Goal: Task Accomplishment & Management: Use online tool/utility

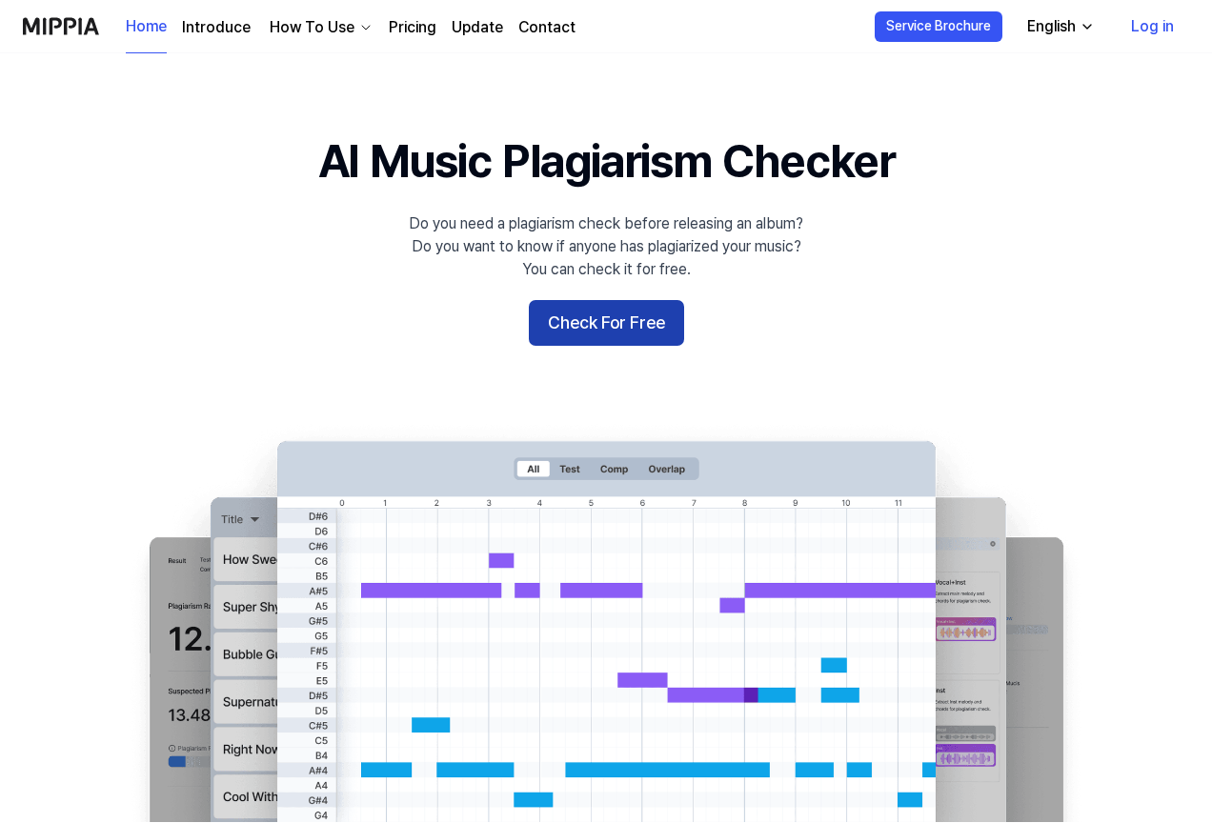
click at [603, 341] on button "Check For Free" at bounding box center [606, 323] width 155 height 46
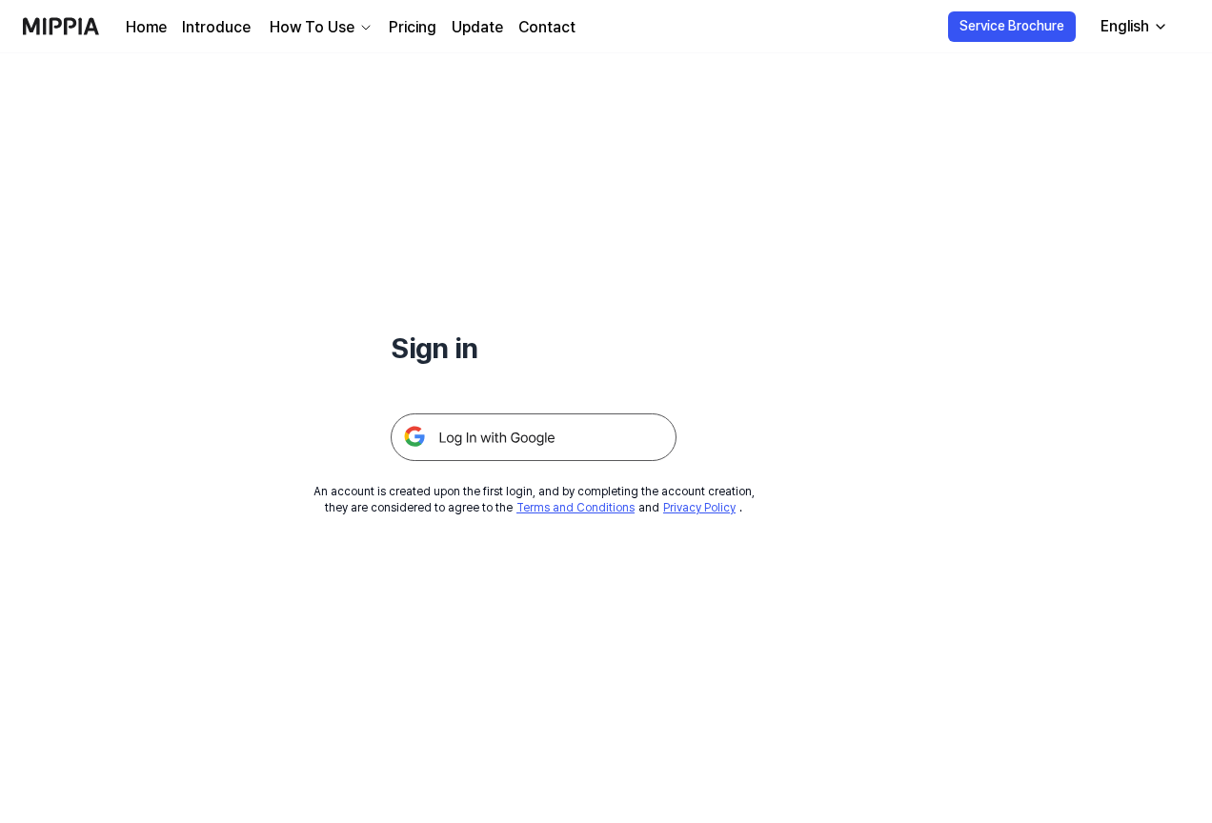
click at [542, 454] on img at bounding box center [534, 437] width 286 height 48
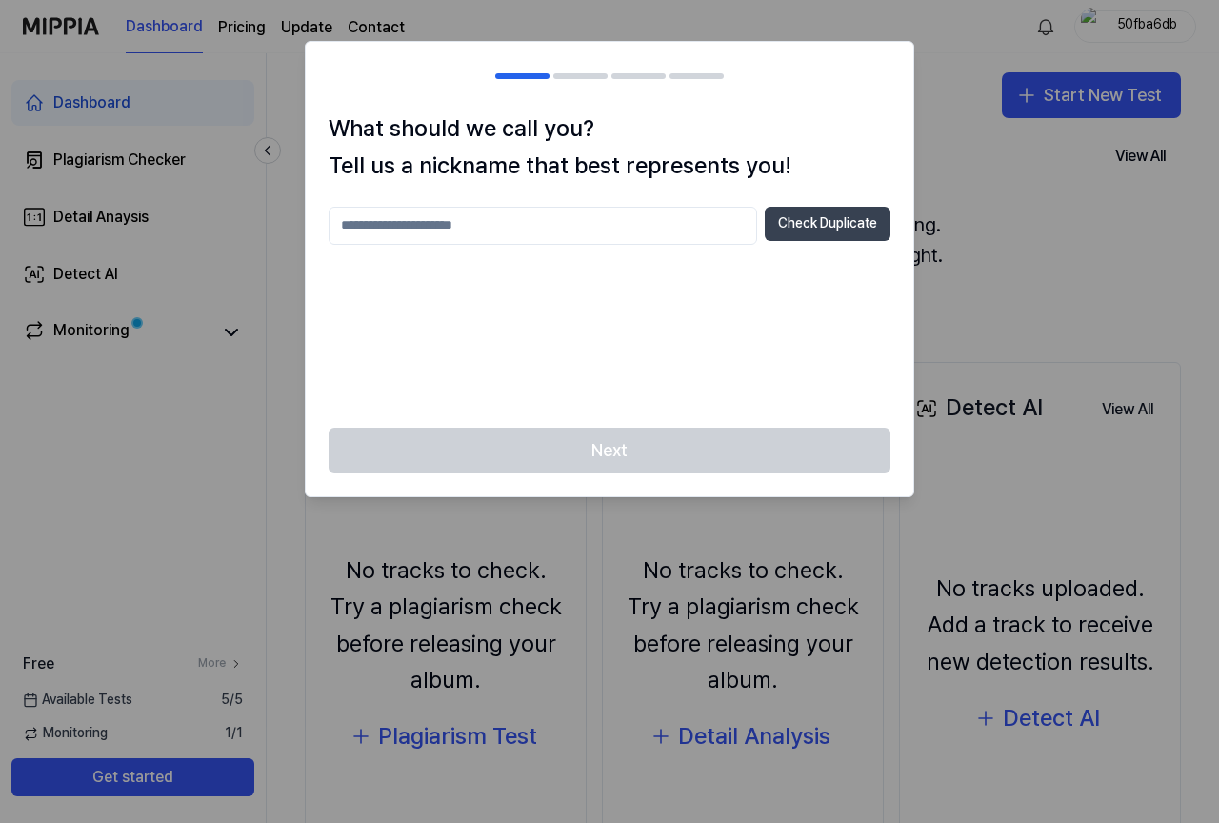
click at [820, 229] on button "Check Duplicate" at bounding box center [828, 224] width 126 height 34
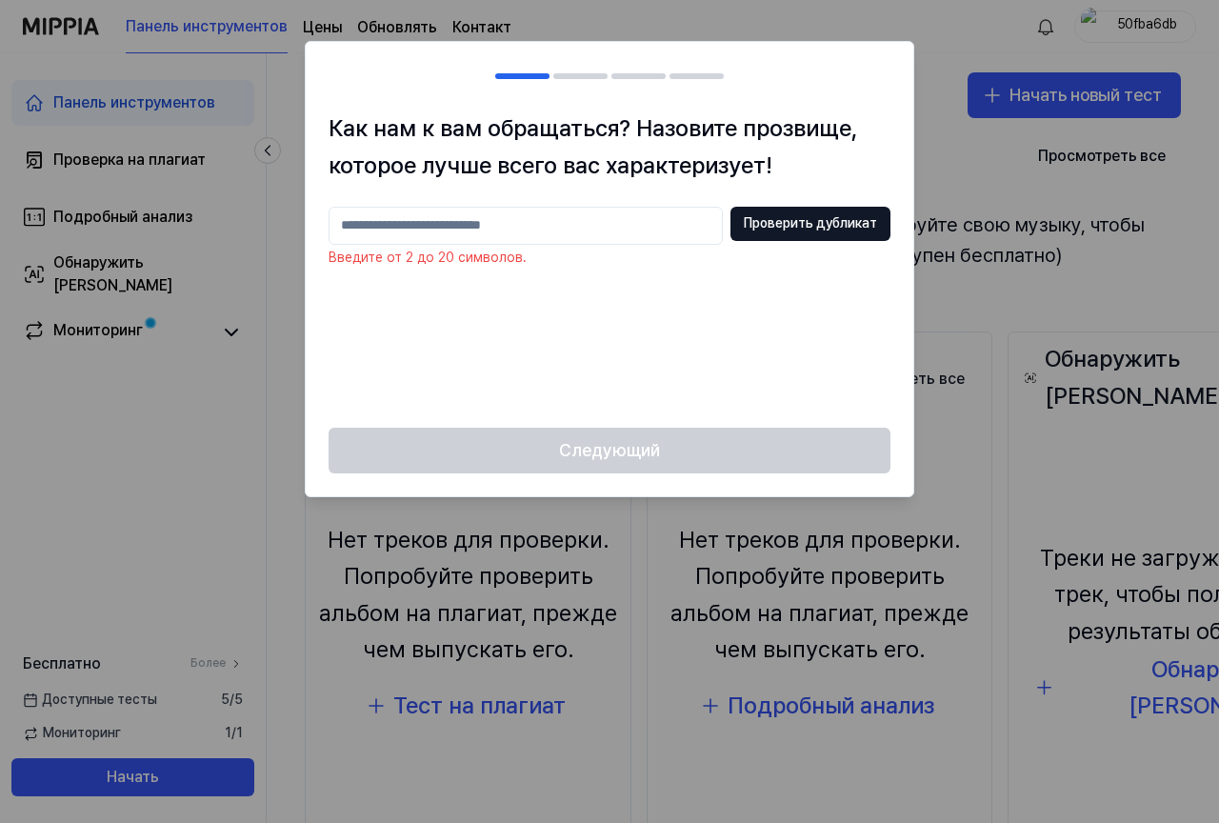
click at [542, 237] on input "text" at bounding box center [526, 226] width 394 height 38
type input "*******"
click at [762, 217] on font "Проверить дубликат" at bounding box center [810, 222] width 133 height 15
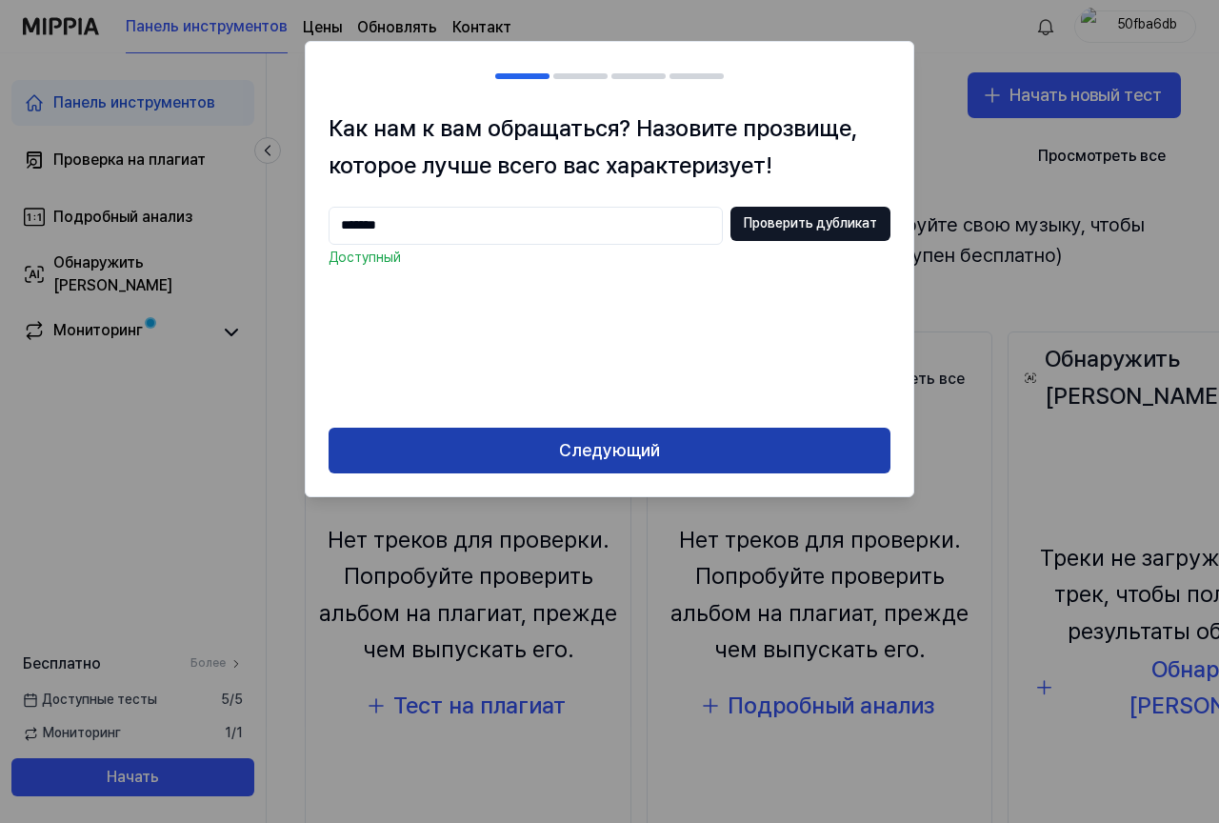
click at [604, 462] on font "Следующий" at bounding box center [609, 451] width 101 height 28
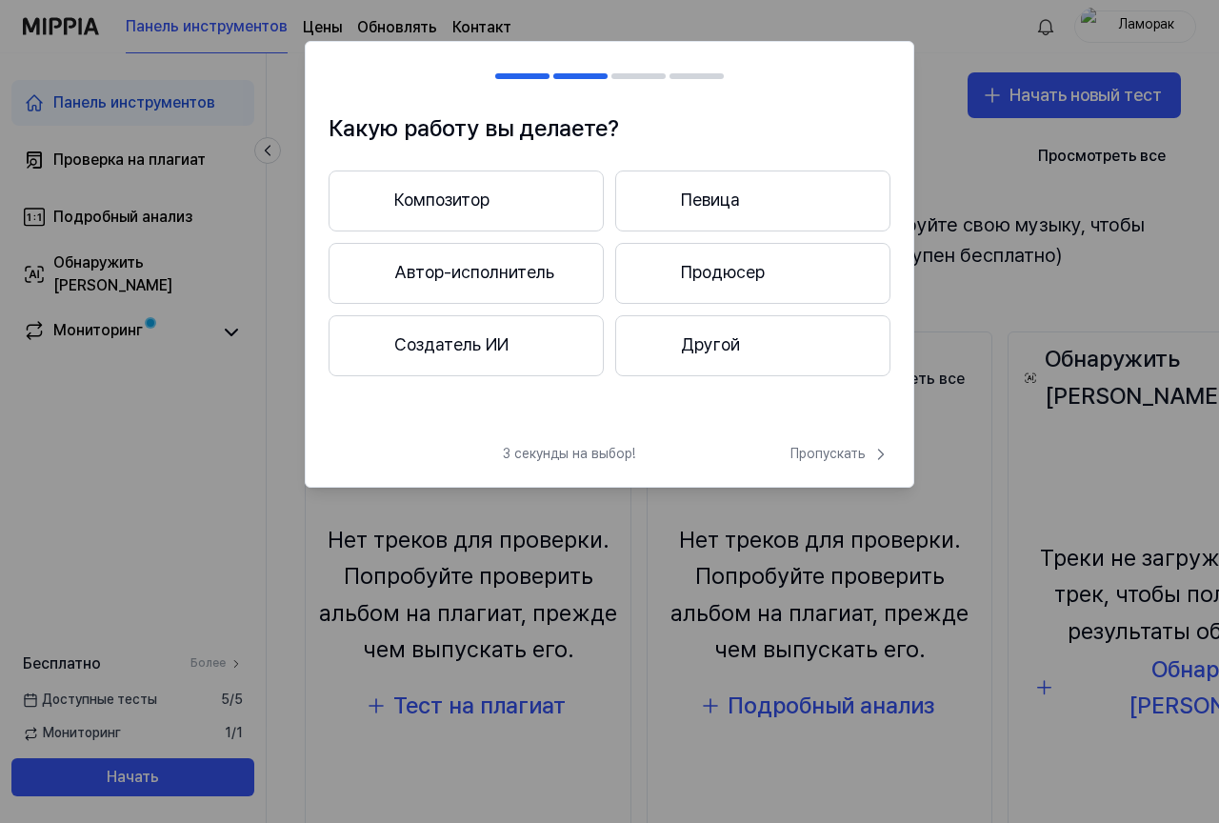
click at [713, 353] on font "Другой" at bounding box center [710, 344] width 59 height 20
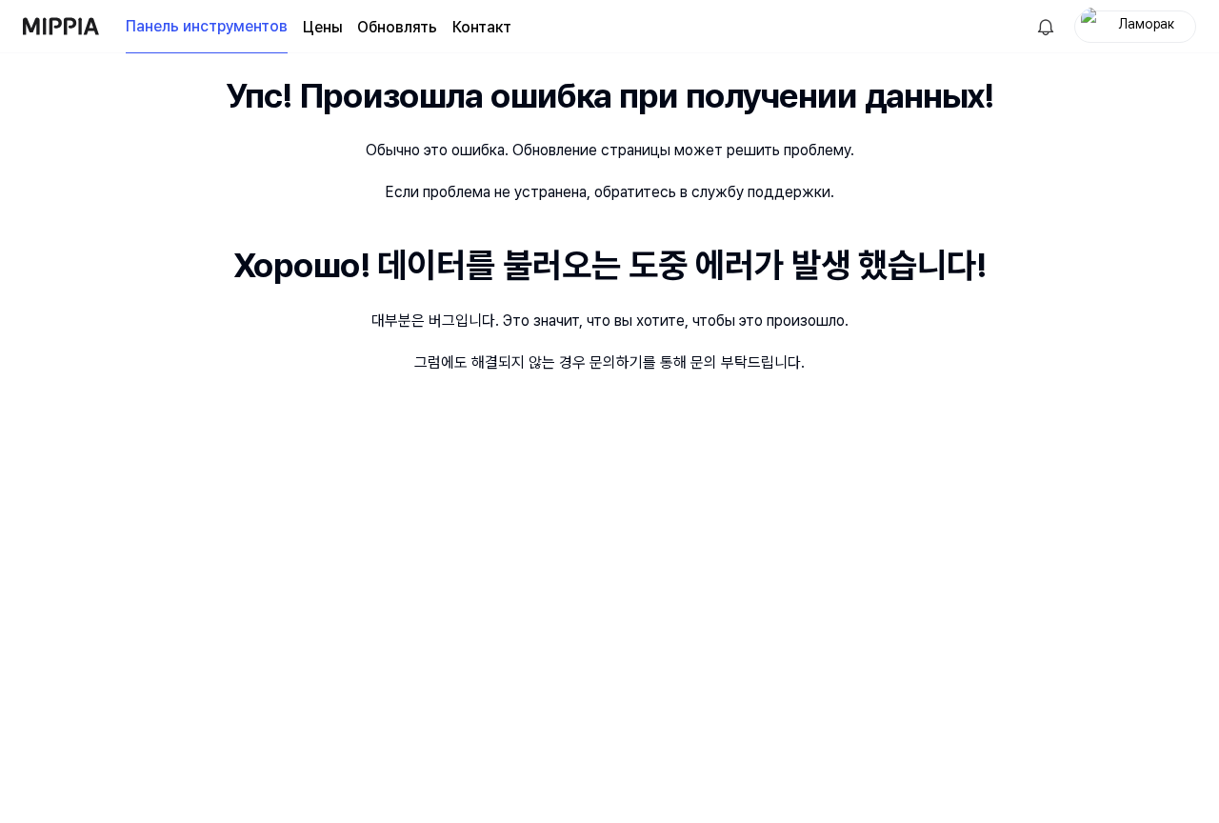
drag, startPoint x: 506, startPoint y: 168, endPoint x: 324, endPoint y: 140, distance: 184.0
click at [331, 143] on div "Упс! Произошла ошибка при получении данных! Обычно это ошибка. Обновление стран…" at bounding box center [609, 438] width 1219 height 770
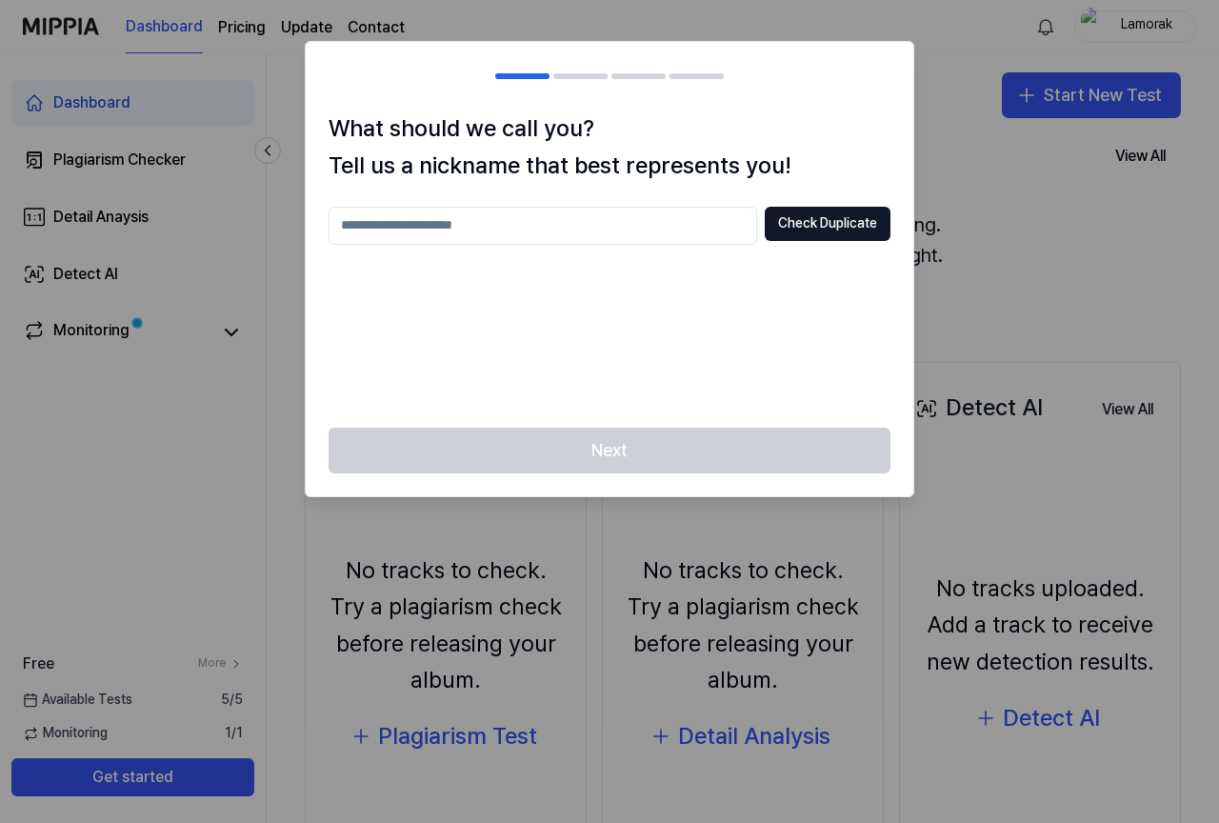
click at [945, 226] on div at bounding box center [609, 411] width 1219 height 823
click at [612, 228] on input "text" at bounding box center [543, 226] width 429 height 38
type input "*******"
click at [802, 234] on button "Check Duplicate" at bounding box center [828, 224] width 126 height 34
click at [539, 244] on div "******* Check Duplicate Nickname already in use" at bounding box center [610, 306] width 562 height 198
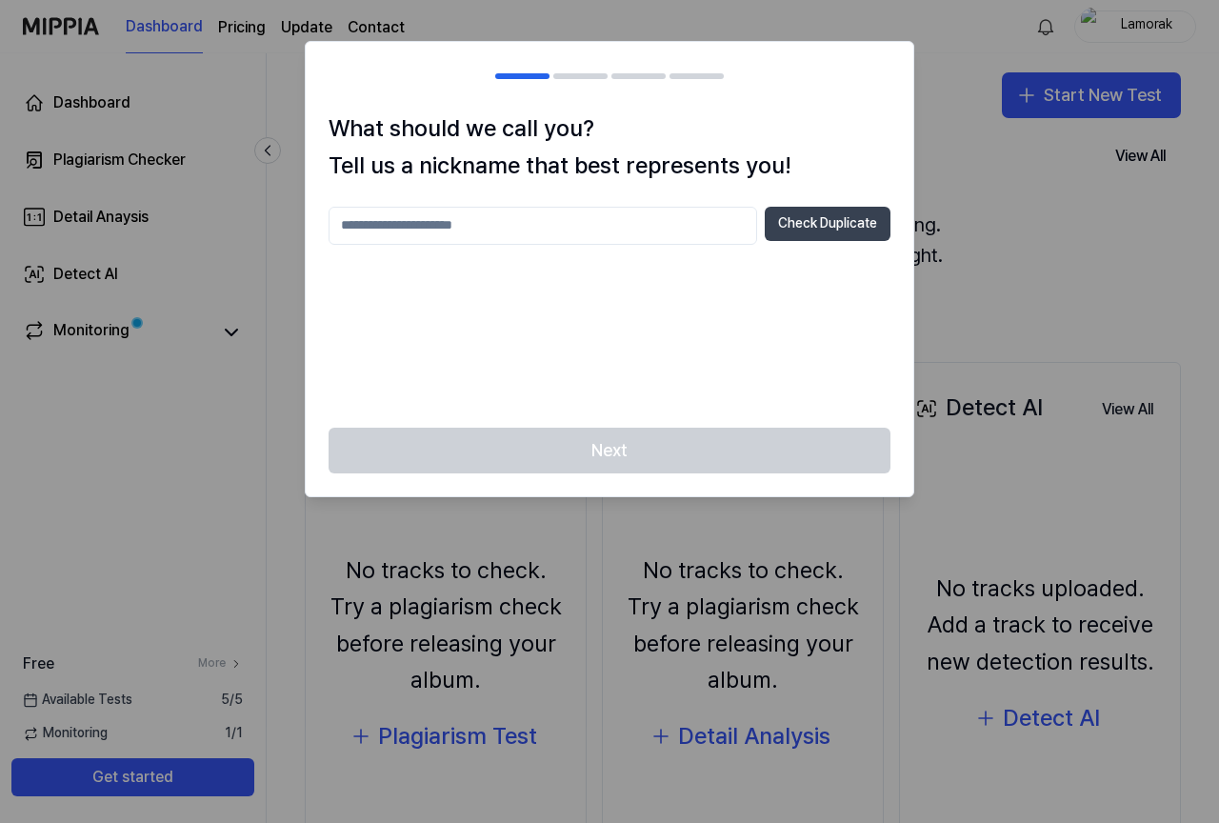
click at [807, 219] on button "Check Duplicate" at bounding box center [828, 224] width 126 height 34
click at [633, 218] on input "text" at bounding box center [543, 226] width 429 height 38
type input "****"
click at [790, 207] on button "Check Duplicate" at bounding box center [828, 224] width 126 height 34
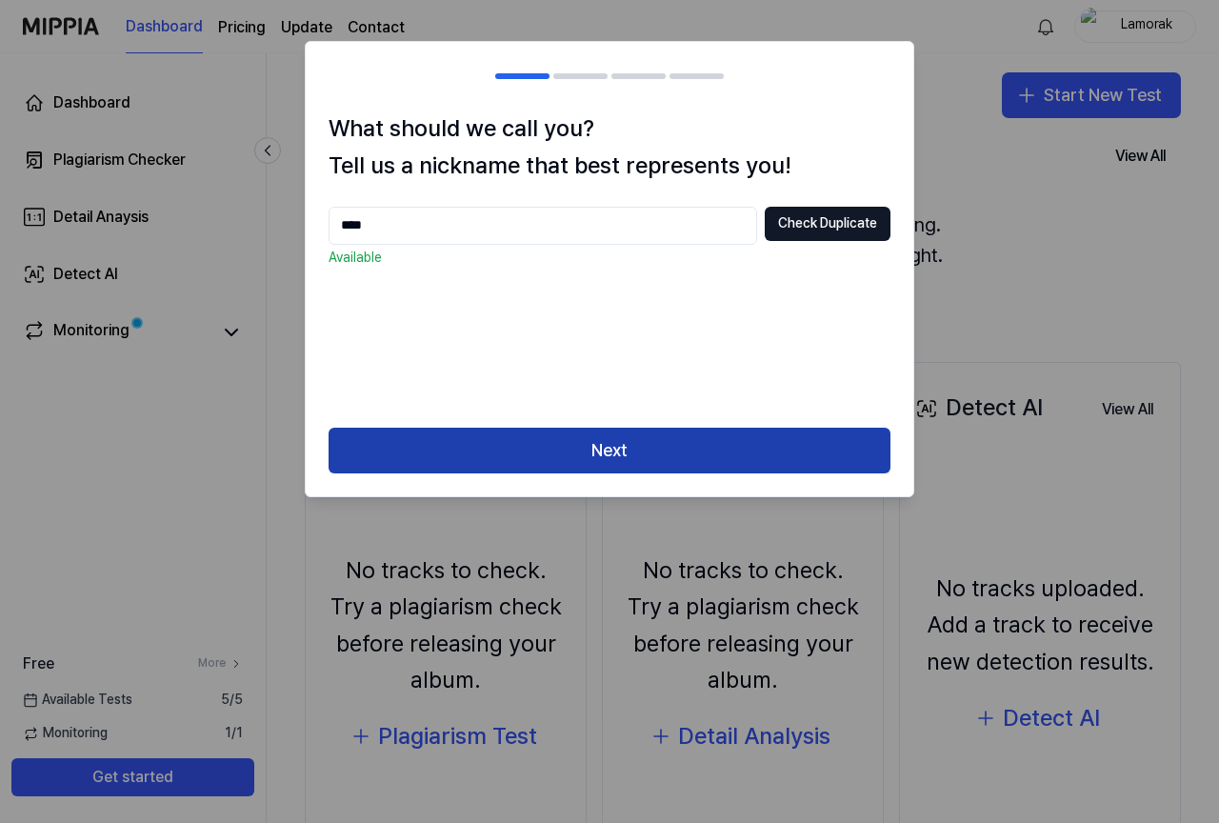
click at [704, 456] on button "Next" at bounding box center [610, 451] width 562 height 46
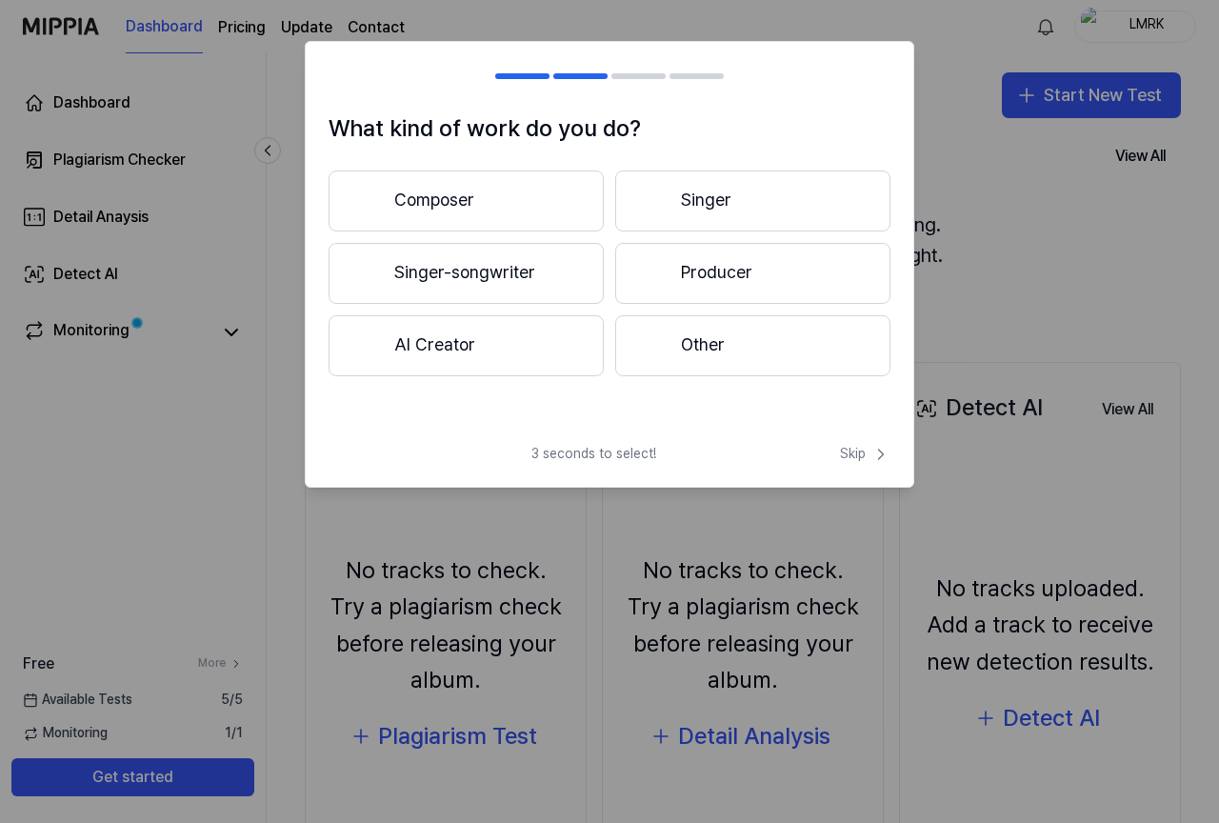
click at [695, 344] on button "Other" at bounding box center [752, 345] width 275 height 61
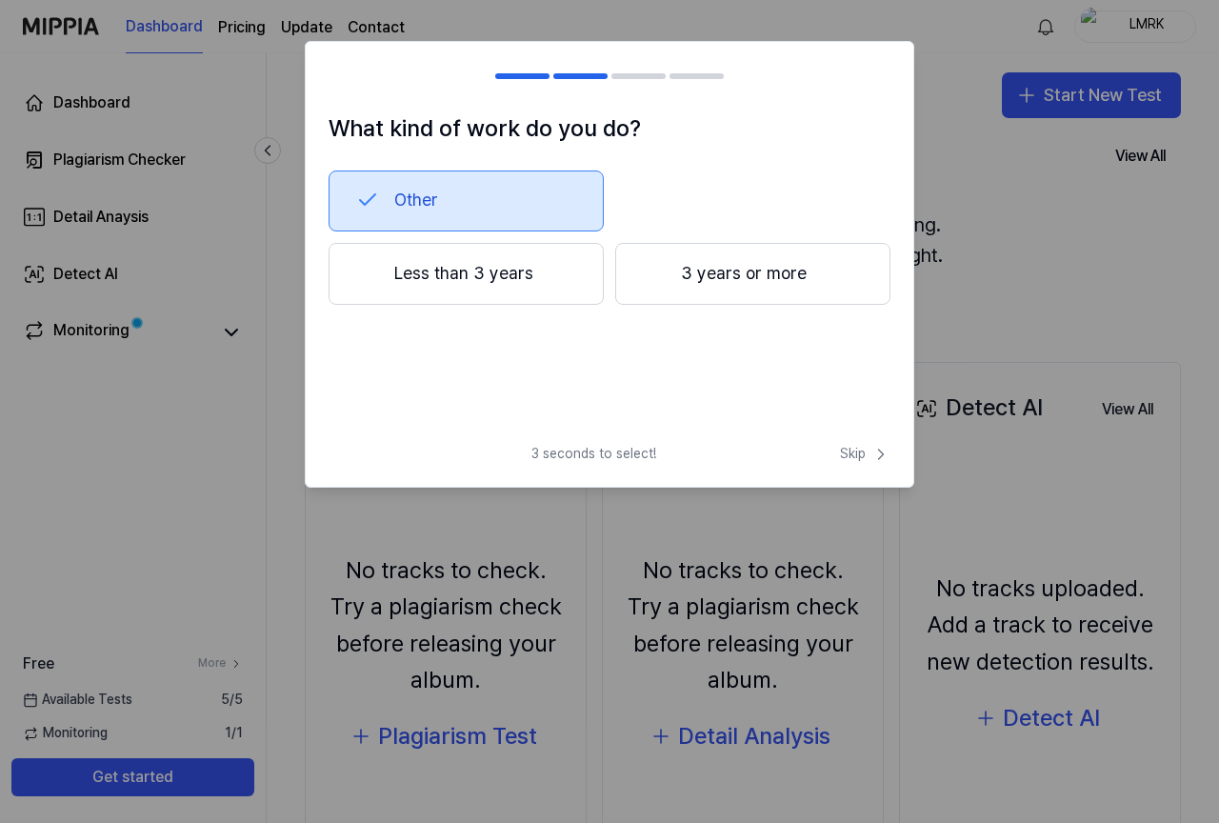
click at [535, 291] on button "Less than 3 years" at bounding box center [466, 274] width 275 height 63
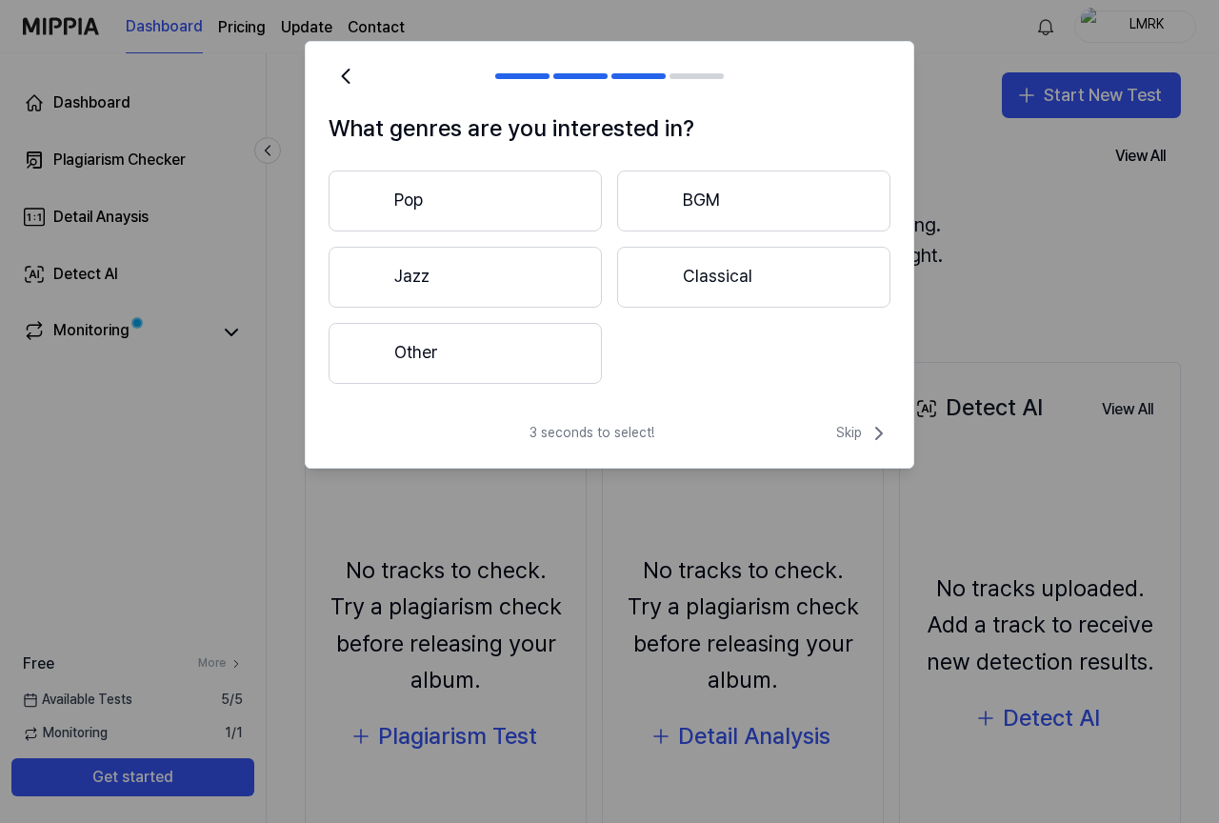
click at [531, 203] on button "Pop" at bounding box center [465, 200] width 273 height 61
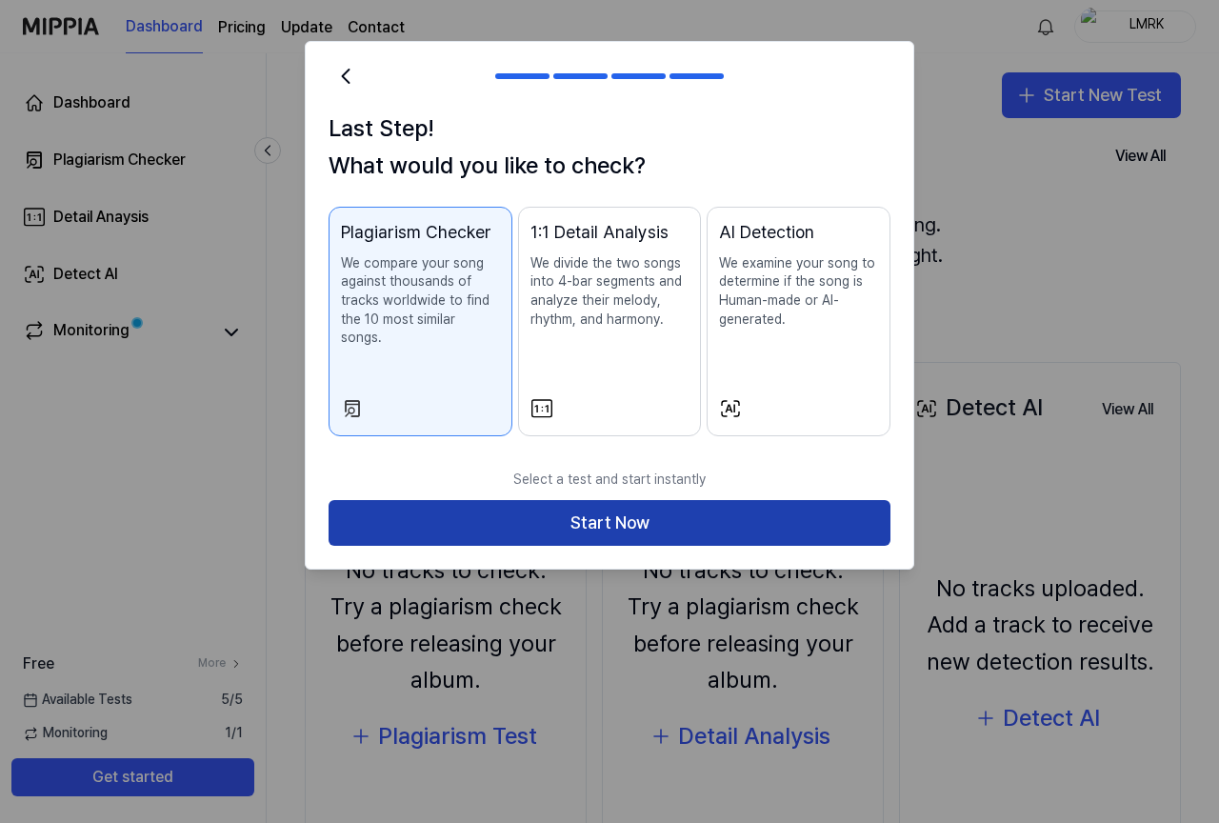
click at [630, 524] on button "Start Now" at bounding box center [610, 523] width 562 height 46
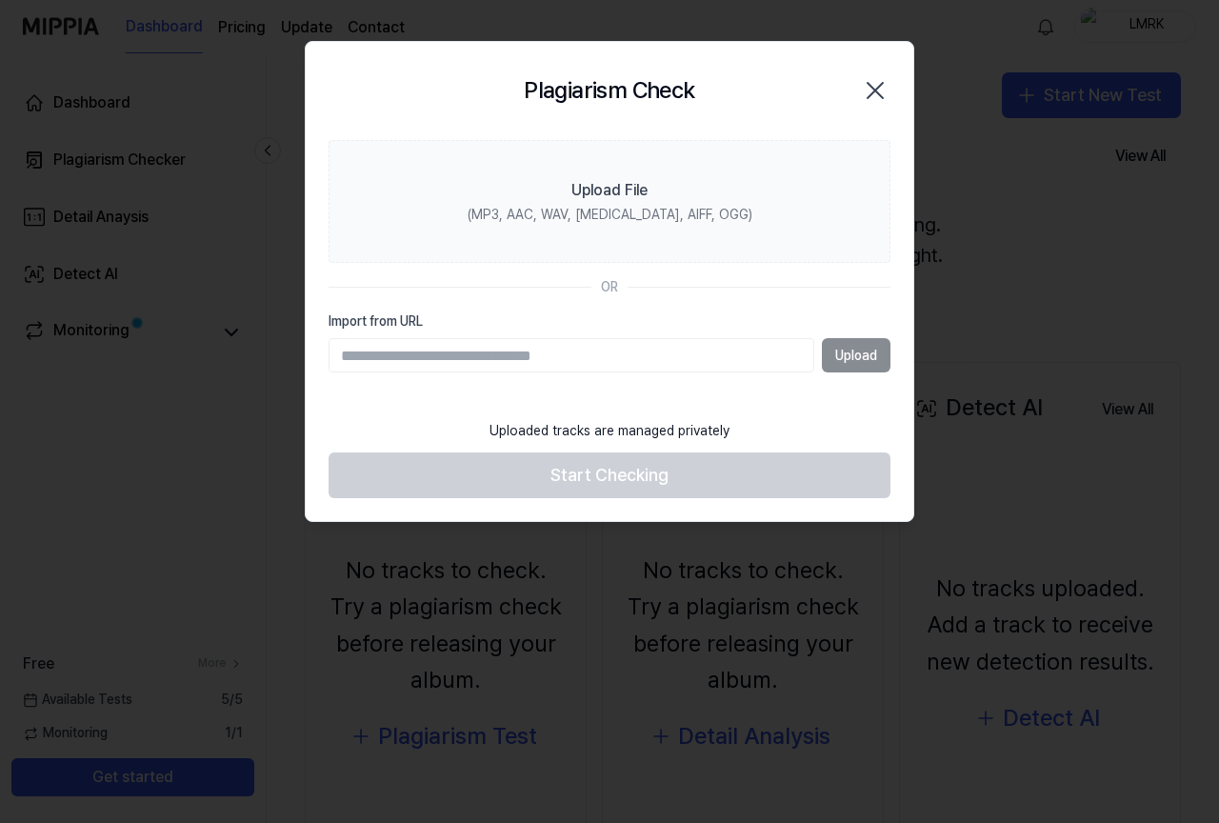
paste input "**********"
type input "**********"
click at [843, 359] on button "Upload" at bounding box center [856, 355] width 69 height 34
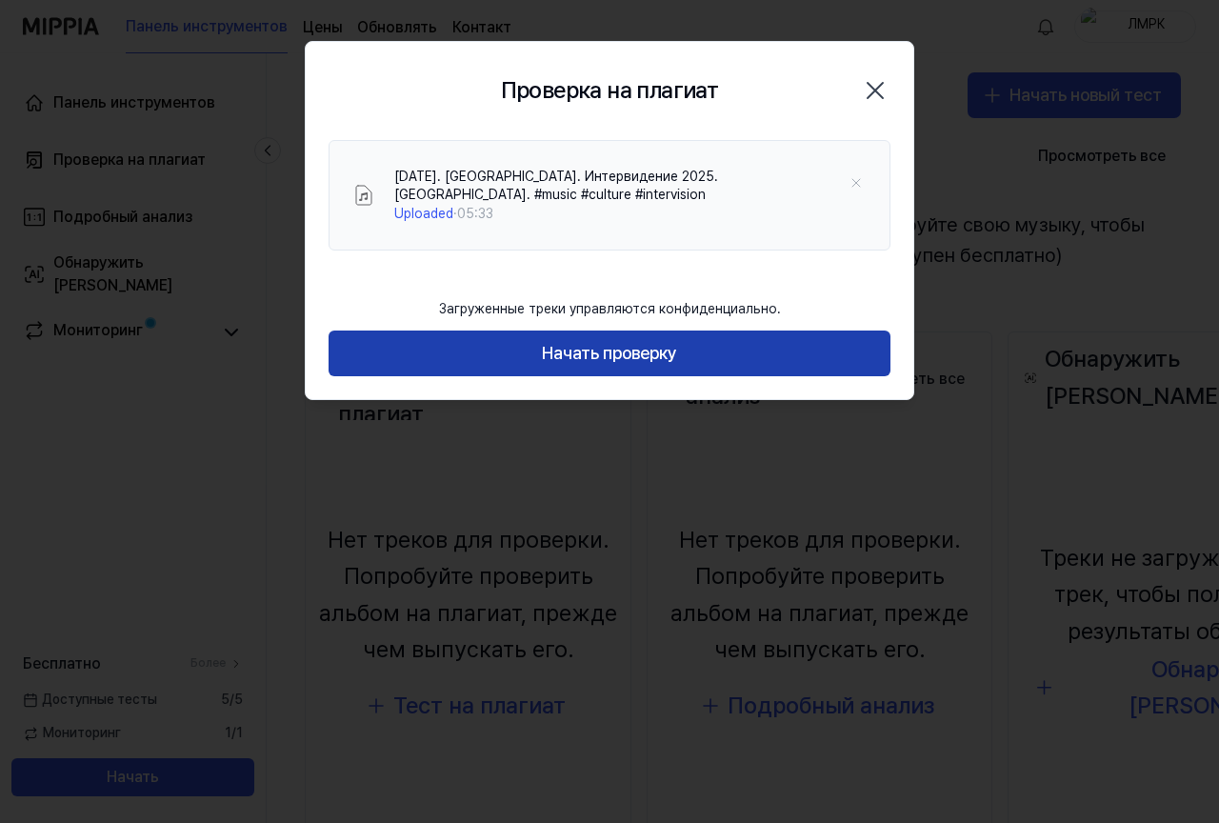
click at [677, 360] on font "Начать проверку" at bounding box center [609, 353] width 135 height 20
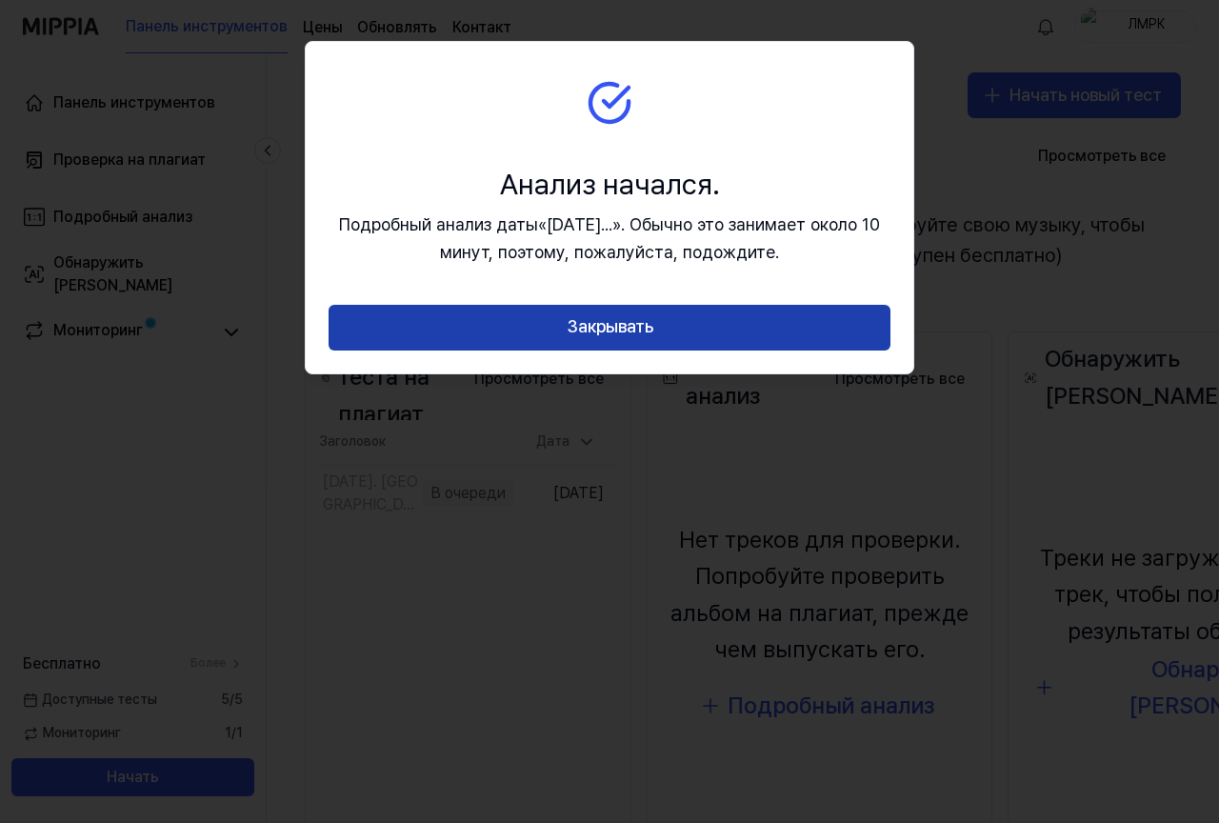
click at [653, 330] on font "Закрывать" at bounding box center [610, 326] width 87 height 20
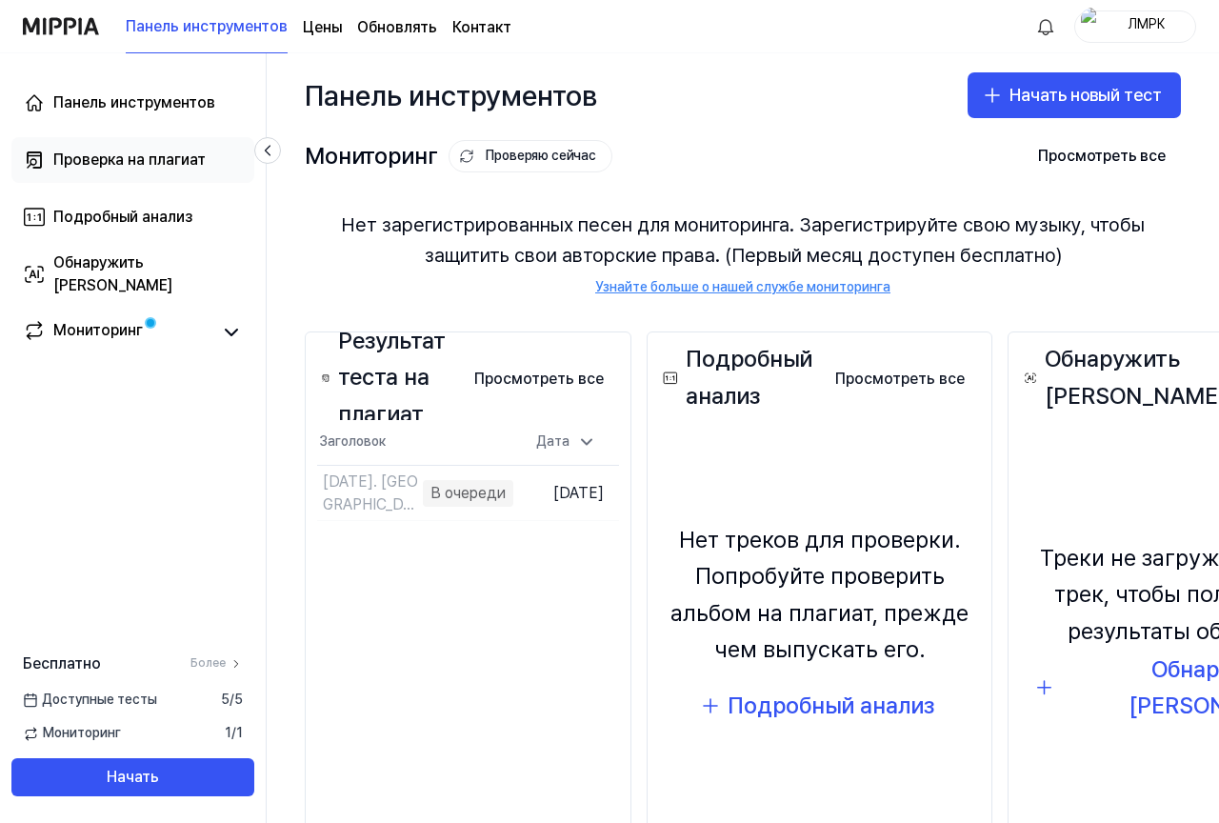
click at [140, 154] on font "Проверка на плагиат" at bounding box center [129, 159] width 152 height 18
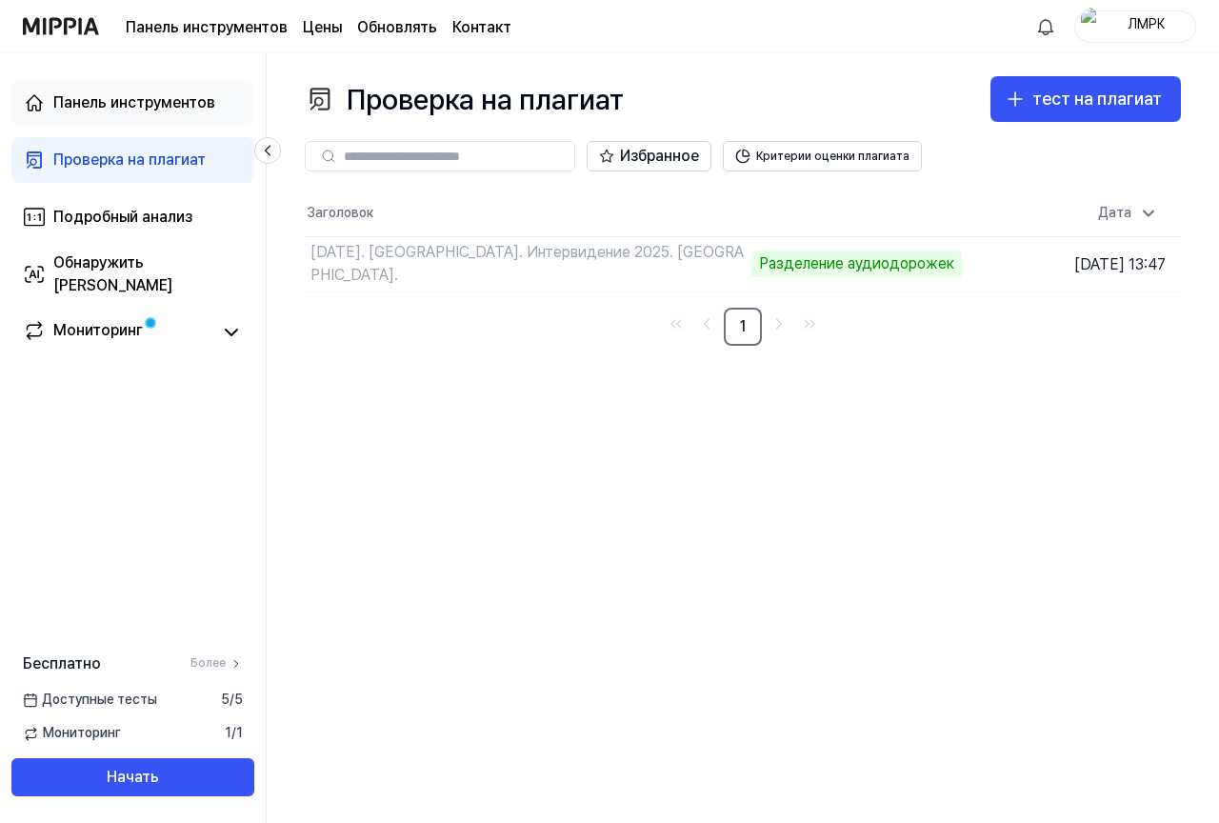
click at [118, 112] on div "Панель инструментов" at bounding box center [134, 102] width 162 height 23
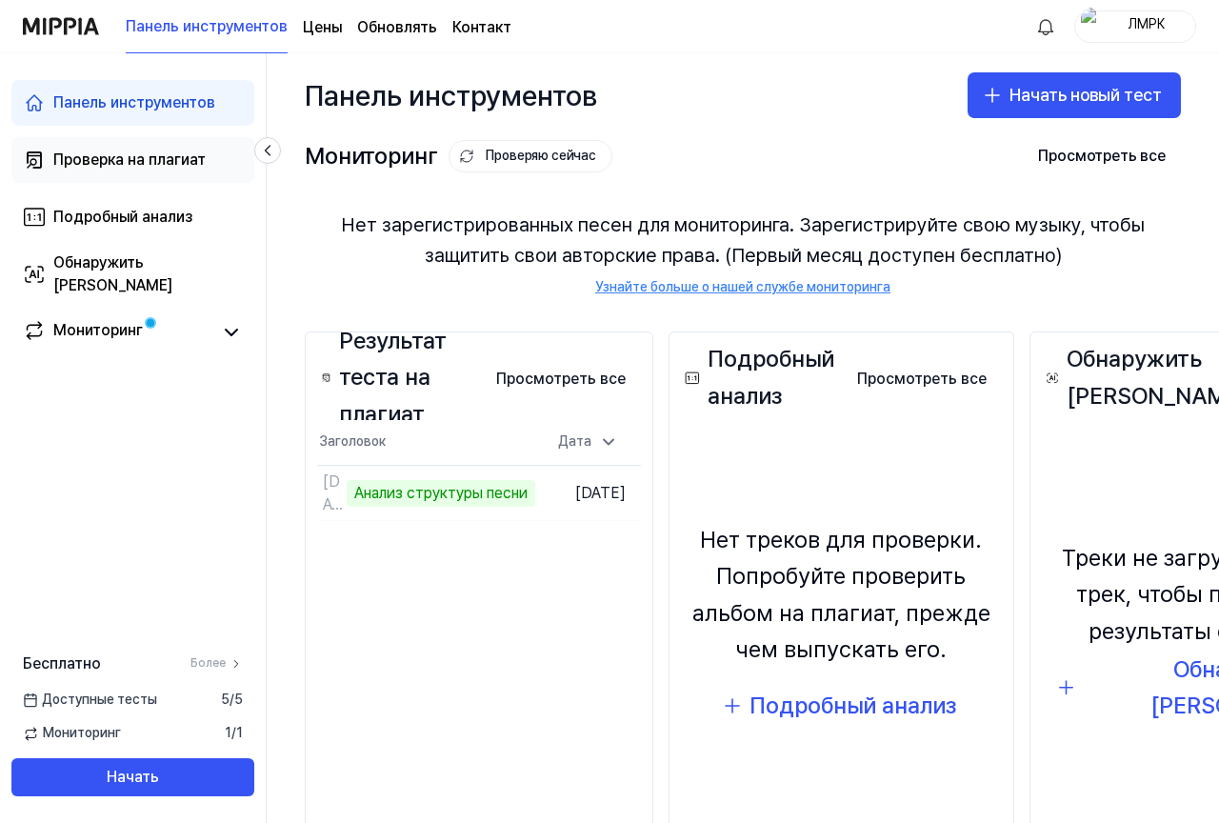
click at [145, 163] on font "Проверка на плагиат" at bounding box center [129, 159] width 152 height 18
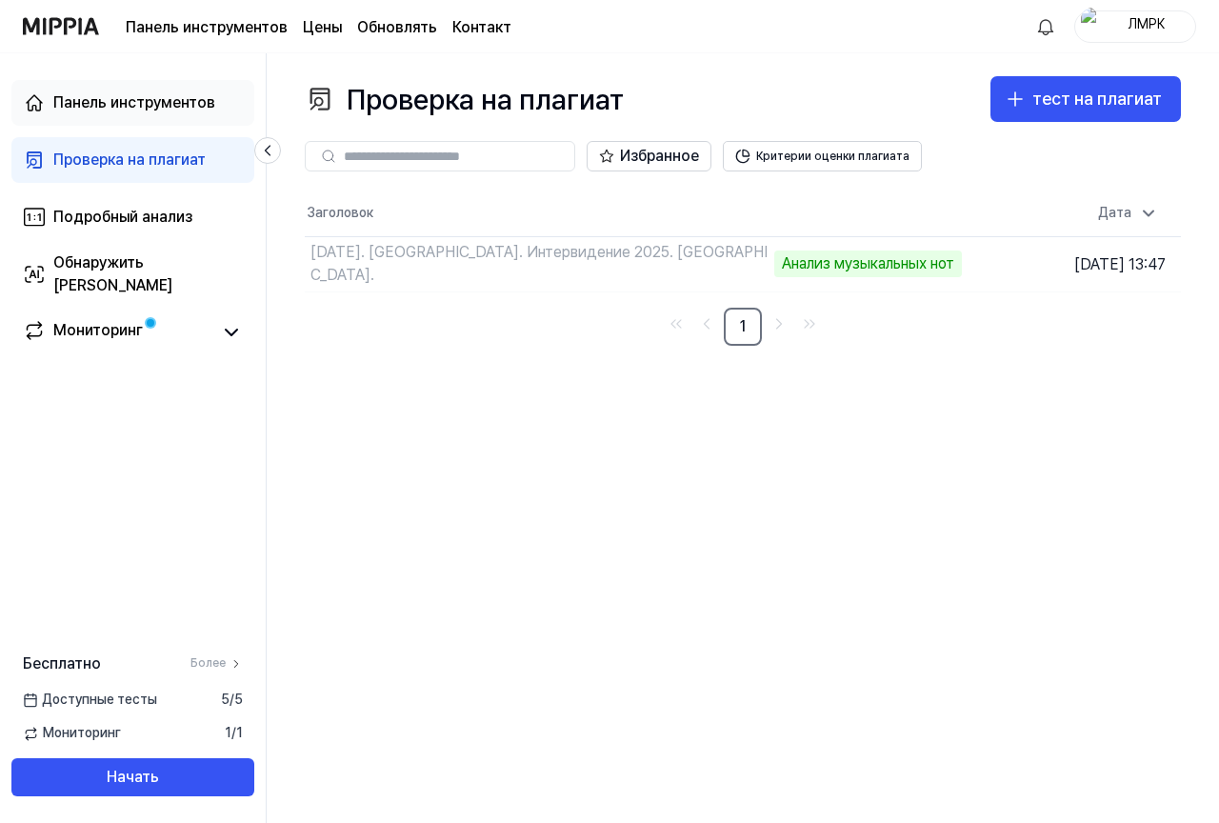
click at [173, 95] on font "Панель инструментов" at bounding box center [134, 102] width 162 height 18
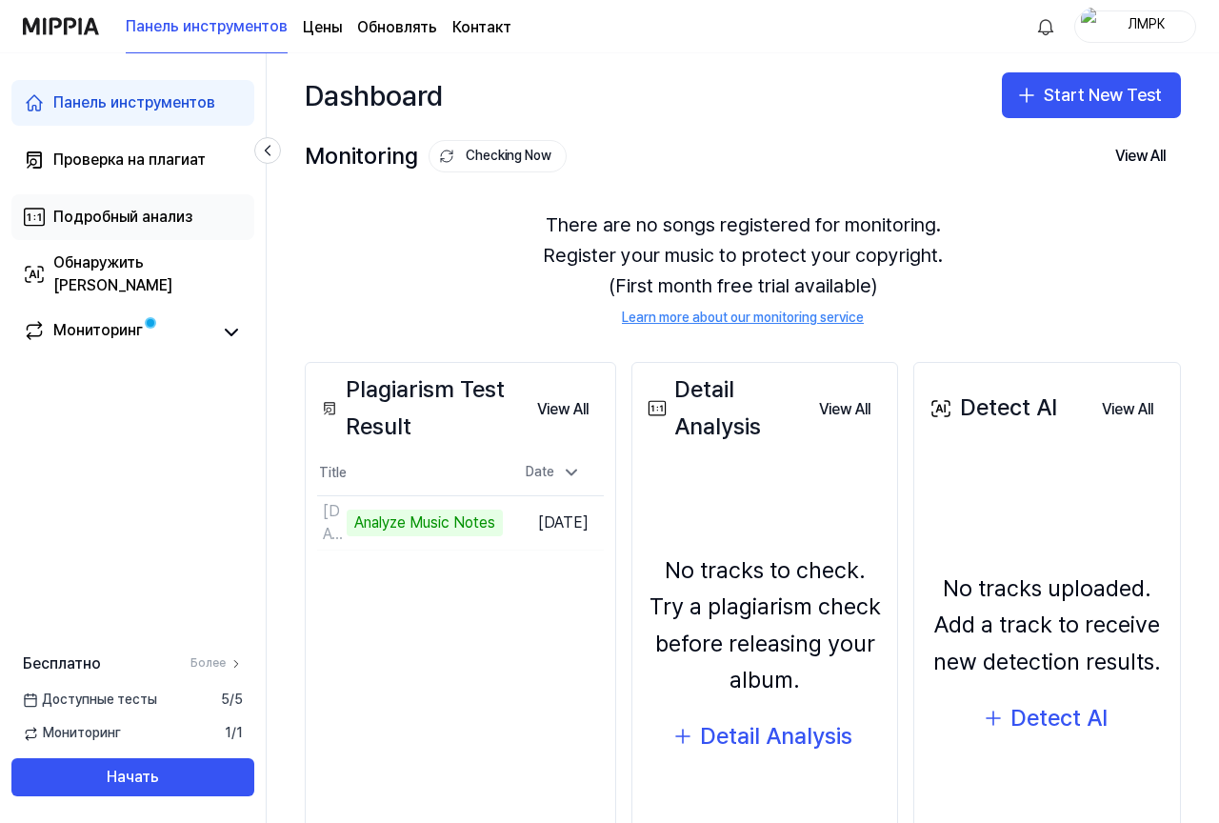
click at [162, 223] on font "Подробный анализ" at bounding box center [122, 217] width 139 height 18
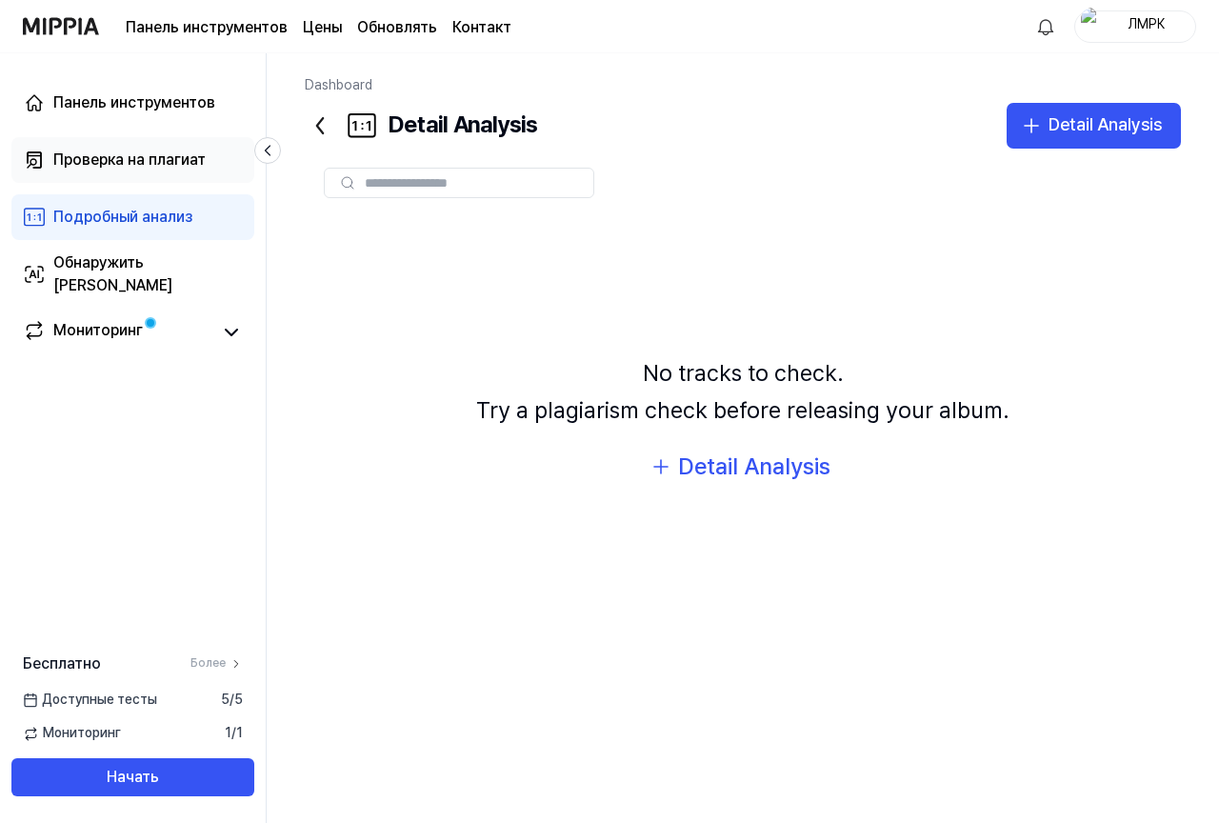
click at [167, 156] on font "Проверка на плагиат" at bounding box center [129, 159] width 152 height 18
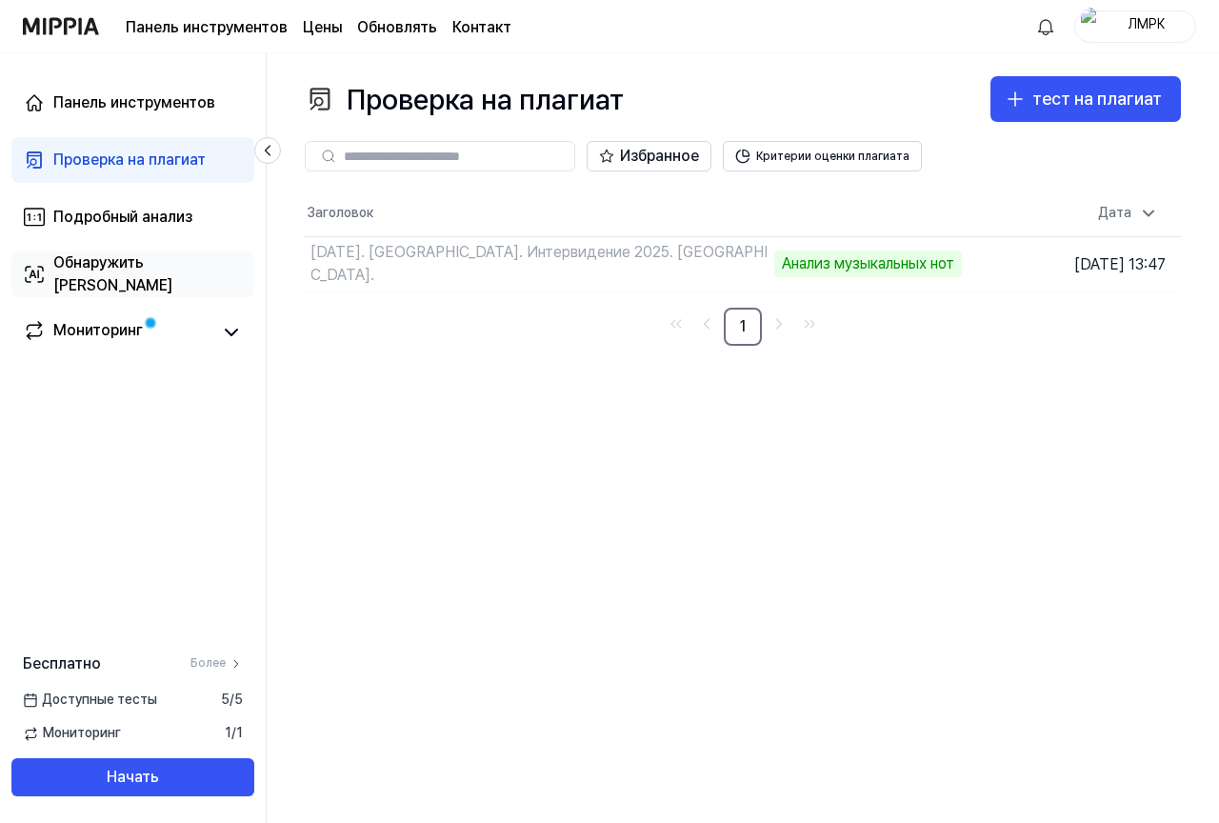
click at [130, 276] on font "Обнаружить [PERSON_NAME]" at bounding box center [112, 273] width 119 height 41
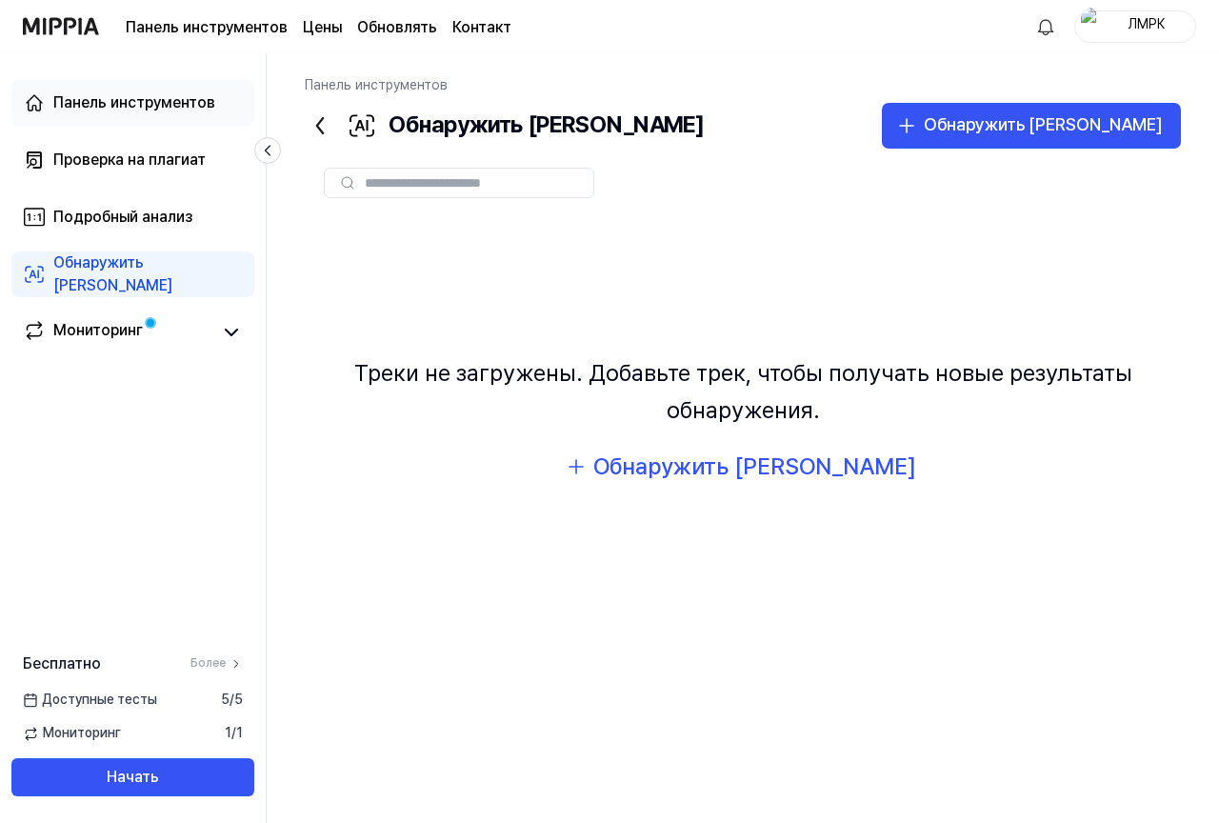
click at [161, 90] on link "Панель инструментов" at bounding box center [132, 103] width 243 height 46
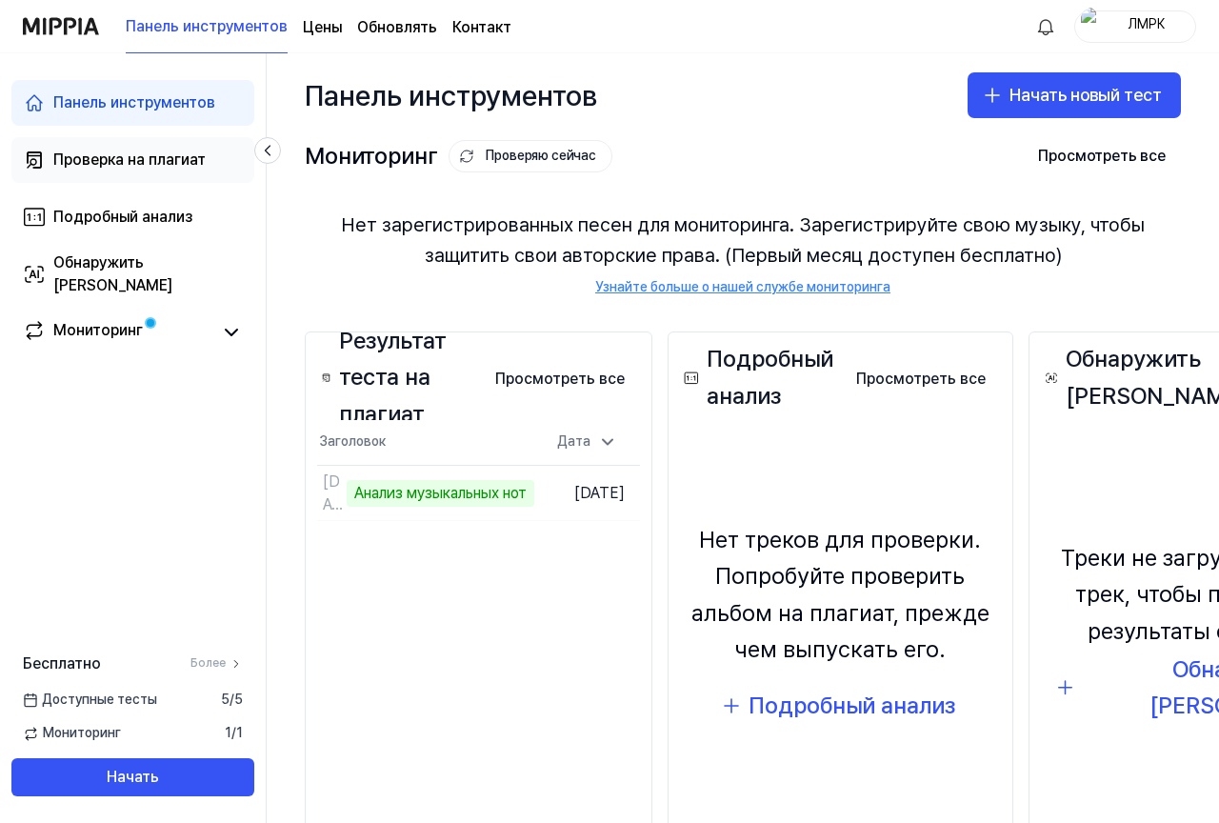
click at [98, 167] on font "Проверка на плагиат" at bounding box center [129, 159] width 152 height 18
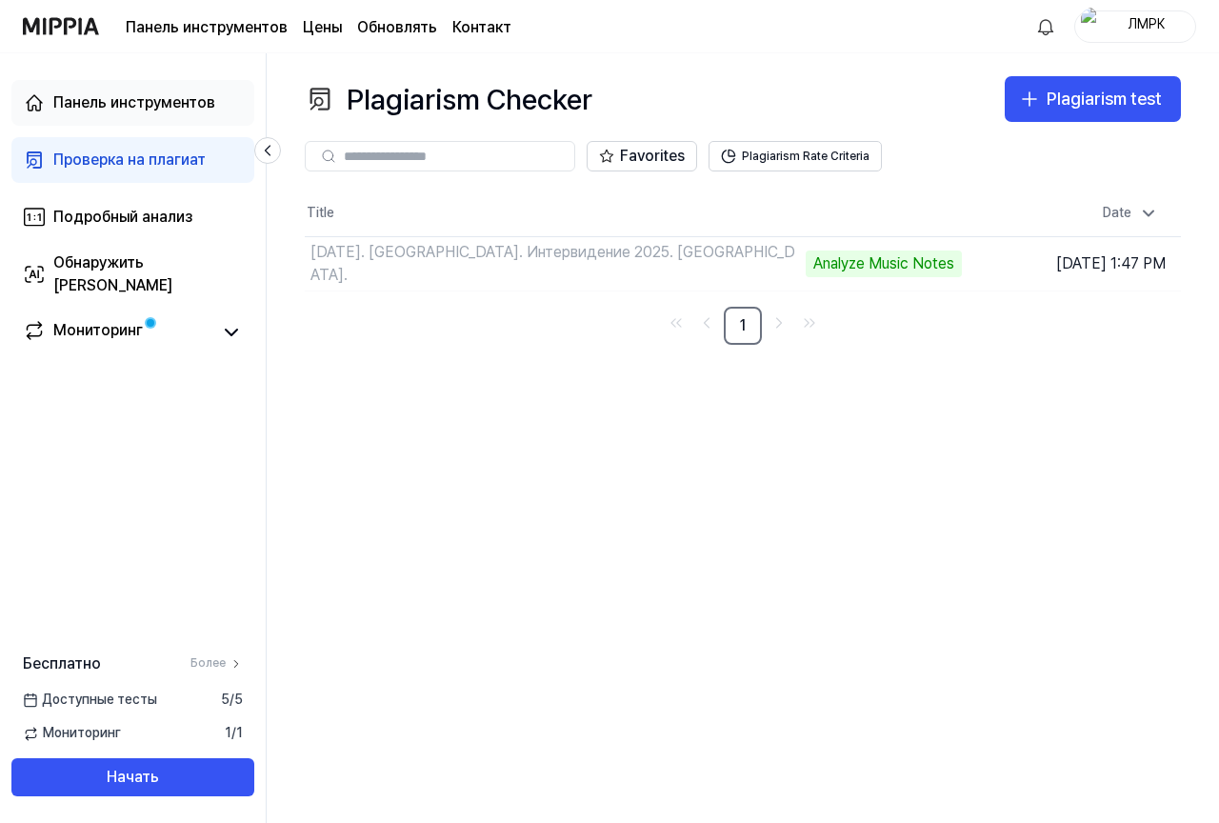
click at [137, 104] on font "Панель инструментов" at bounding box center [134, 102] width 162 height 18
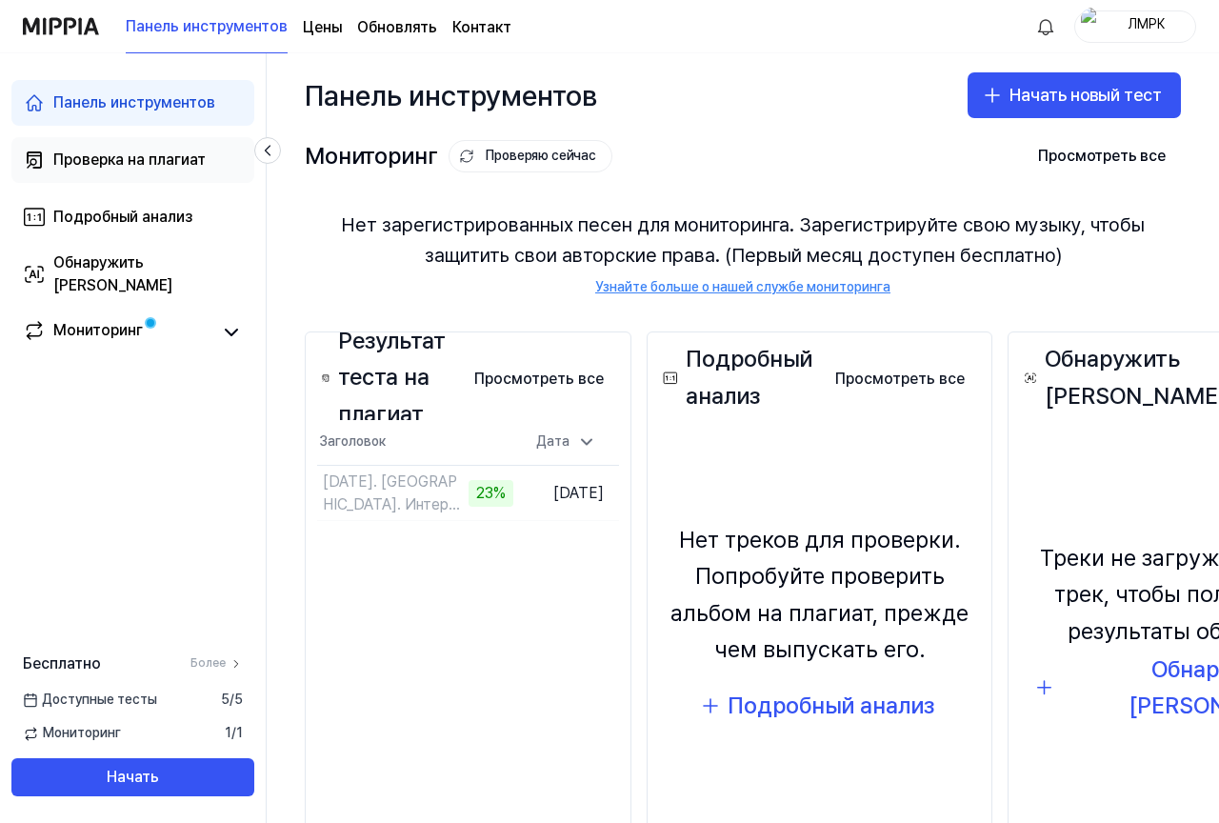
click at [122, 169] on div "Проверка на плагиат" at bounding box center [129, 160] width 152 height 23
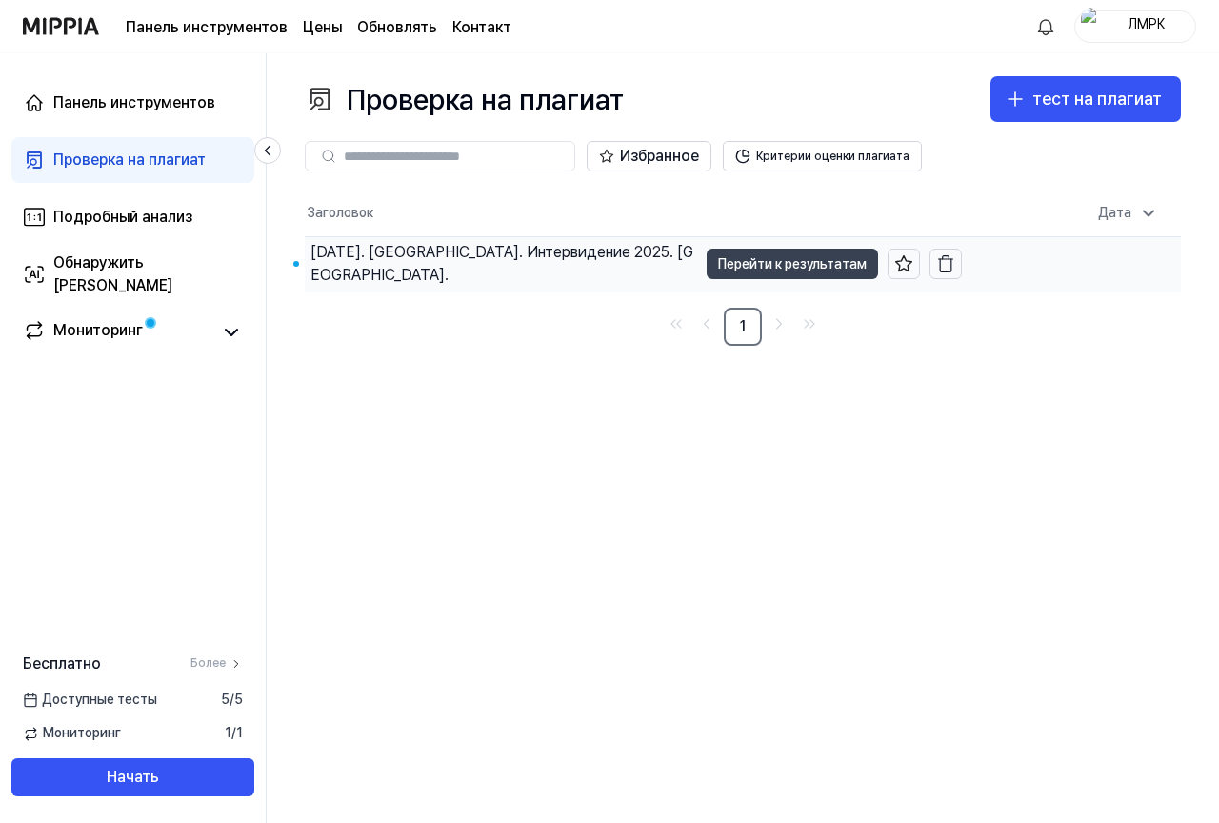
click at [770, 262] on font "Перейти к результатам" at bounding box center [792, 263] width 149 height 15
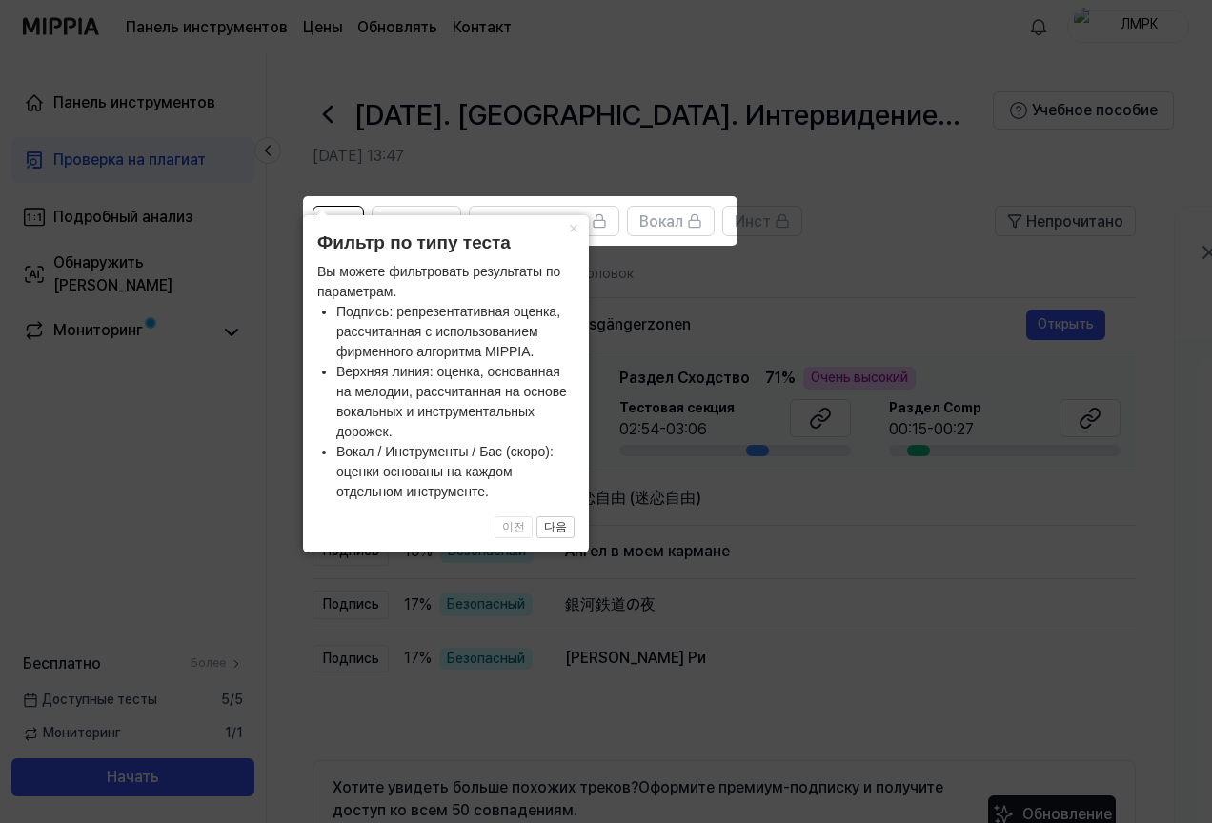
click at [657, 276] on icon at bounding box center [609, 411] width 1219 height 823
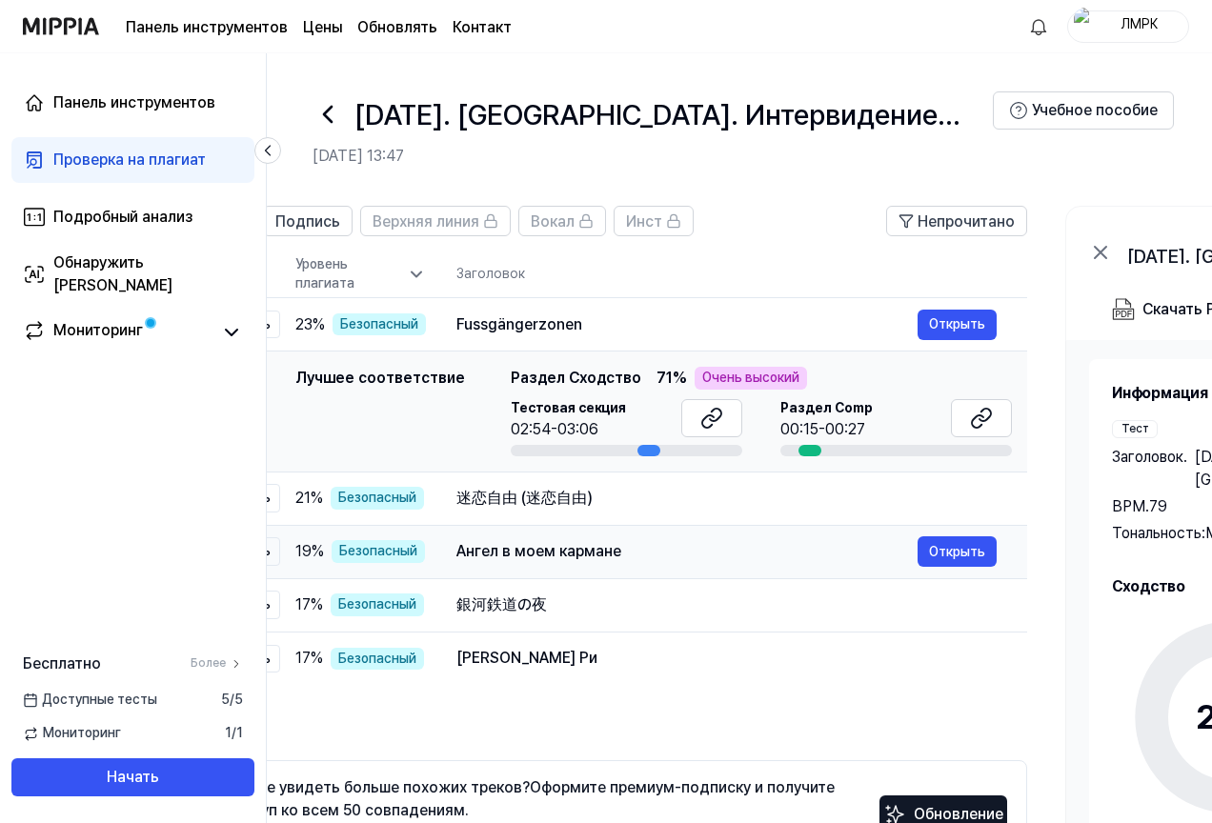
drag, startPoint x: 736, startPoint y: 556, endPoint x: 639, endPoint y: 557, distance: 97.2
click at [639, 557] on div "Ангел в моем кармане" at bounding box center [686, 551] width 461 height 23
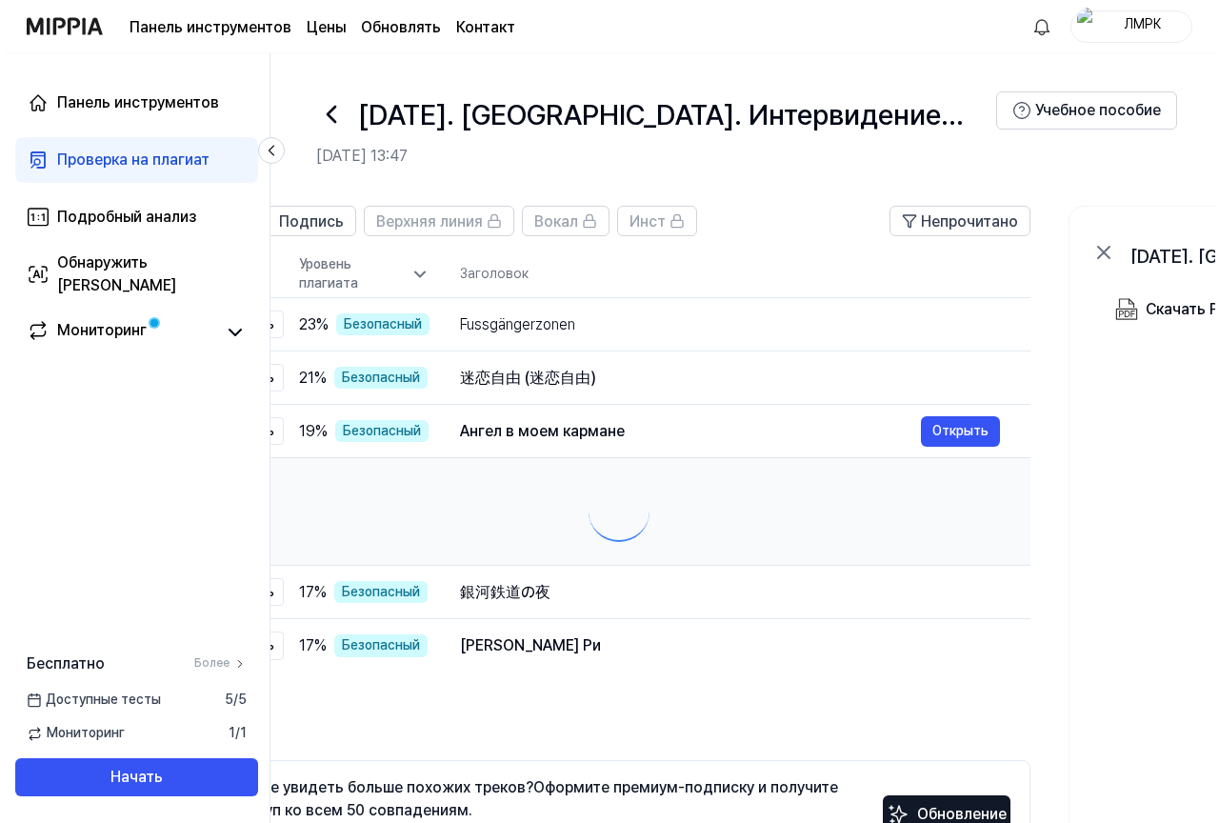
scroll to position [0, 97]
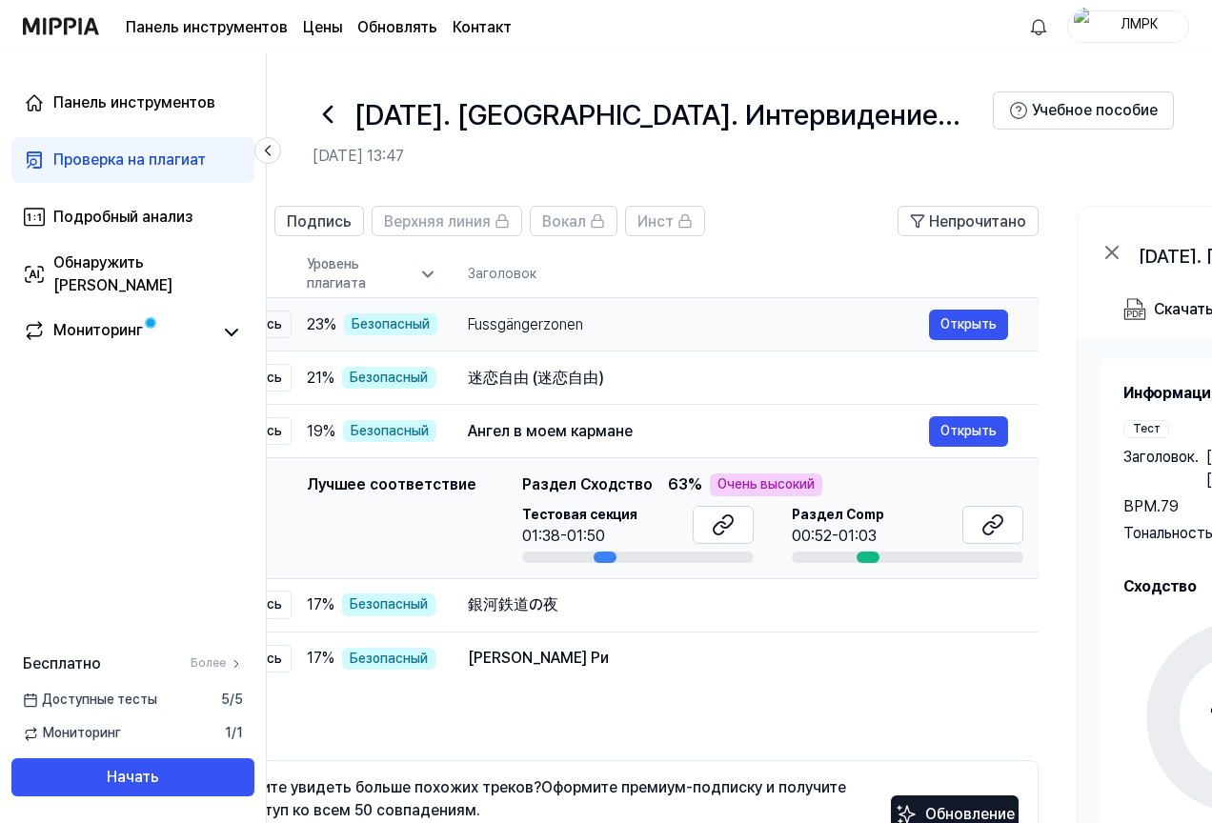
click at [681, 331] on div "Fussgängerzonen" at bounding box center [698, 324] width 461 height 23
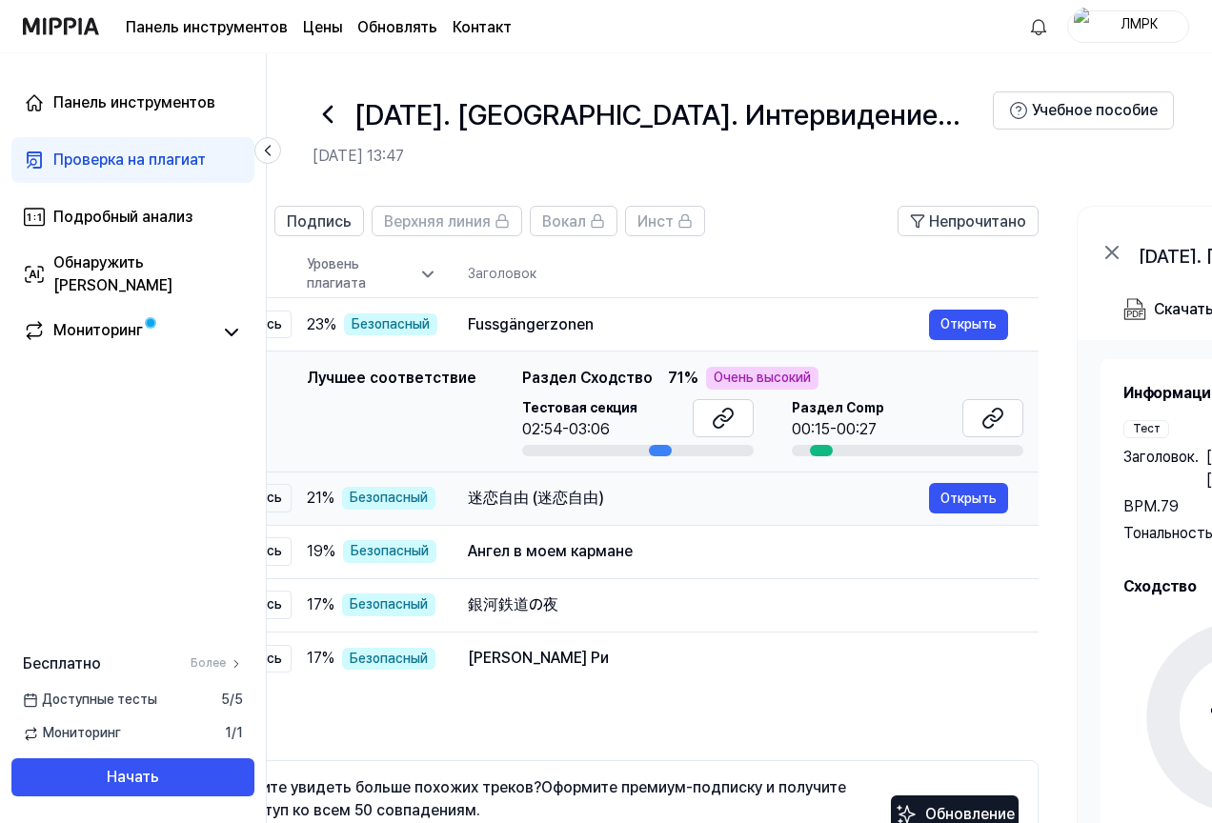
click at [671, 498] on div "迷恋自由 (迷恋自由)" at bounding box center [698, 498] width 461 height 23
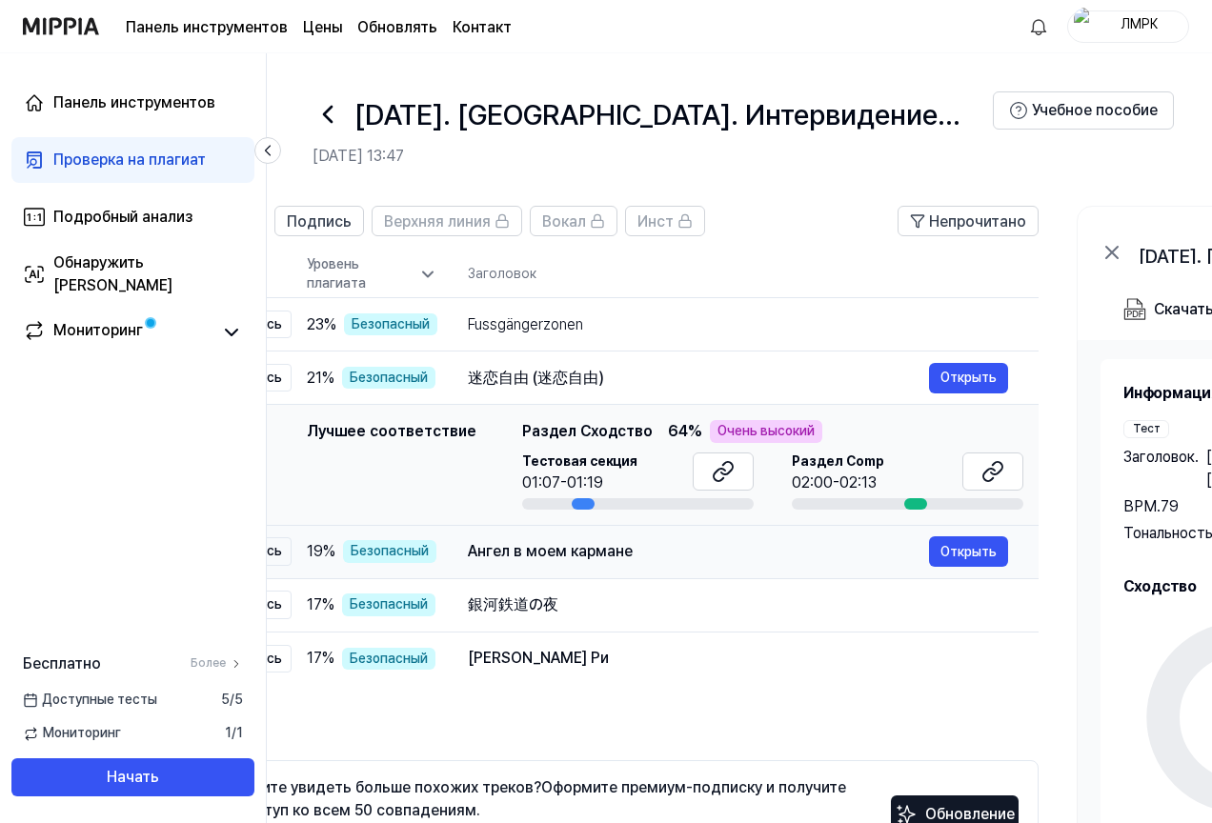
click at [669, 555] on div "Ангел в моем кармане" at bounding box center [698, 551] width 461 height 23
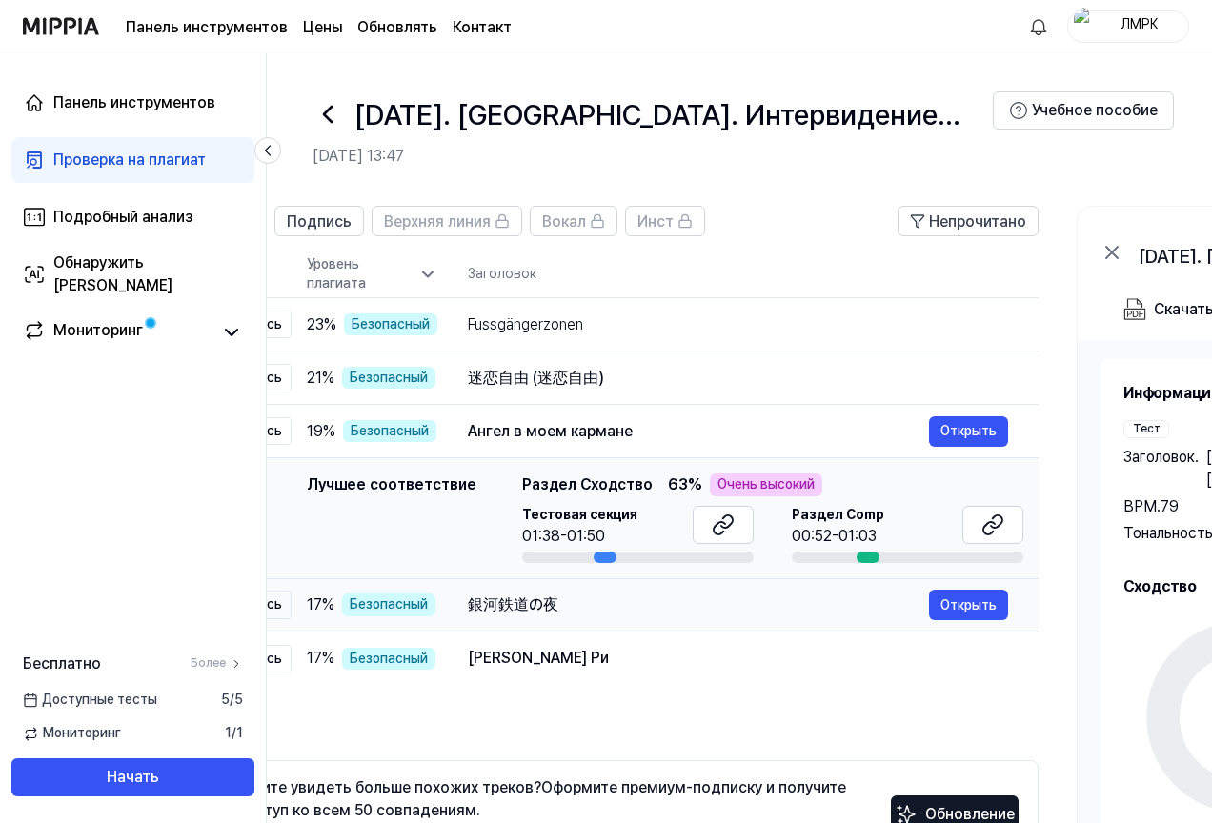
click at [649, 612] on div "銀河鉄道の夜" at bounding box center [698, 604] width 461 height 23
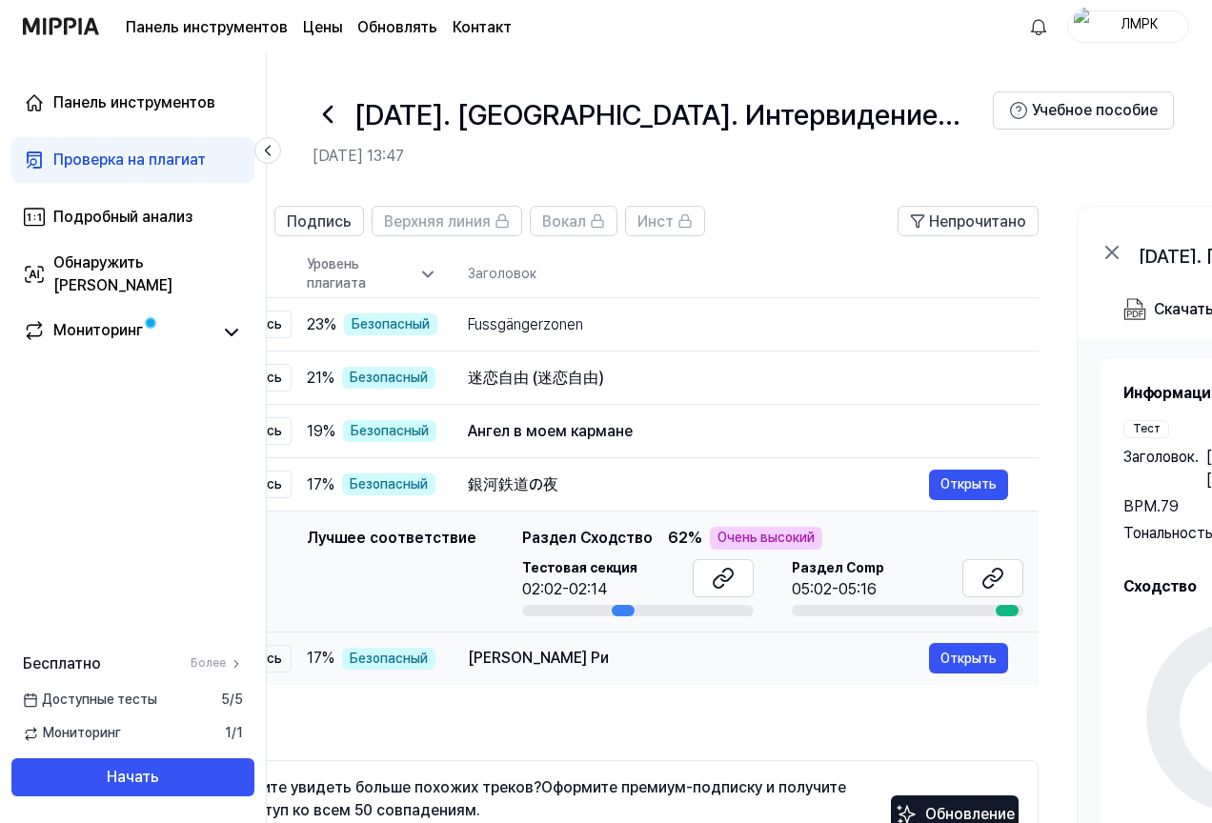
click at [642, 679] on td "[PERSON_NAME] Ри Открыть" at bounding box center [737, 657] width 601 height 53
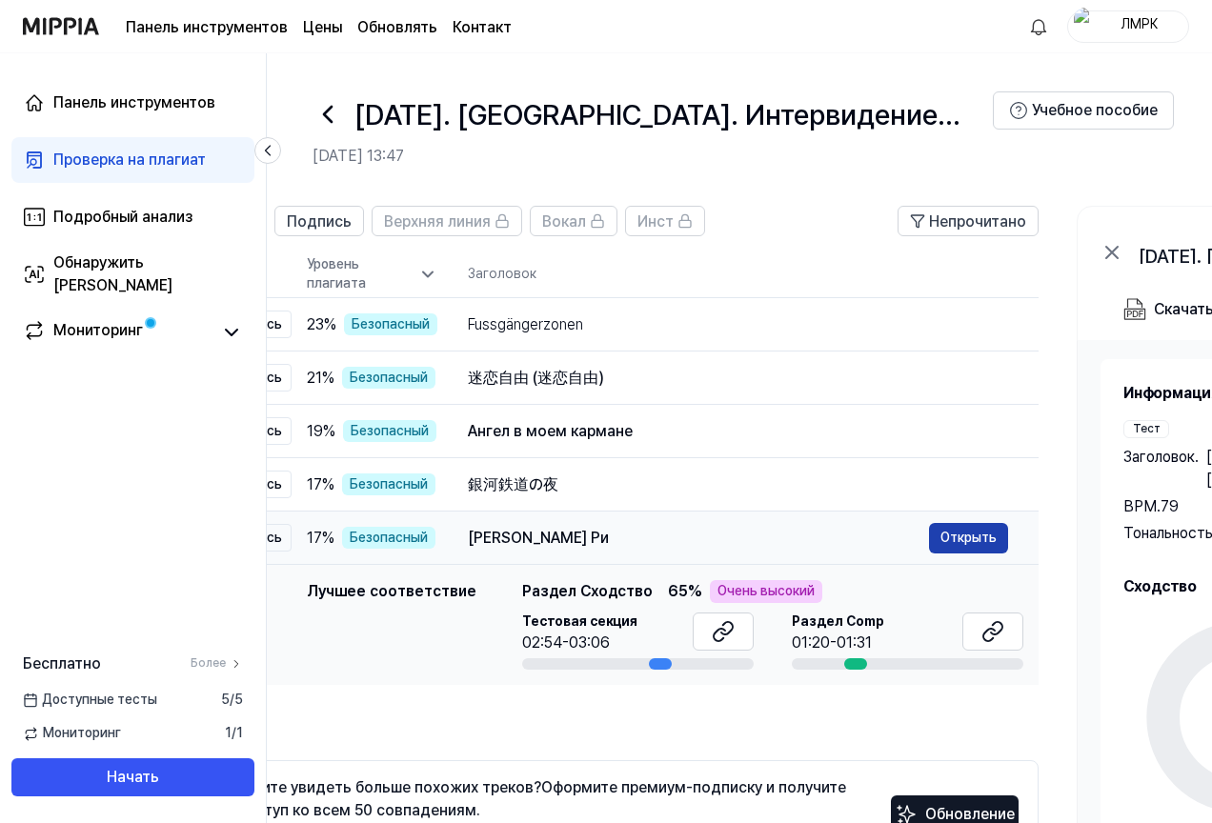
click at [965, 542] on font "Открыть" at bounding box center [968, 537] width 56 height 15
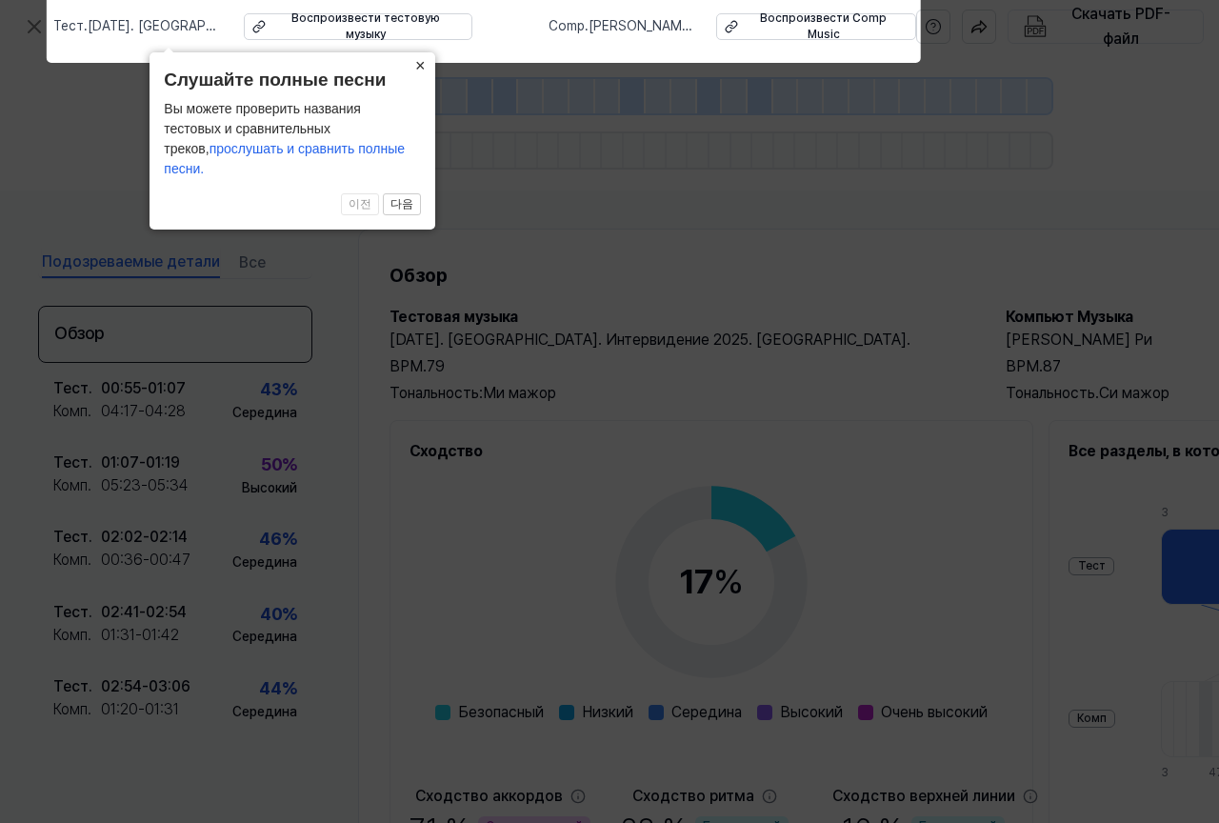
click at [427, 79] on button "×" at bounding box center [420, 65] width 30 height 27
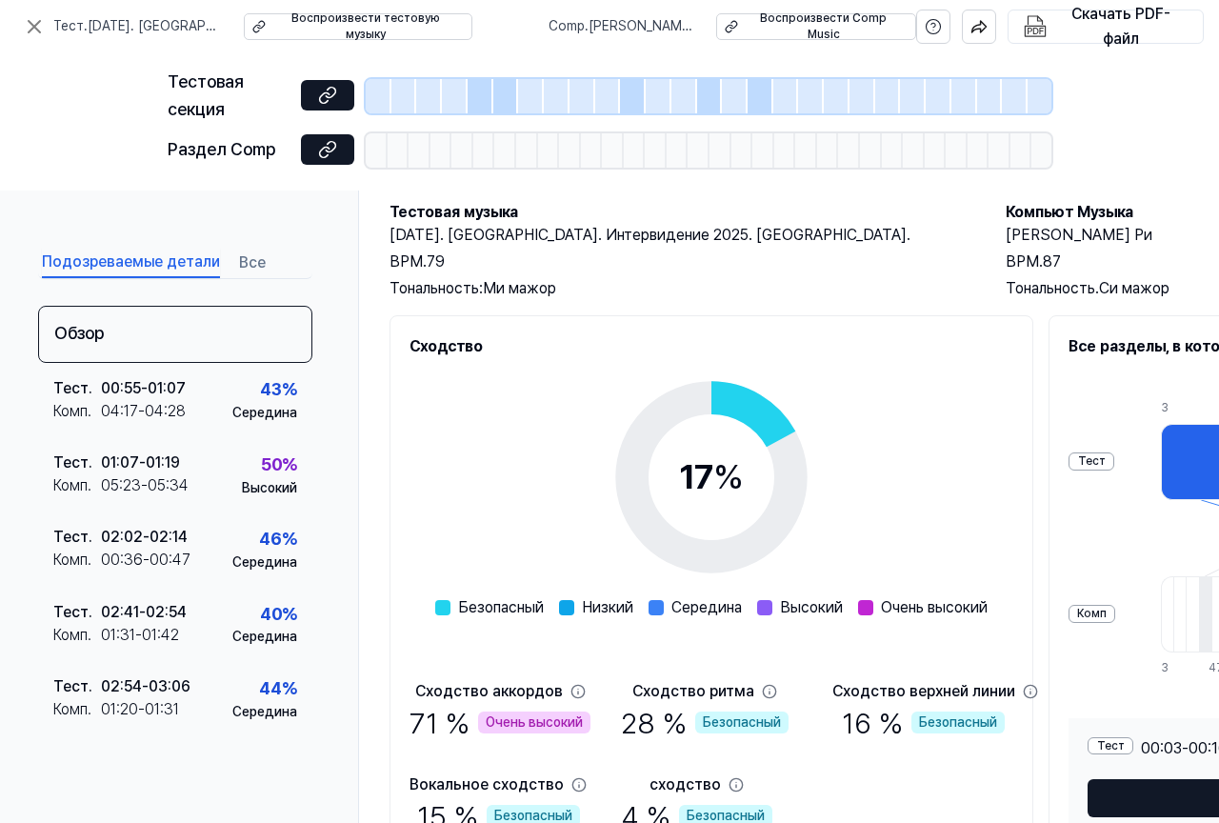
scroll to position [215, 0]
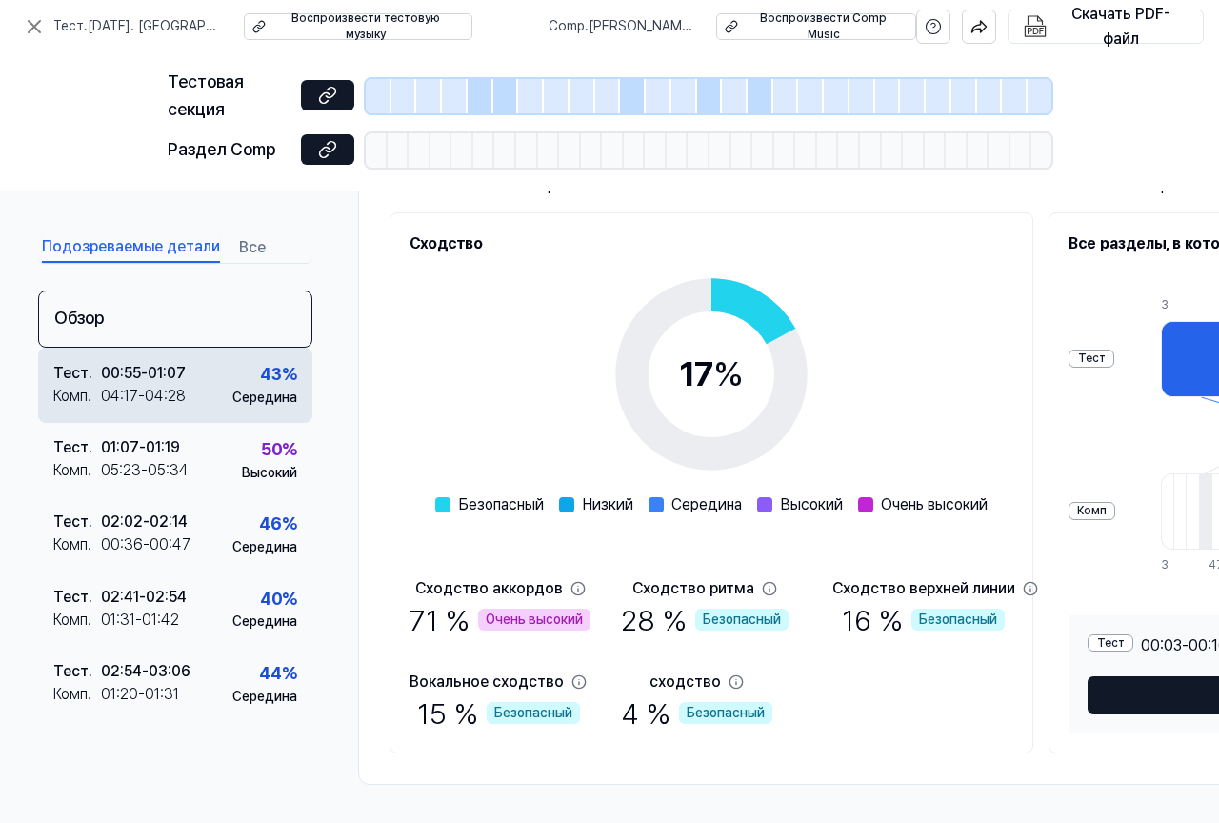
click at [176, 384] on div "04:17 - 04:28" at bounding box center [143, 395] width 85 height 23
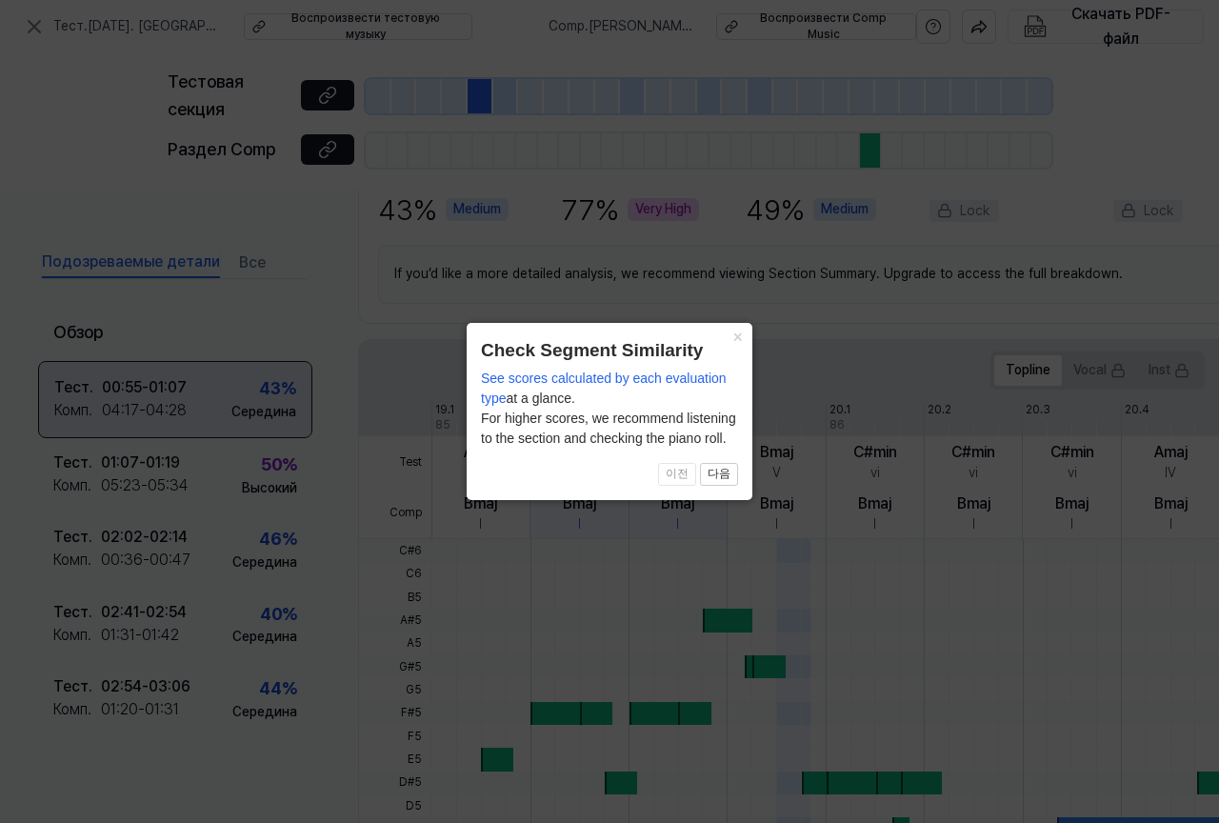
scroll to position [511, 0]
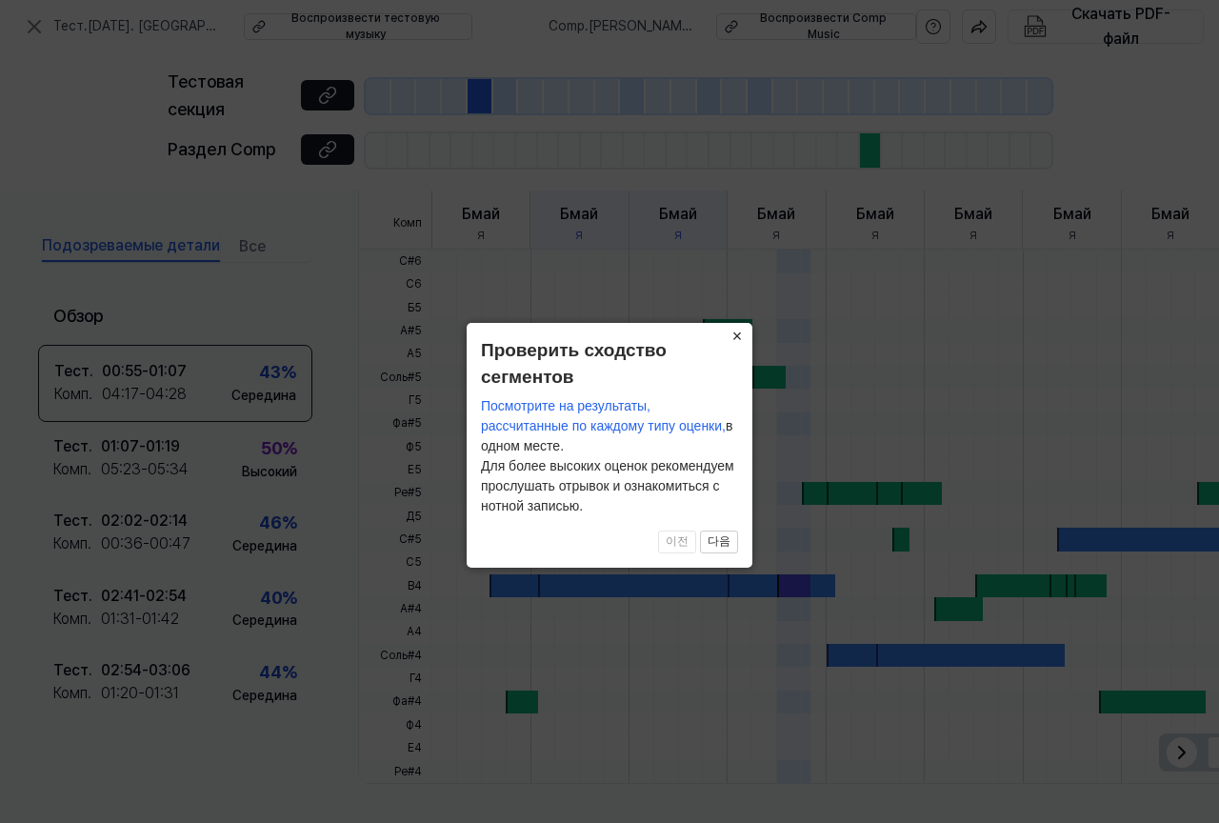
click at [737, 340] on font "×" at bounding box center [737, 336] width 10 height 19
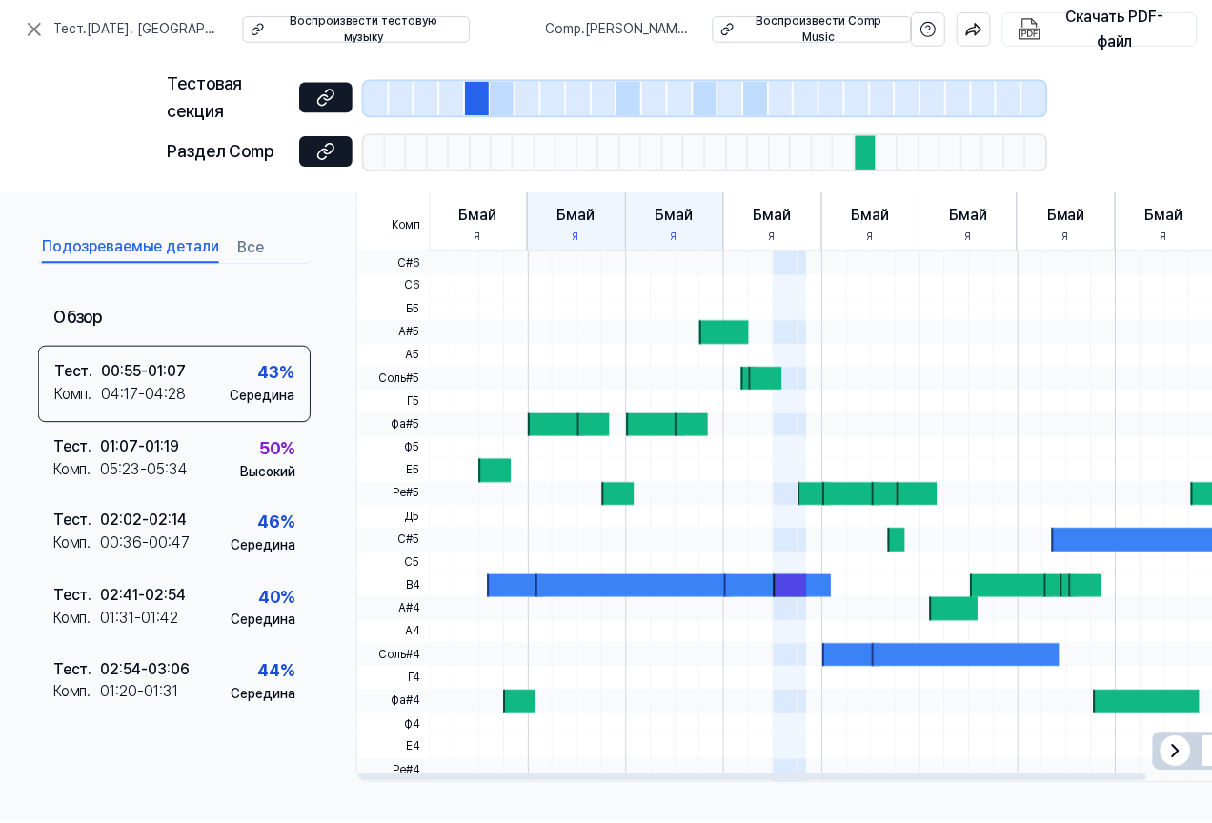
scroll to position [35, 0]
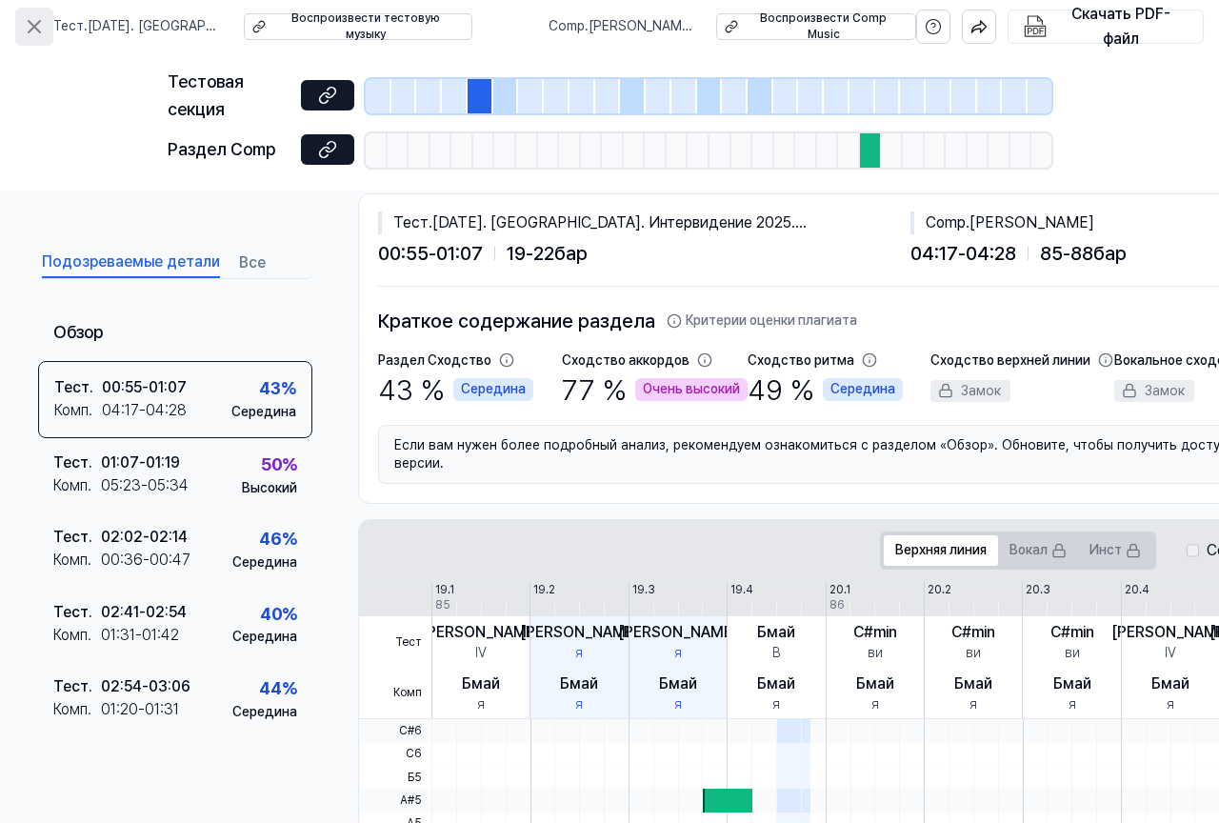
click at [27, 29] on icon at bounding box center [34, 26] width 23 height 23
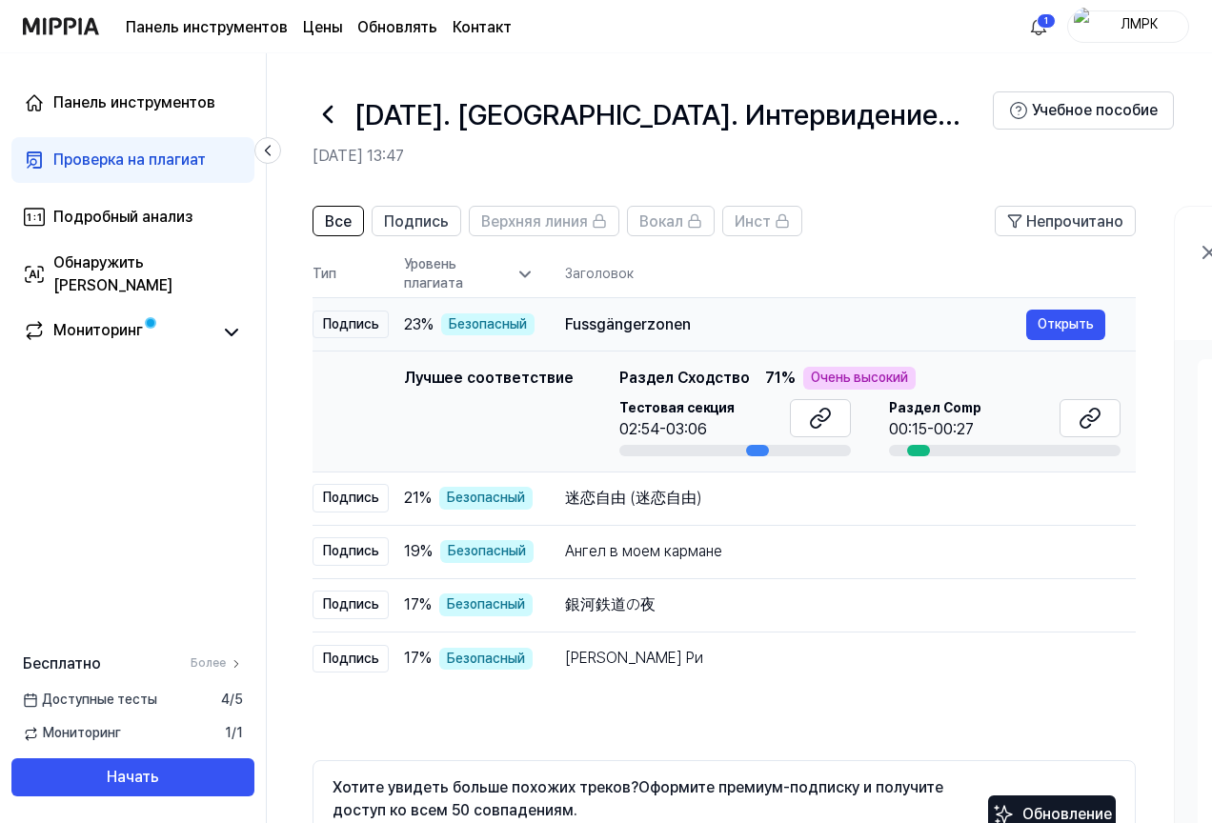
drag, startPoint x: 556, startPoint y: 319, endPoint x: 692, endPoint y: 325, distance: 135.4
click at [692, 325] on td "Fussgängerzonen Открыть" at bounding box center [834, 324] width 601 height 53
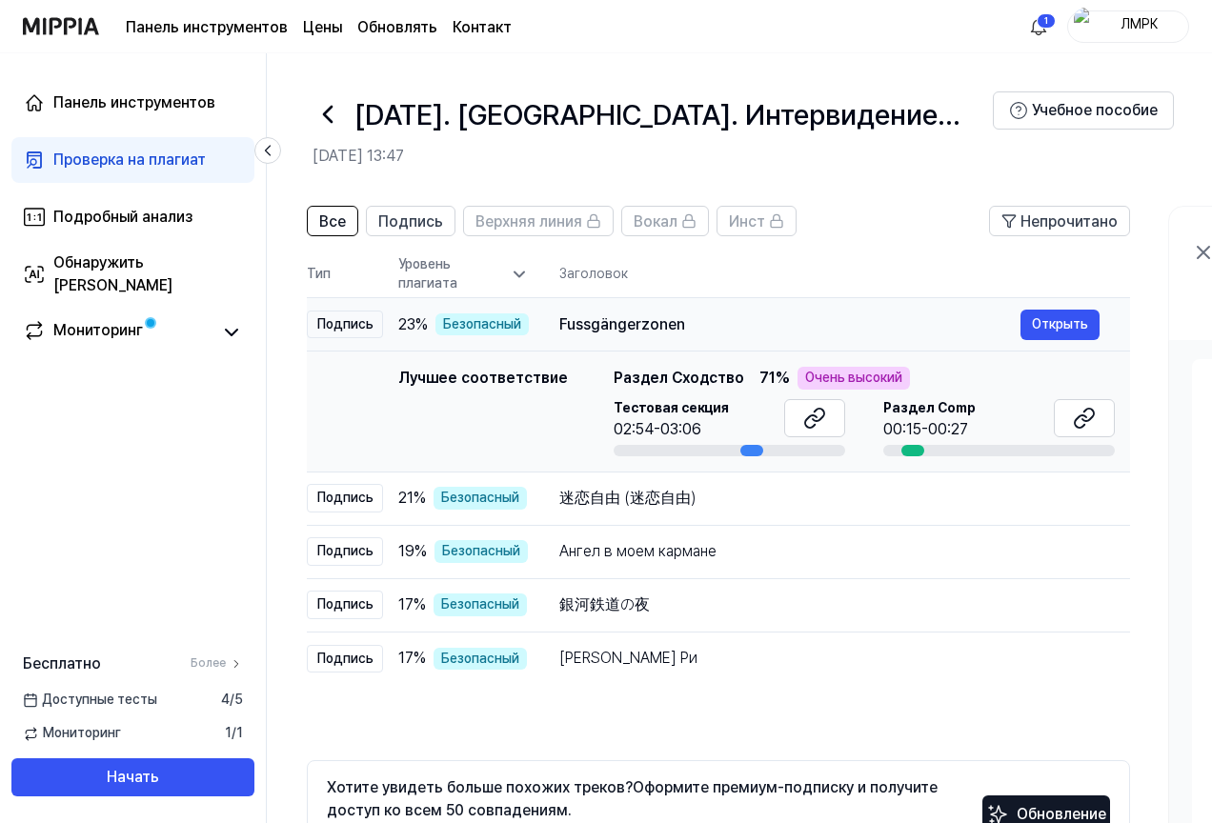
scroll to position [0, 20]
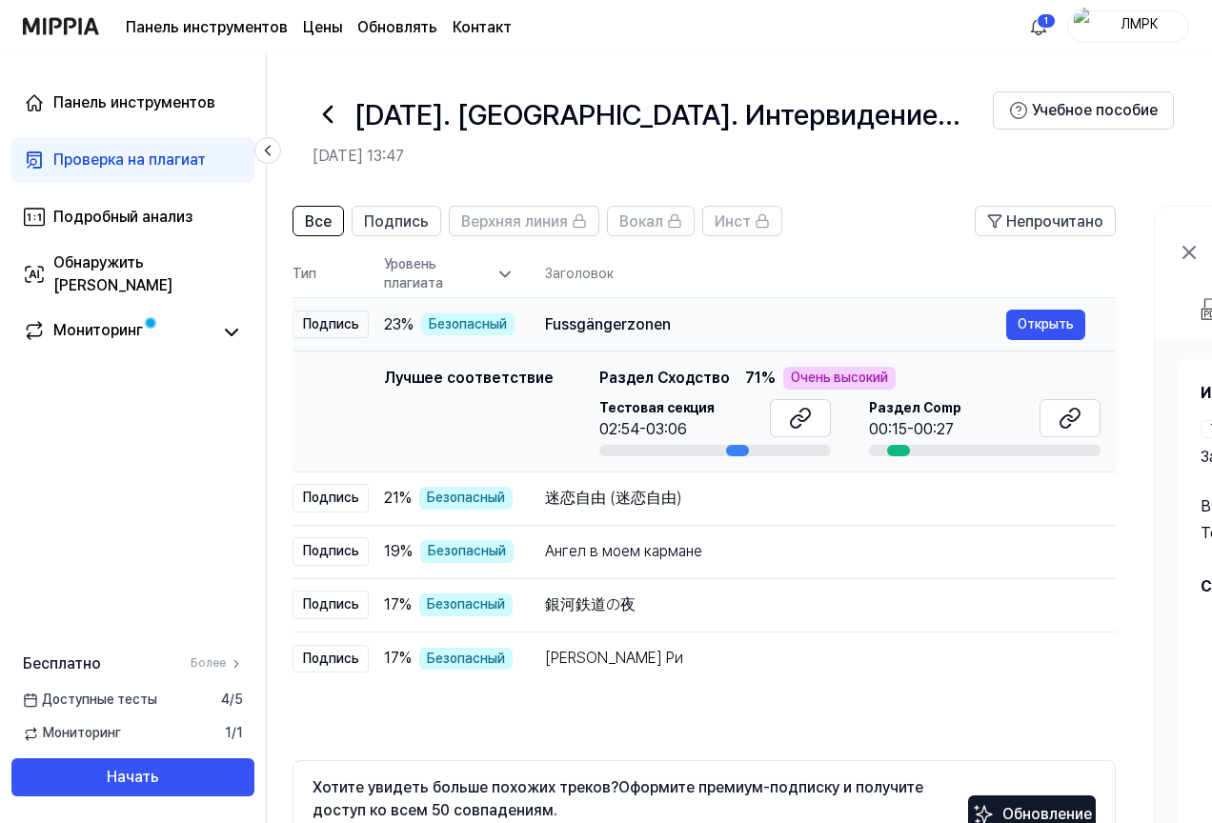
drag, startPoint x: 680, startPoint y: 323, endPoint x: 660, endPoint y: 326, distance: 20.2
click at [660, 326] on div "Fussgängerzonen" at bounding box center [775, 324] width 461 height 23
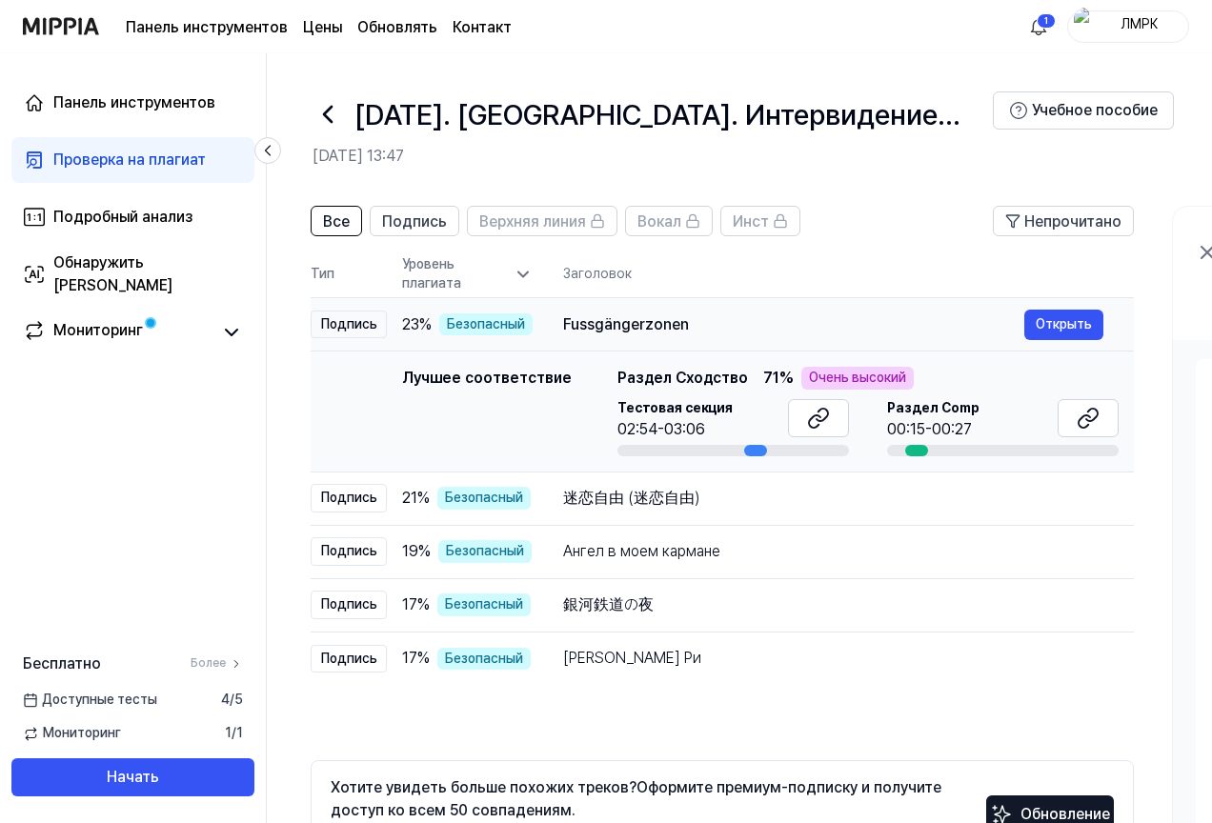
scroll to position [0, 0]
drag, startPoint x: 537, startPoint y: 324, endPoint x: 565, endPoint y: 323, distance: 27.6
click at [565, 323] on font "Fussgängerzonen" at bounding box center [628, 324] width 126 height 18
drag, startPoint x: 553, startPoint y: 322, endPoint x: 662, endPoint y: 326, distance: 108.6
click at [671, 326] on font "Fussgängerzonen" at bounding box center [628, 324] width 126 height 18
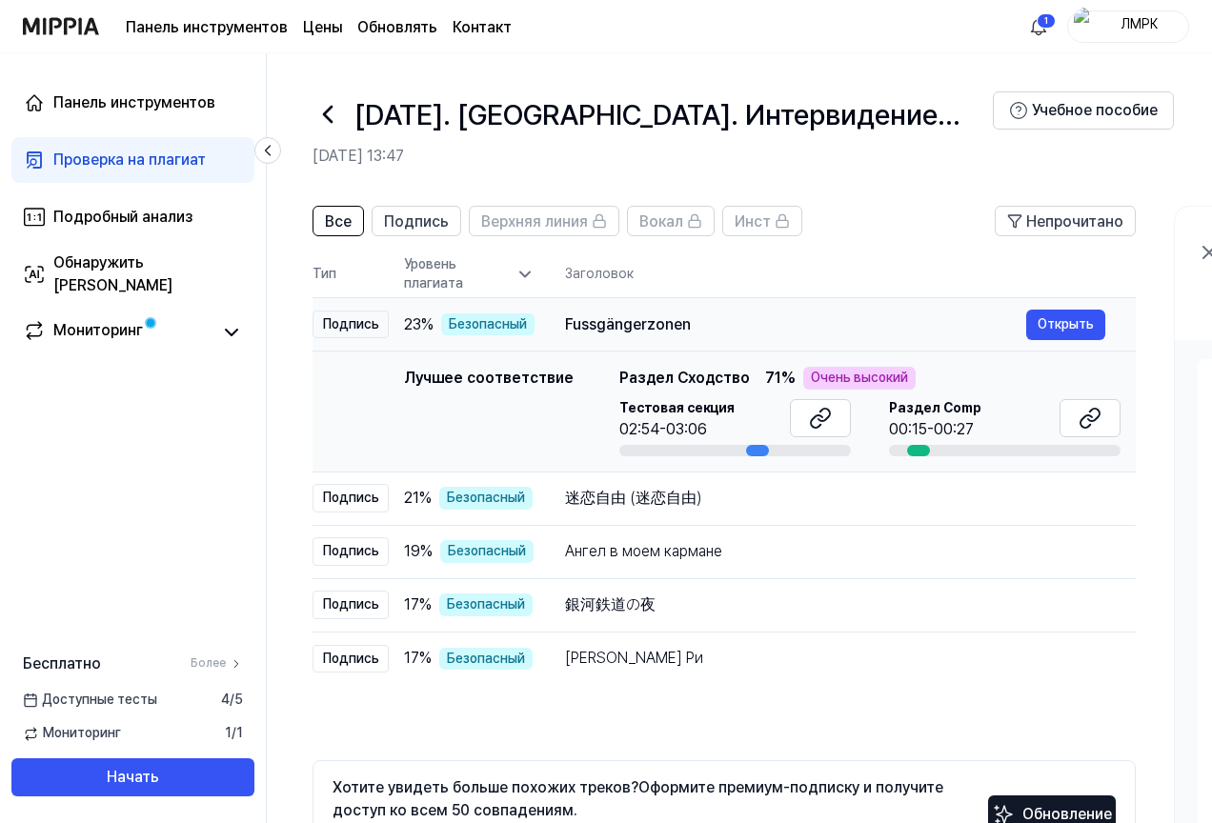
drag, startPoint x: 641, startPoint y: 327, endPoint x: 604, endPoint y: 323, distance: 37.3
click at [604, 323] on font "Fussgängerzonen" at bounding box center [628, 324] width 126 height 18
click at [177, 215] on font "Подробный анализ" at bounding box center [122, 217] width 139 height 18
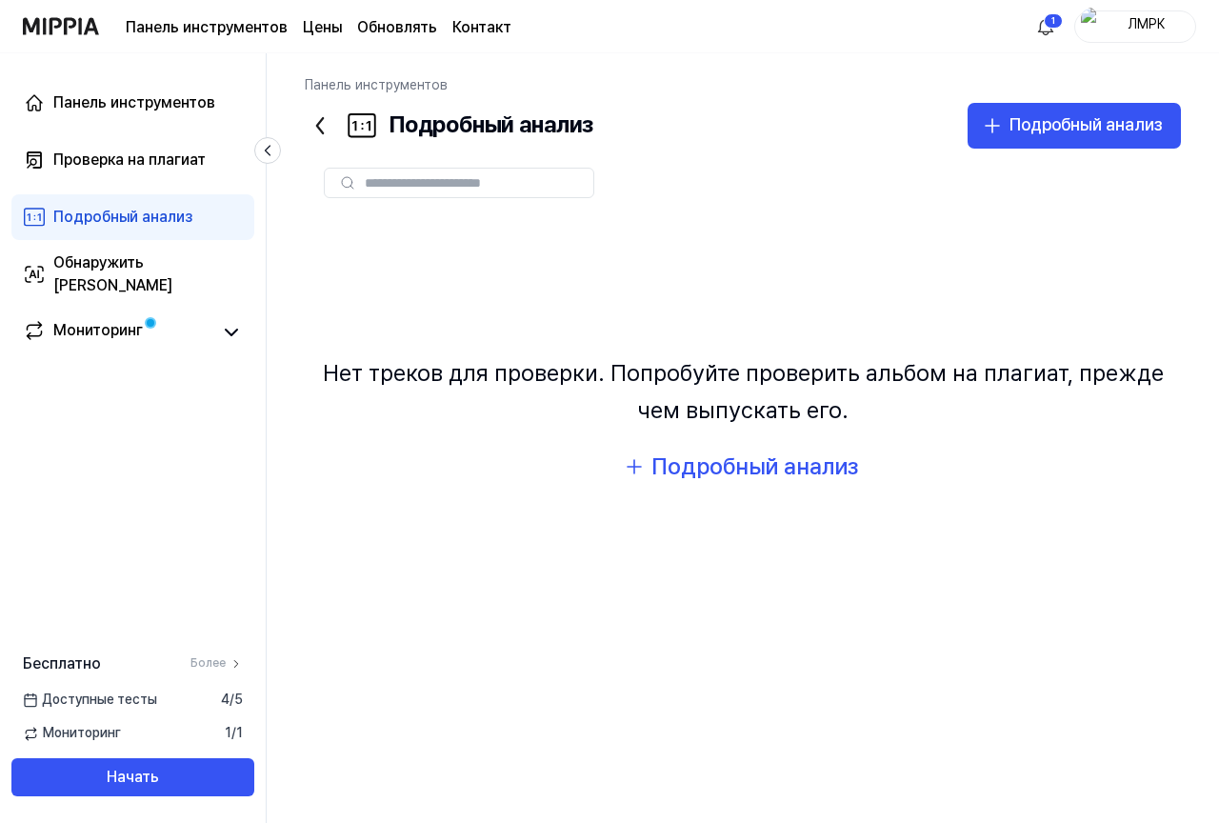
click at [173, 183] on div "Панель инструментов Проверка на плагиат Подробный анализ Обнаружить ИИ [PERSON_…" at bounding box center [133, 217] width 266 height 328
click at [163, 162] on font "Проверка на плагиат" at bounding box center [129, 159] width 152 height 18
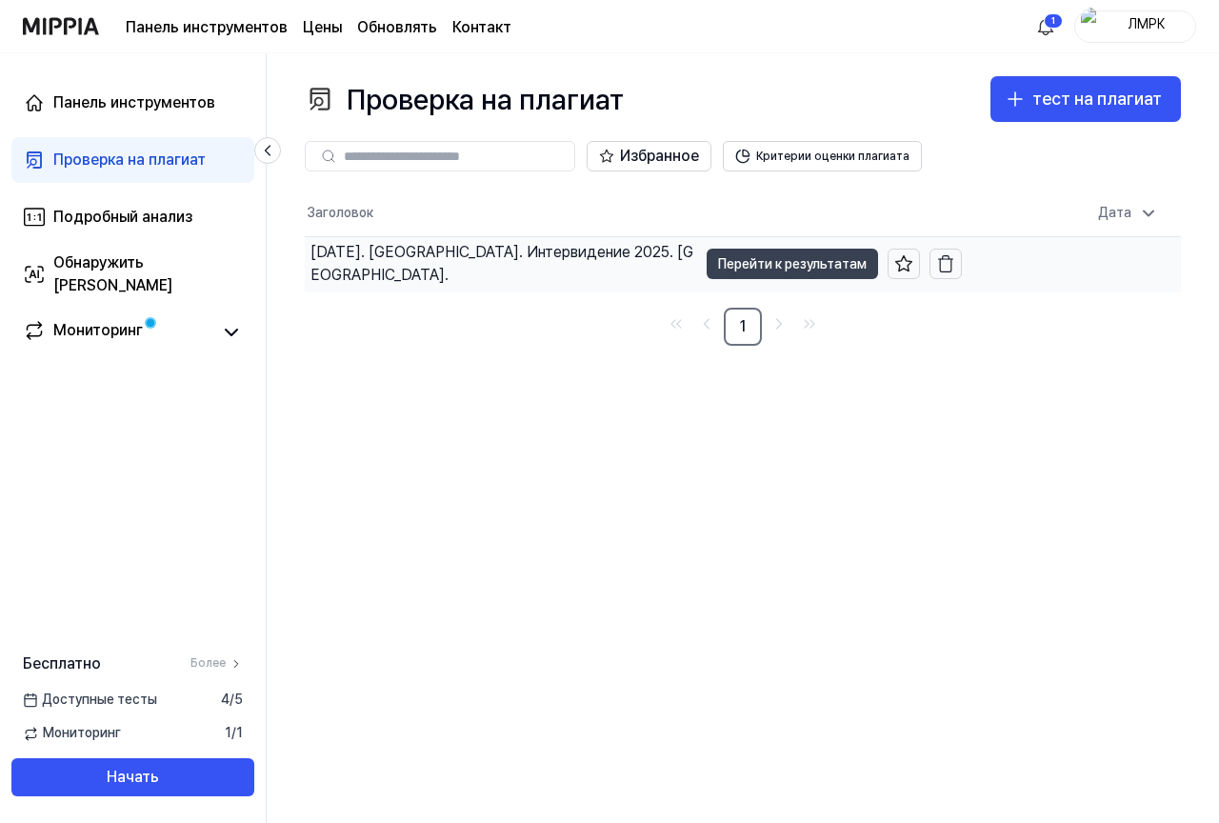
click at [792, 270] on font "Перейти к результатам" at bounding box center [792, 263] width 149 height 15
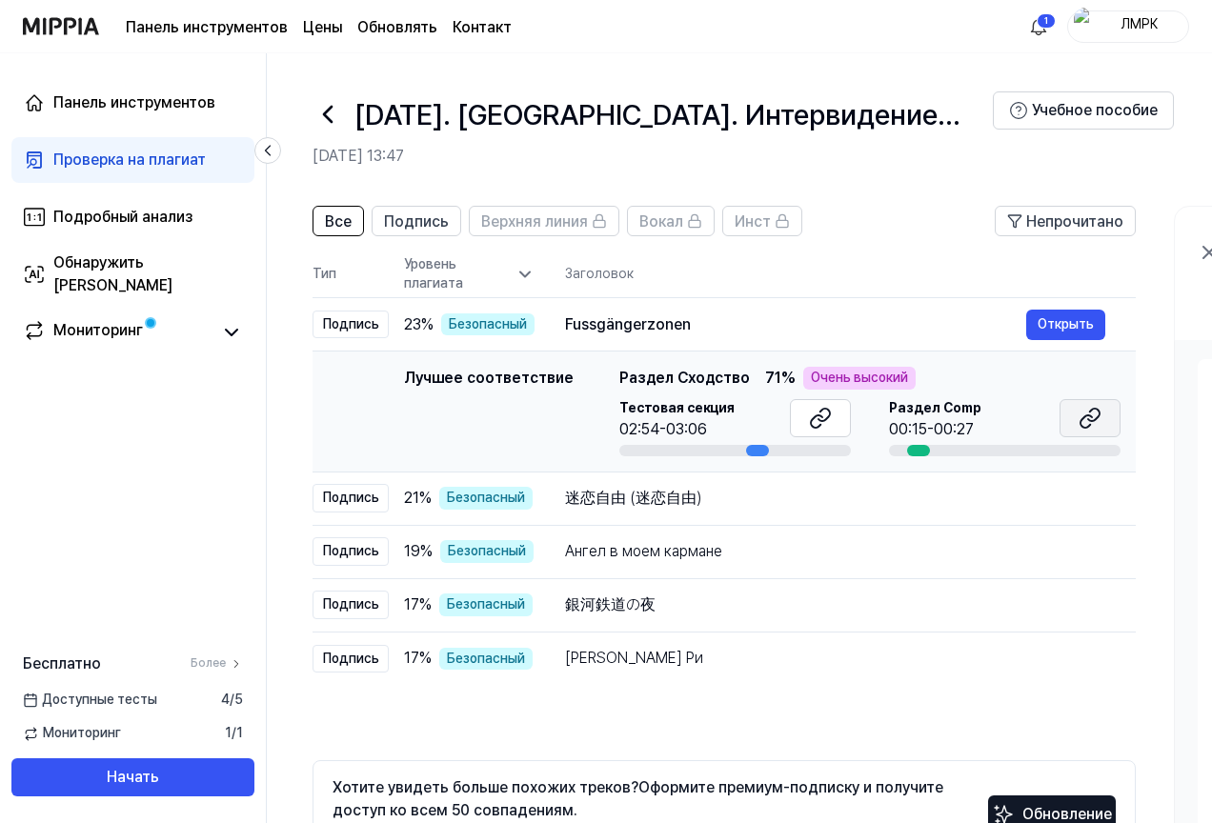
click at [1098, 420] on icon at bounding box center [1089, 418] width 23 height 23
click at [922, 489] on div "迷恋自由 (迷恋自由)" at bounding box center [795, 498] width 461 height 23
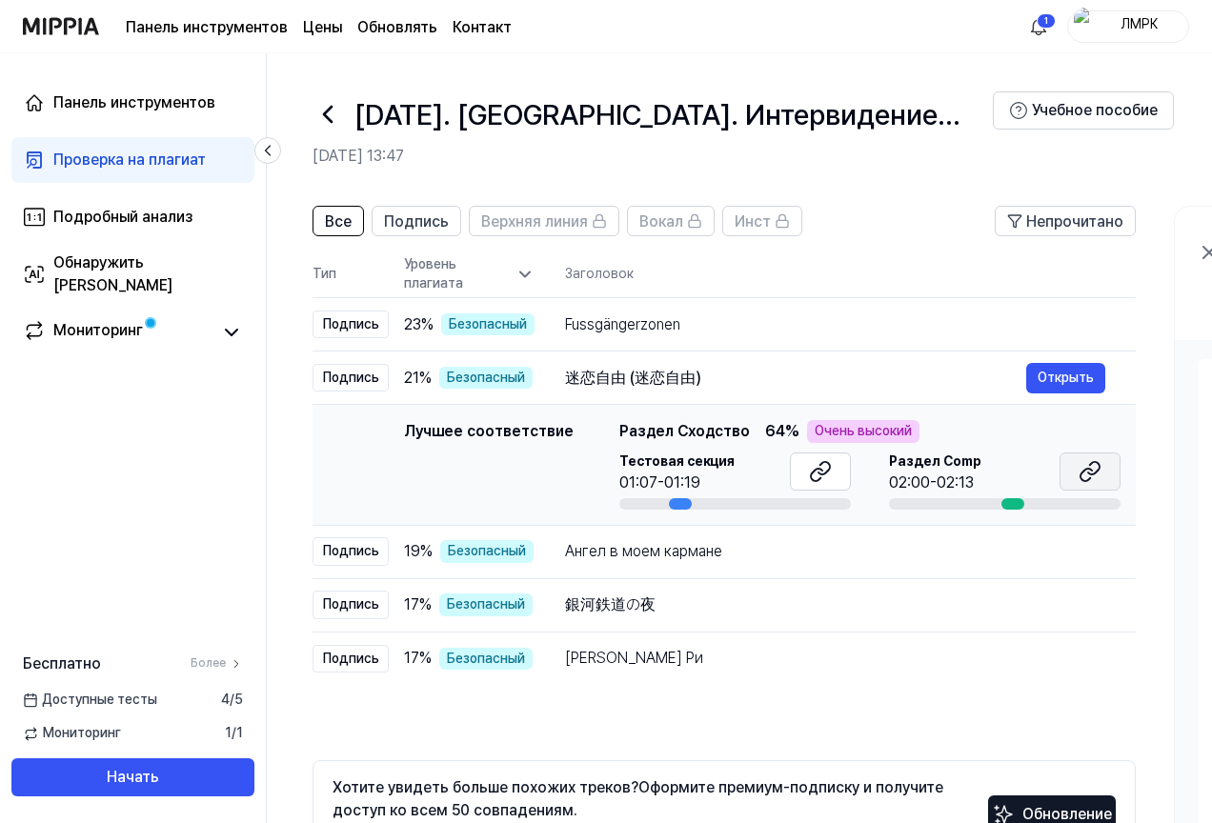
click at [1081, 467] on icon at bounding box center [1089, 471] width 23 height 23
click at [888, 549] on div "Ангел в моем кармане" at bounding box center [795, 551] width 461 height 23
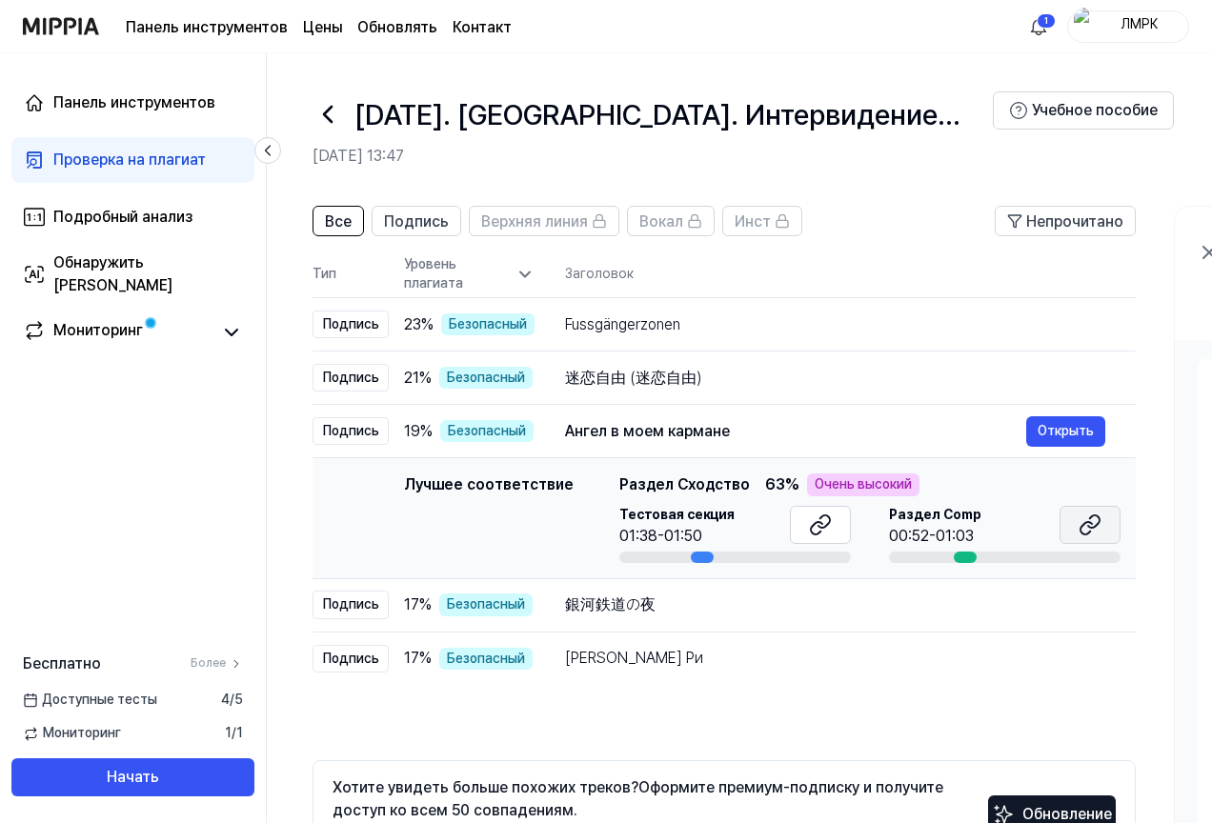
click at [1087, 519] on icon at bounding box center [1089, 524] width 23 height 23
click at [825, 531] on icon at bounding box center [820, 524] width 23 height 23
click at [916, 605] on div "銀河鉄道の夜" at bounding box center [795, 604] width 461 height 23
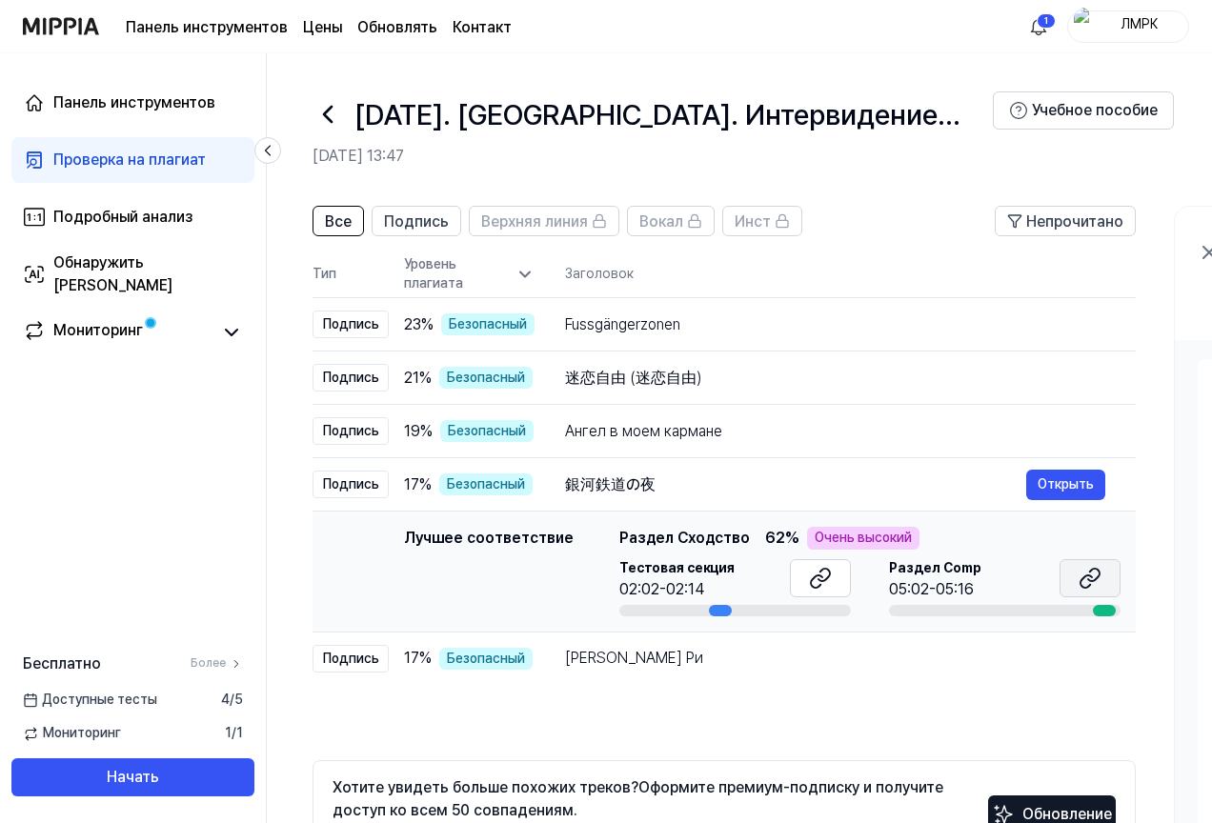
click at [1087, 577] on icon at bounding box center [1089, 578] width 23 height 23
click at [908, 678] on td "[PERSON_NAME] Ри Открыть" at bounding box center [834, 657] width 601 height 53
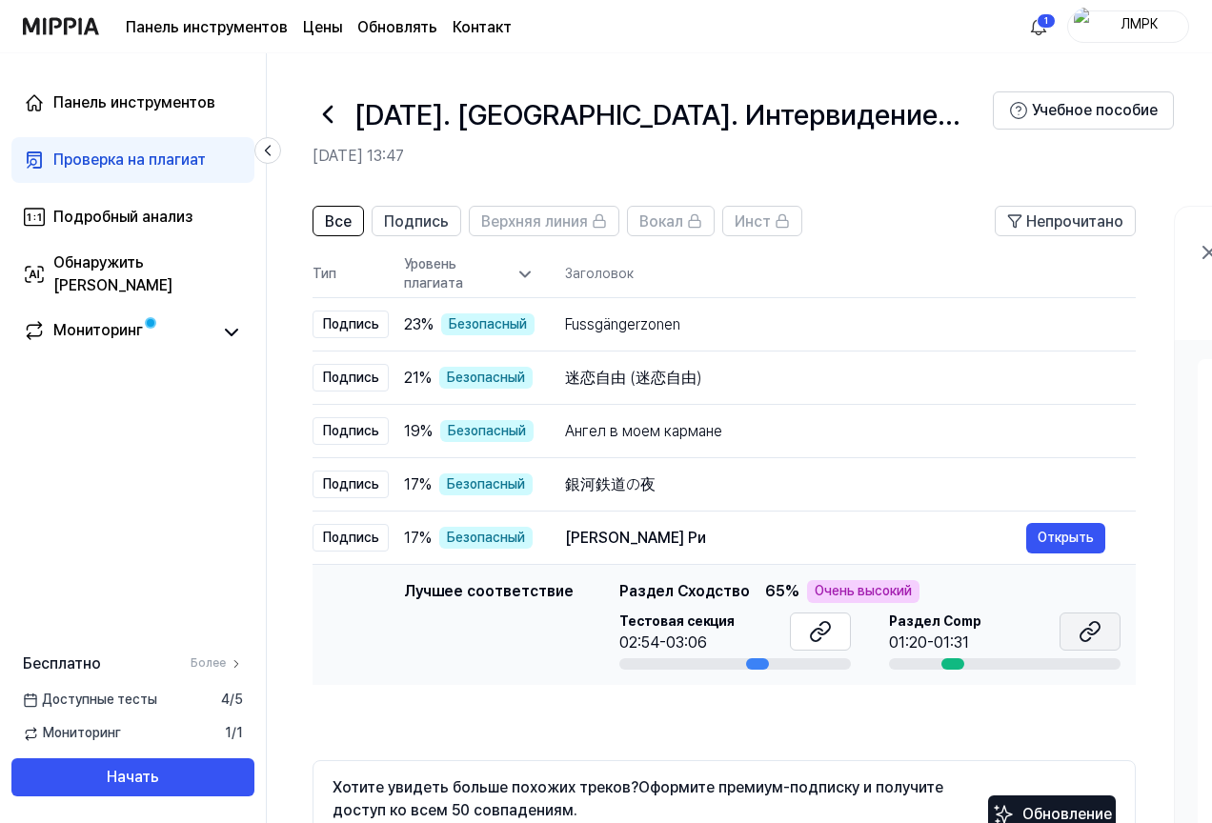
click at [1081, 621] on icon at bounding box center [1089, 631] width 23 height 23
click at [863, 331] on div "Fussgängerzonen" at bounding box center [795, 324] width 461 height 23
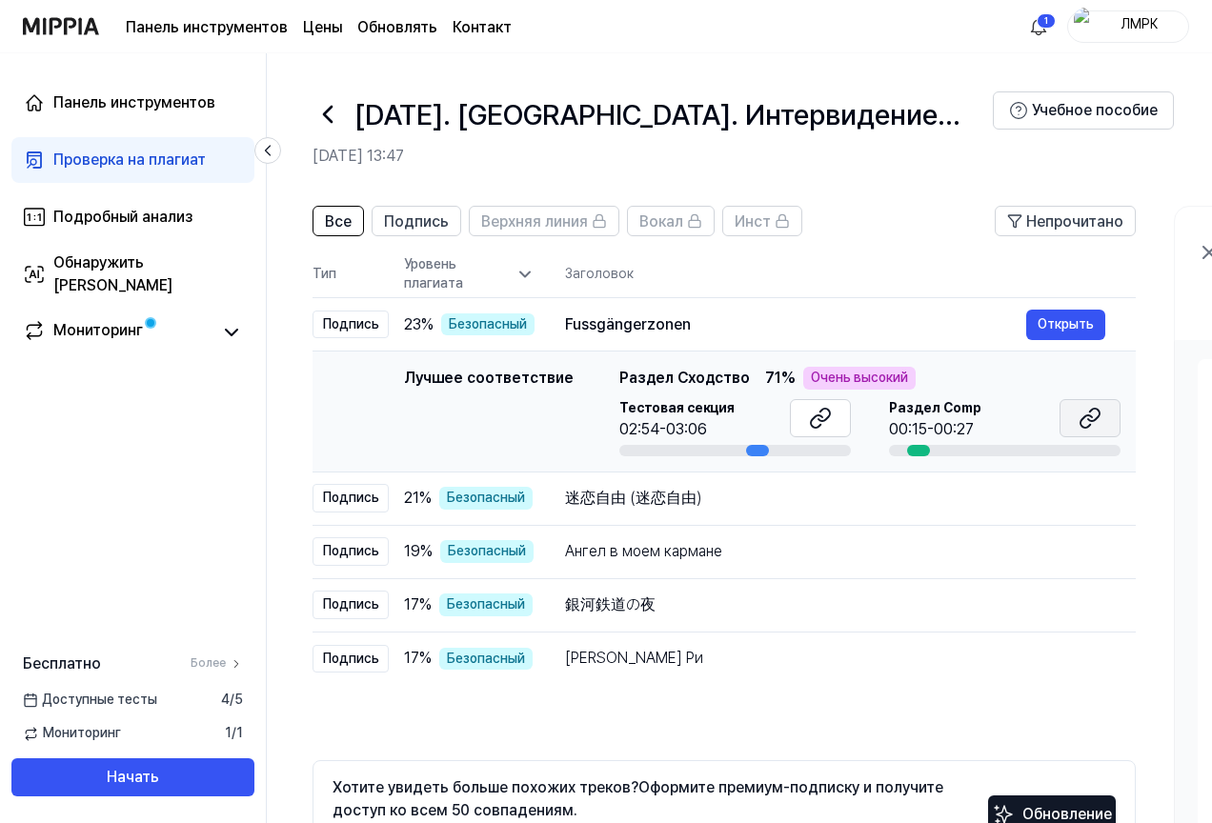
click at [1079, 431] on button at bounding box center [1089, 418] width 61 height 38
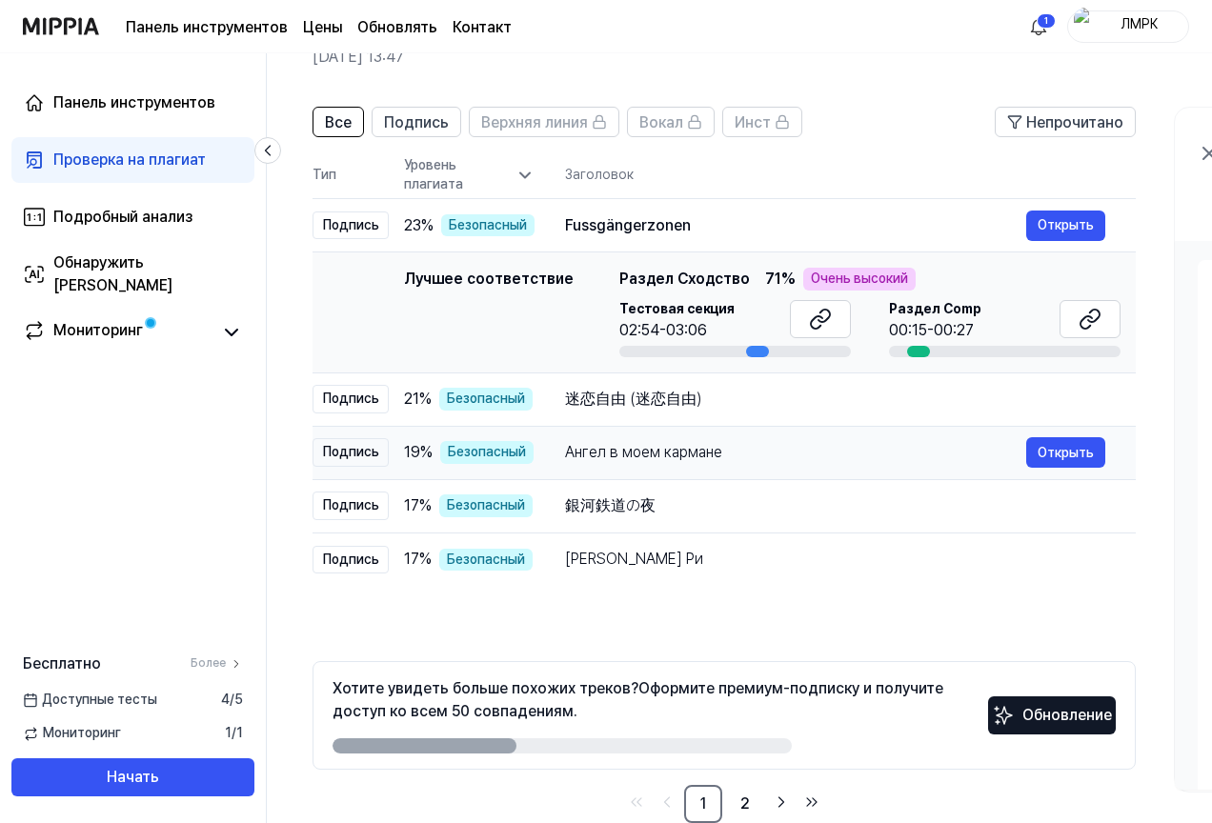
scroll to position [137, 0]
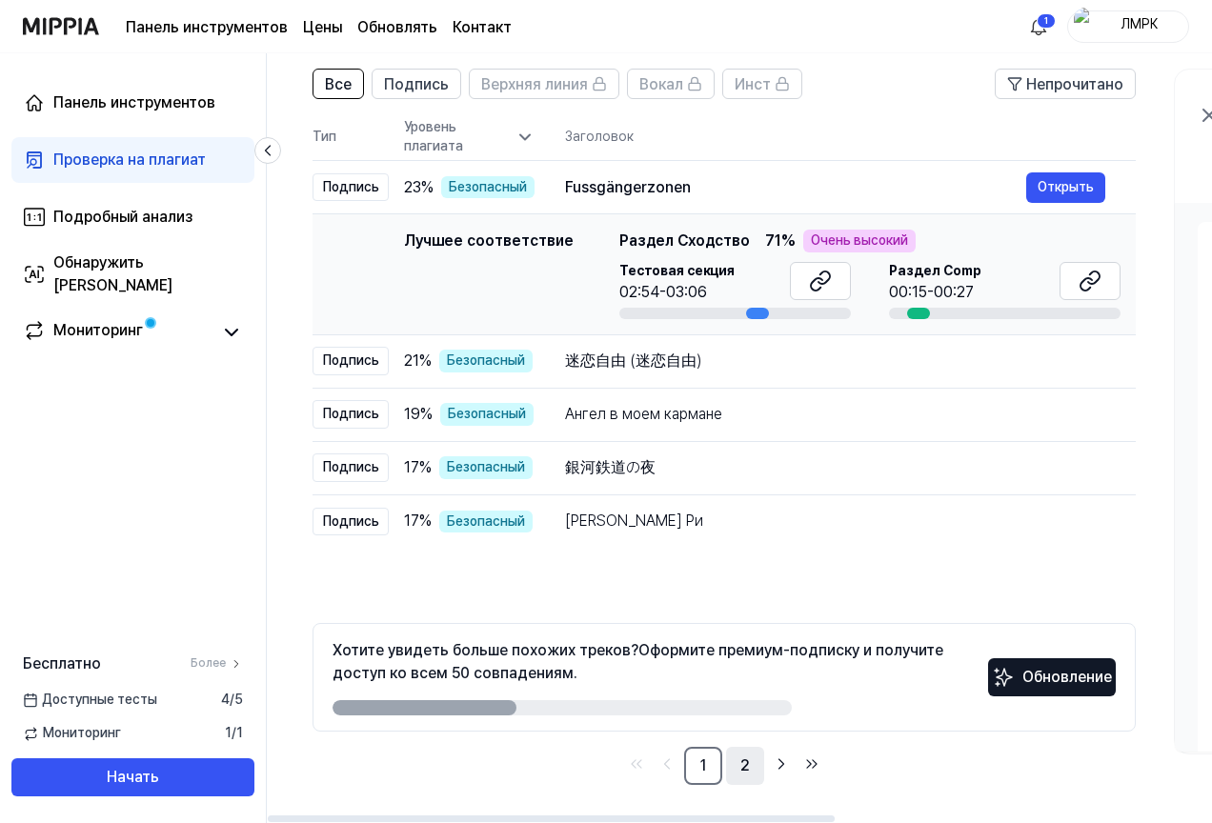
click at [739, 762] on link "2" at bounding box center [745, 766] width 38 height 38
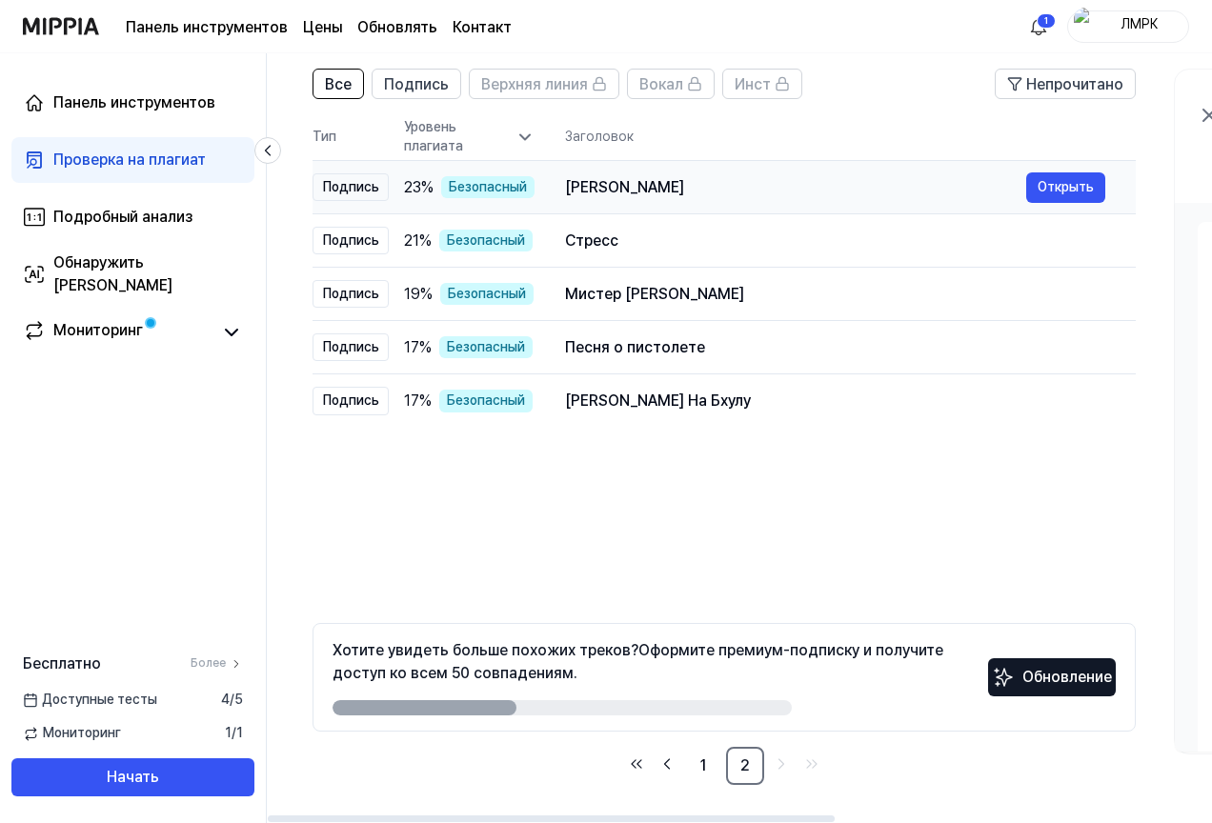
click at [912, 195] on div "[PERSON_NAME]" at bounding box center [795, 187] width 461 height 23
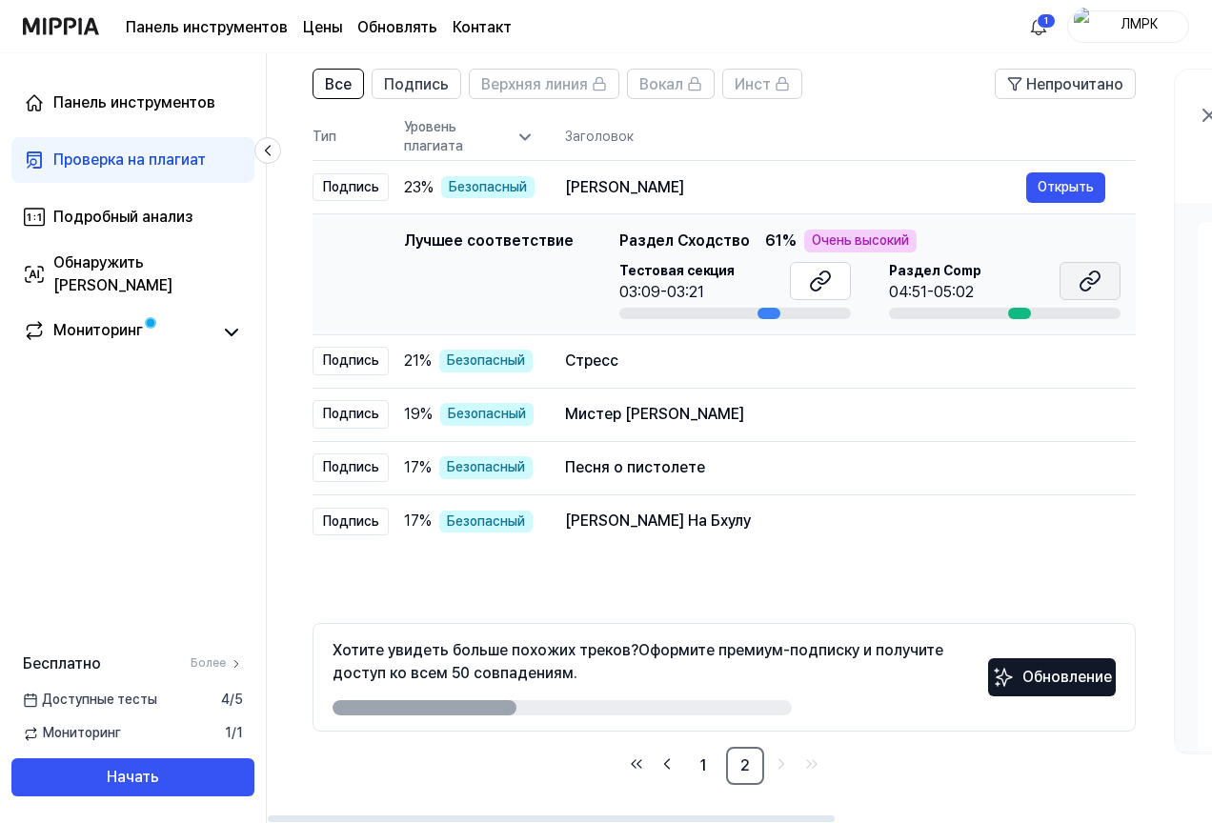
click at [1097, 294] on button at bounding box center [1089, 281] width 61 height 38
click at [882, 358] on div "Стресс" at bounding box center [795, 361] width 461 height 23
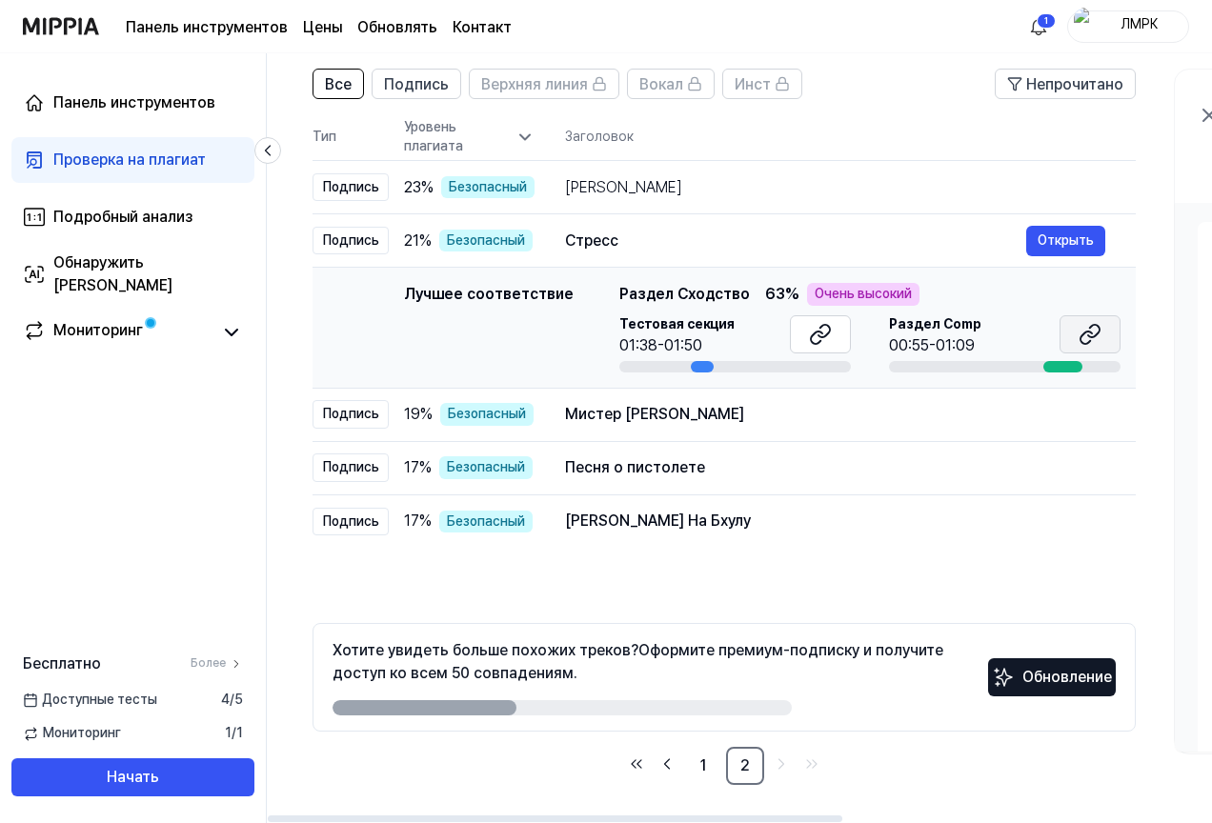
click at [1090, 333] on icon at bounding box center [1089, 334] width 23 height 23
click at [929, 418] on div "Мистер [PERSON_NAME]" at bounding box center [795, 414] width 461 height 23
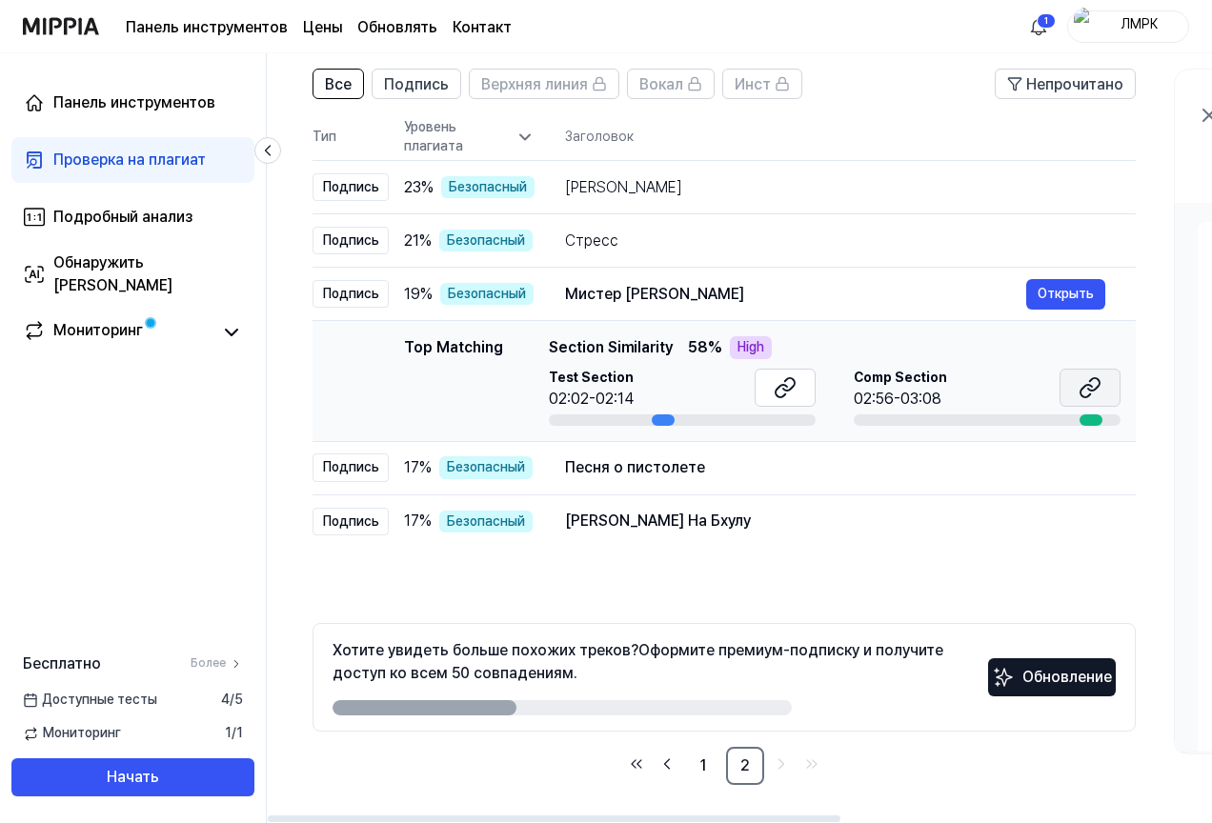
click at [1091, 395] on icon at bounding box center [1089, 387] width 23 height 23
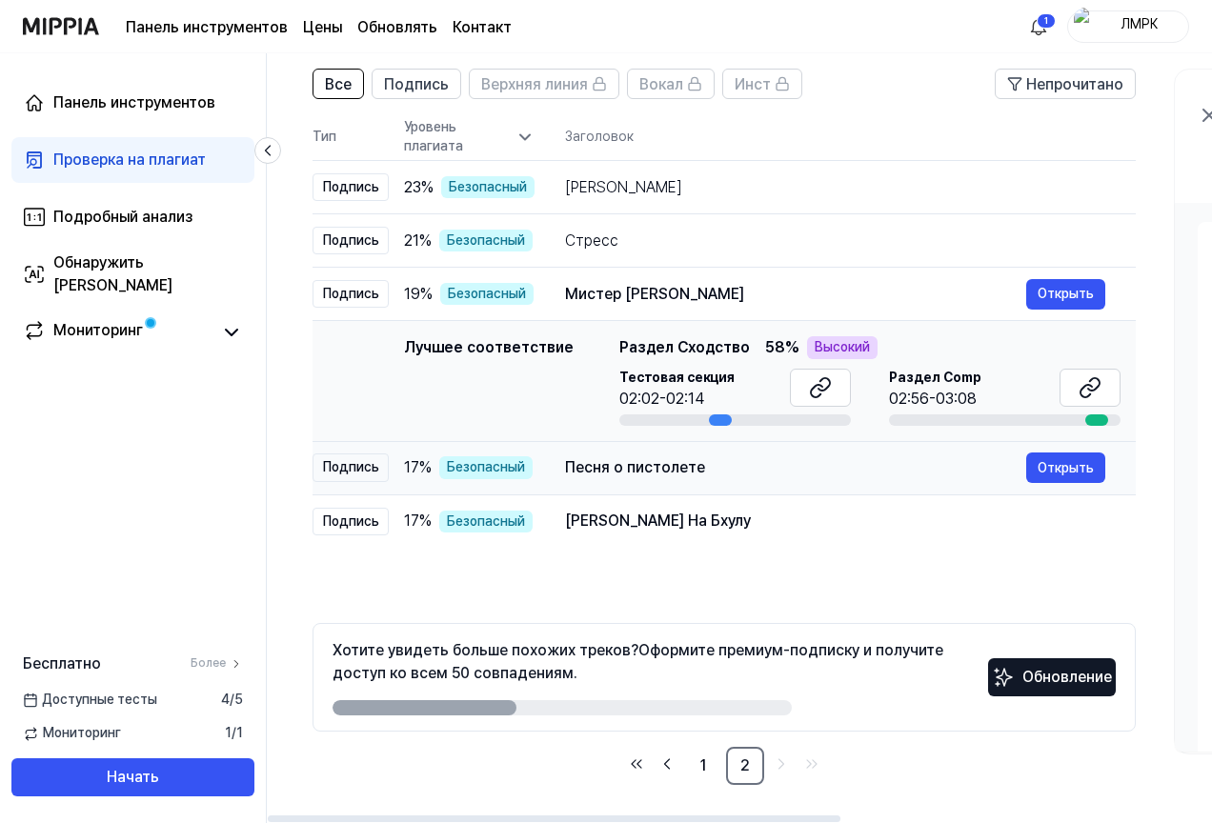
click at [822, 471] on div "Песня о пистолете" at bounding box center [795, 467] width 461 height 23
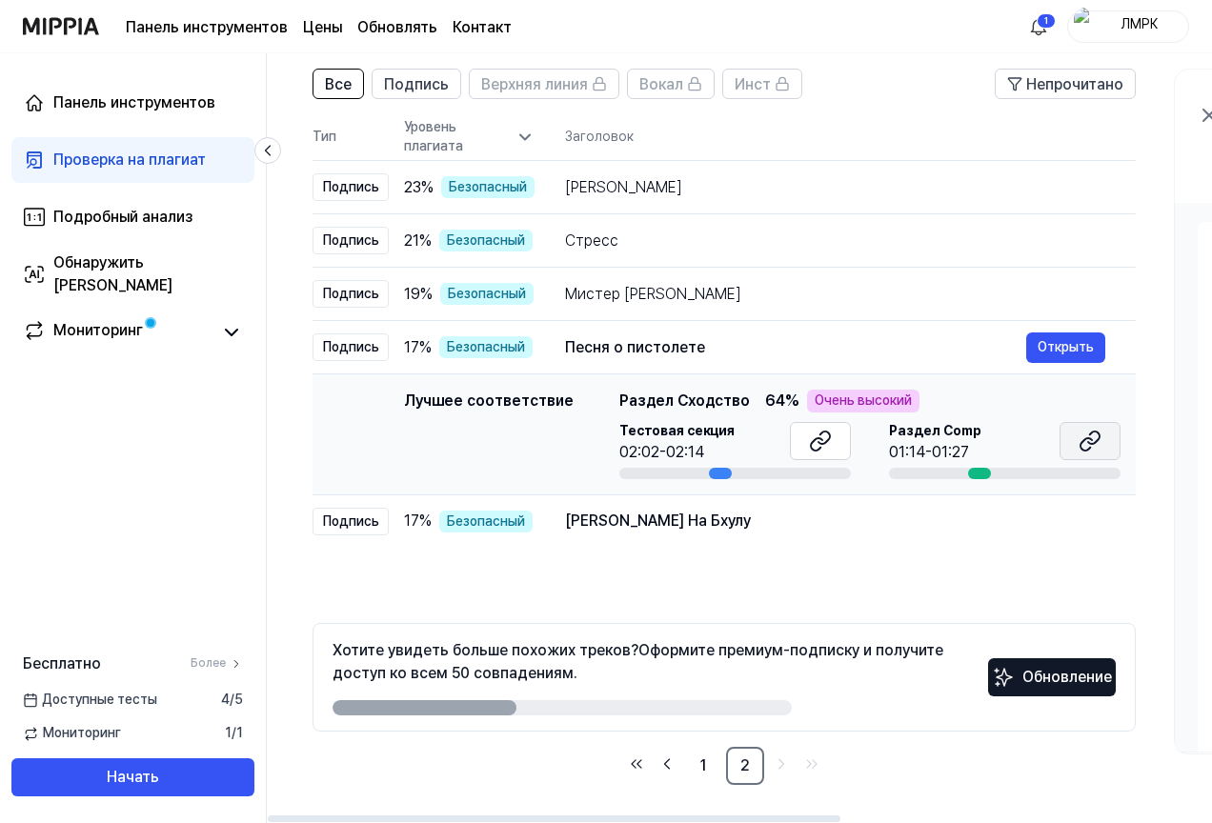
click at [1096, 433] on icon at bounding box center [1089, 441] width 23 height 23
click at [934, 541] on td "[PERSON_NAME] На Бхулу Открыть" at bounding box center [834, 520] width 601 height 53
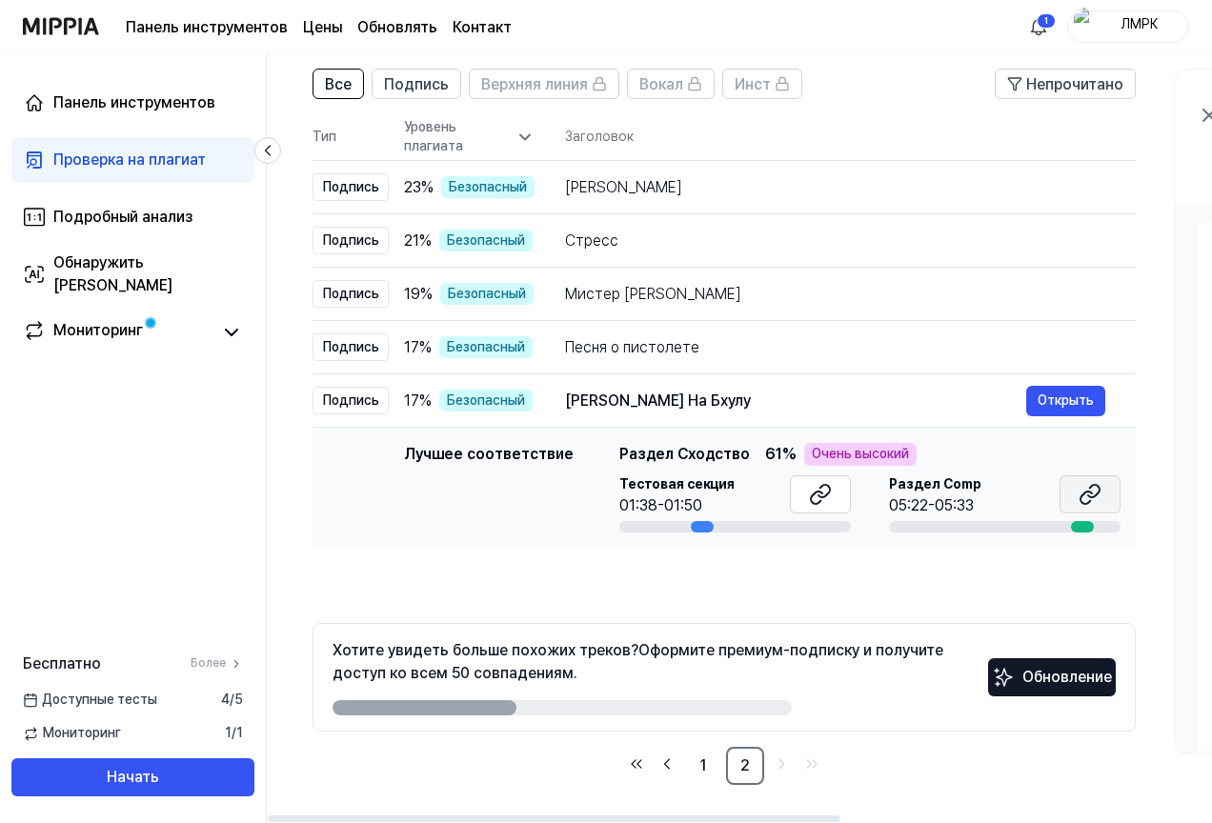
click at [1084, 489] on icon at bounding box center [1089, 494] width 23 height 23
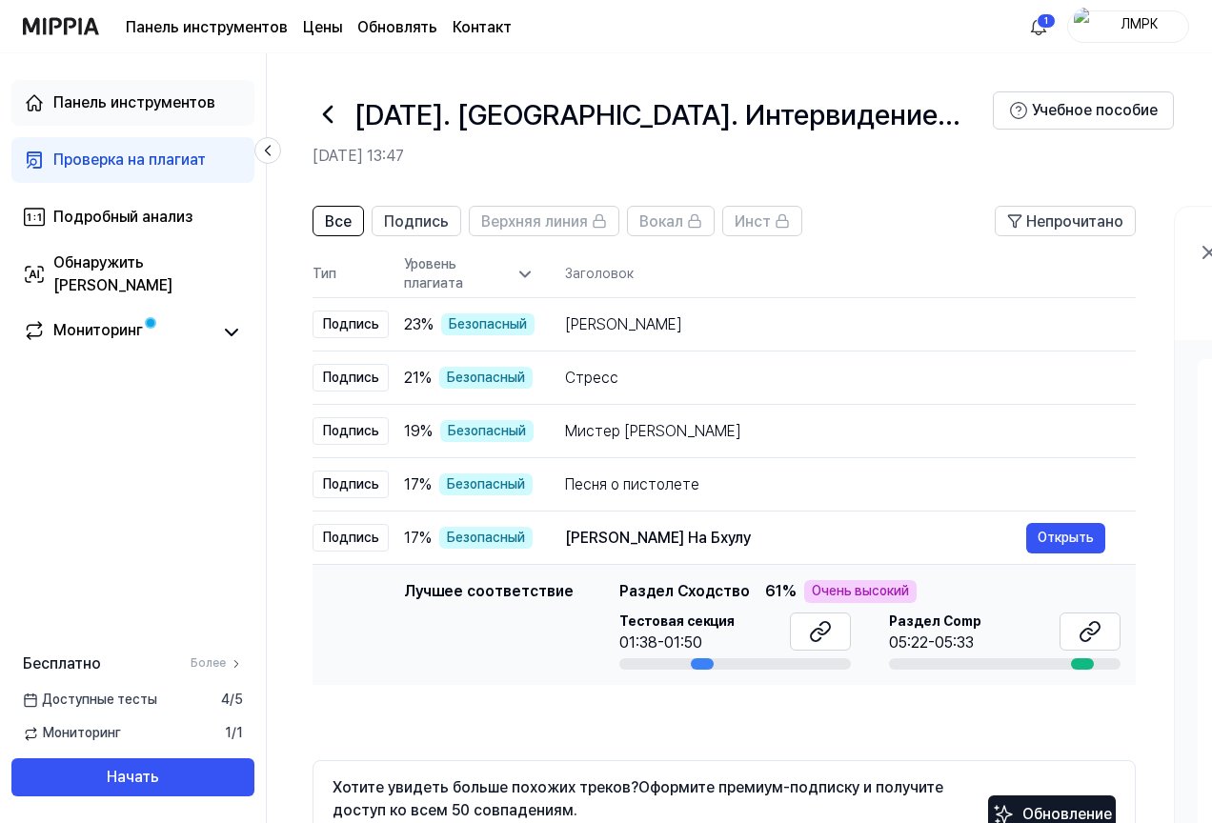
click at [167, 112] on div "Панель инструментов" at bounding box center [134, 102] width 162 height 23
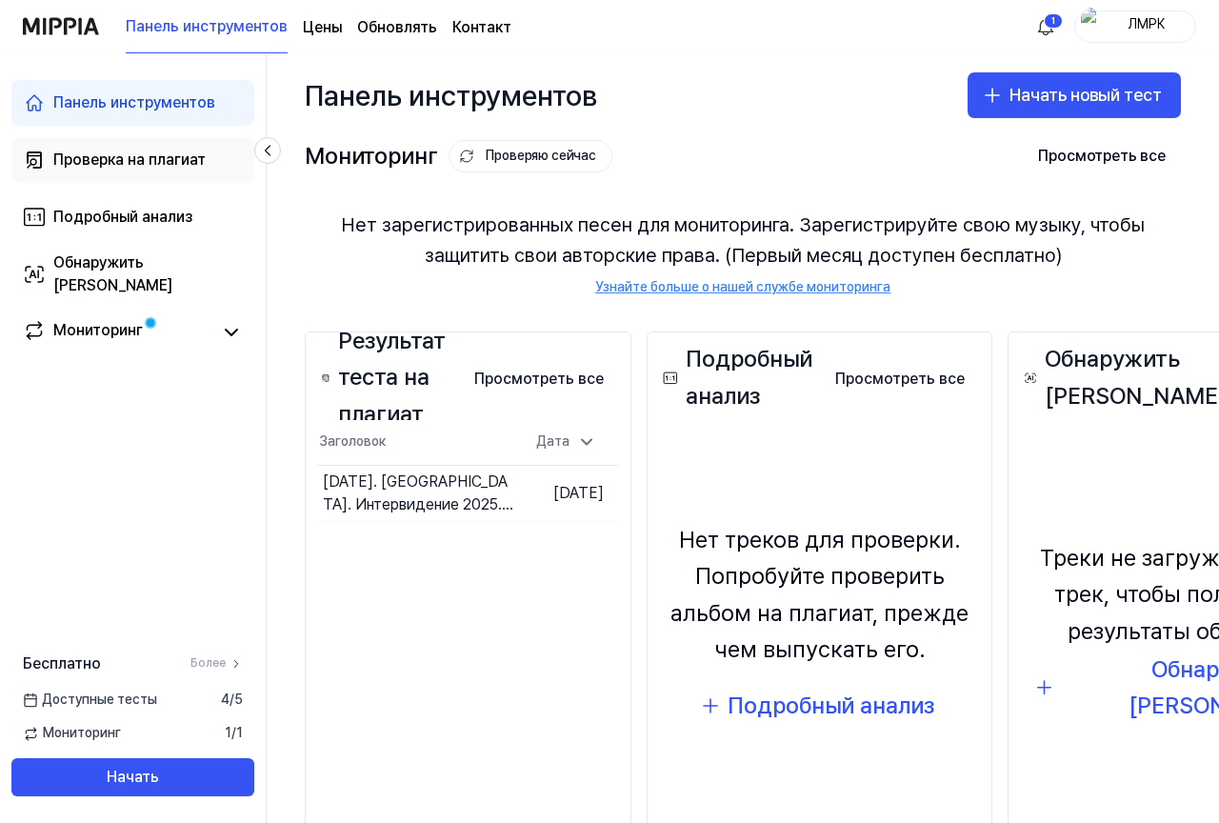
click at [158, 149] on div "Проверка на плагиат" at bounding box center [129, 160] width 152 height 23
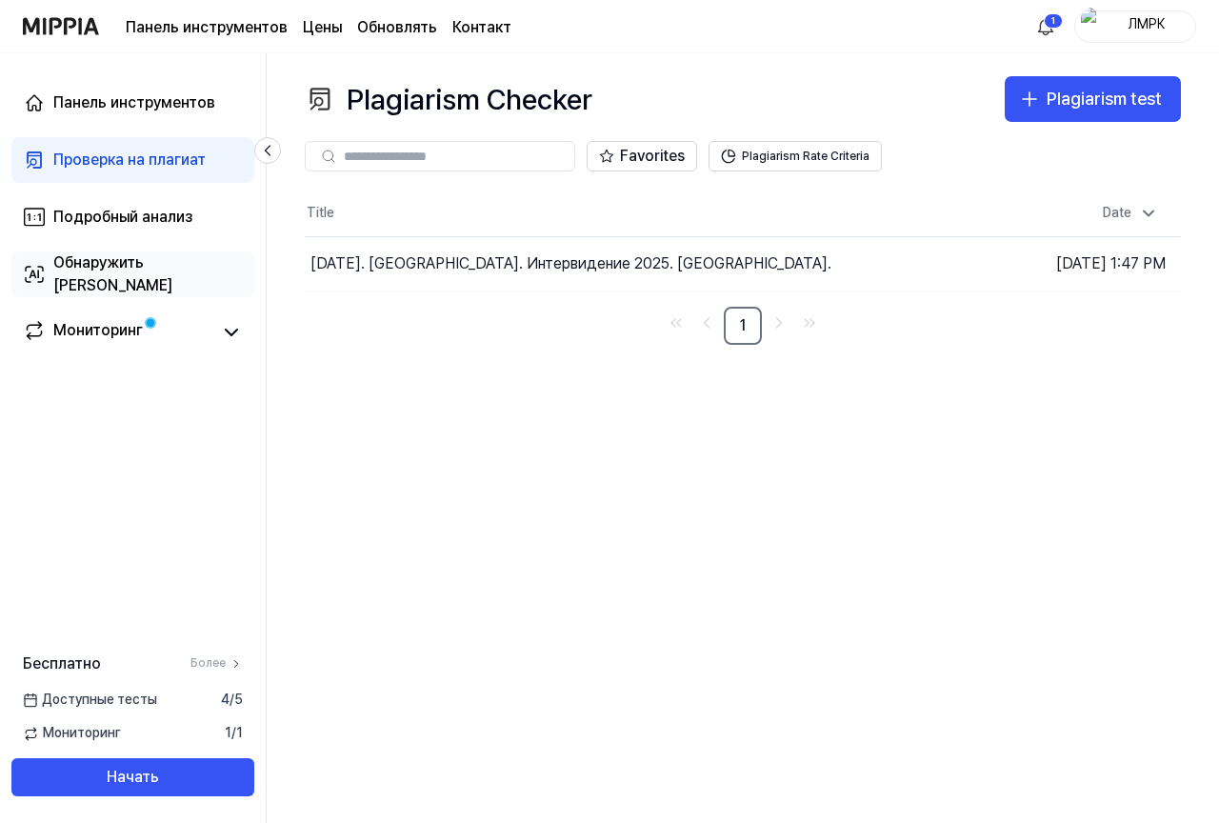
click at [127, 269] on font "Обнаружить [PERSON_NAME]" at bounding box center [112, 273] width 119 height 41
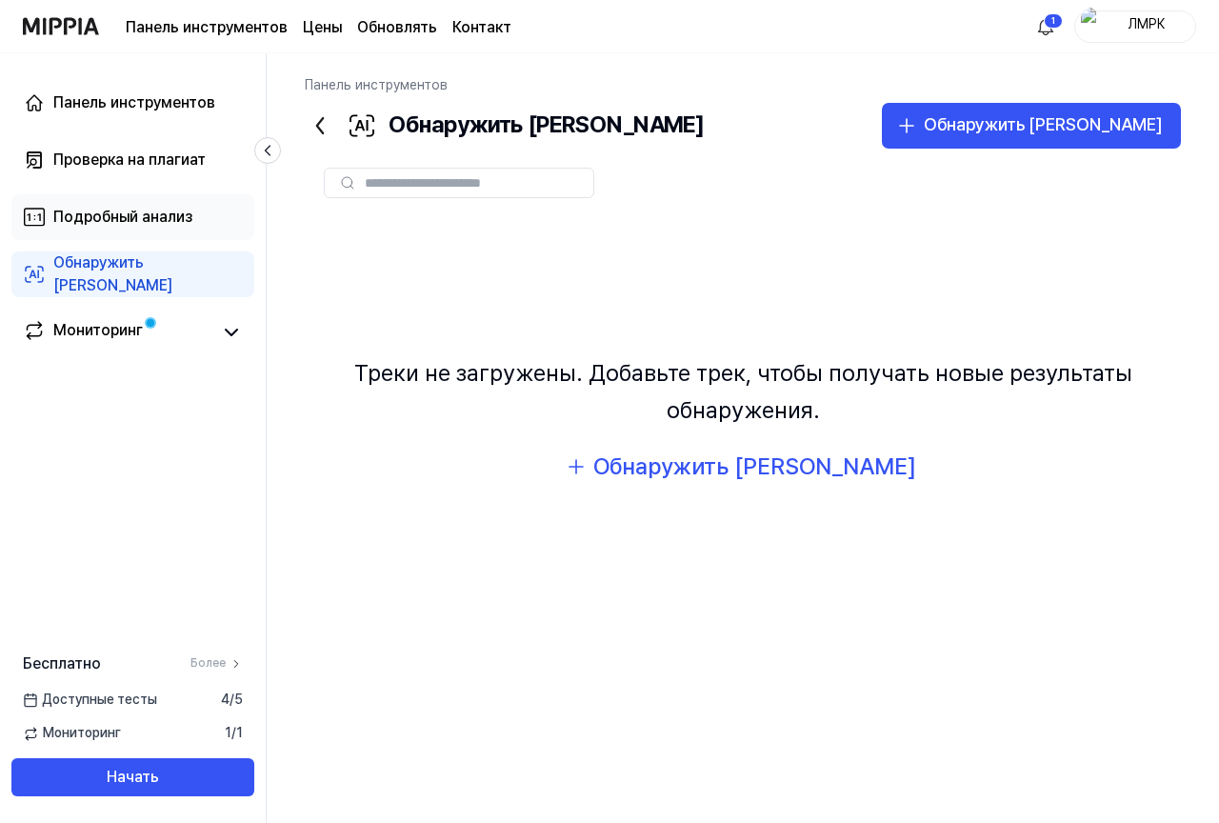
click at [149, 213] on font "Подробный анализ" at bounding box center [122, 217] width 139 height 18
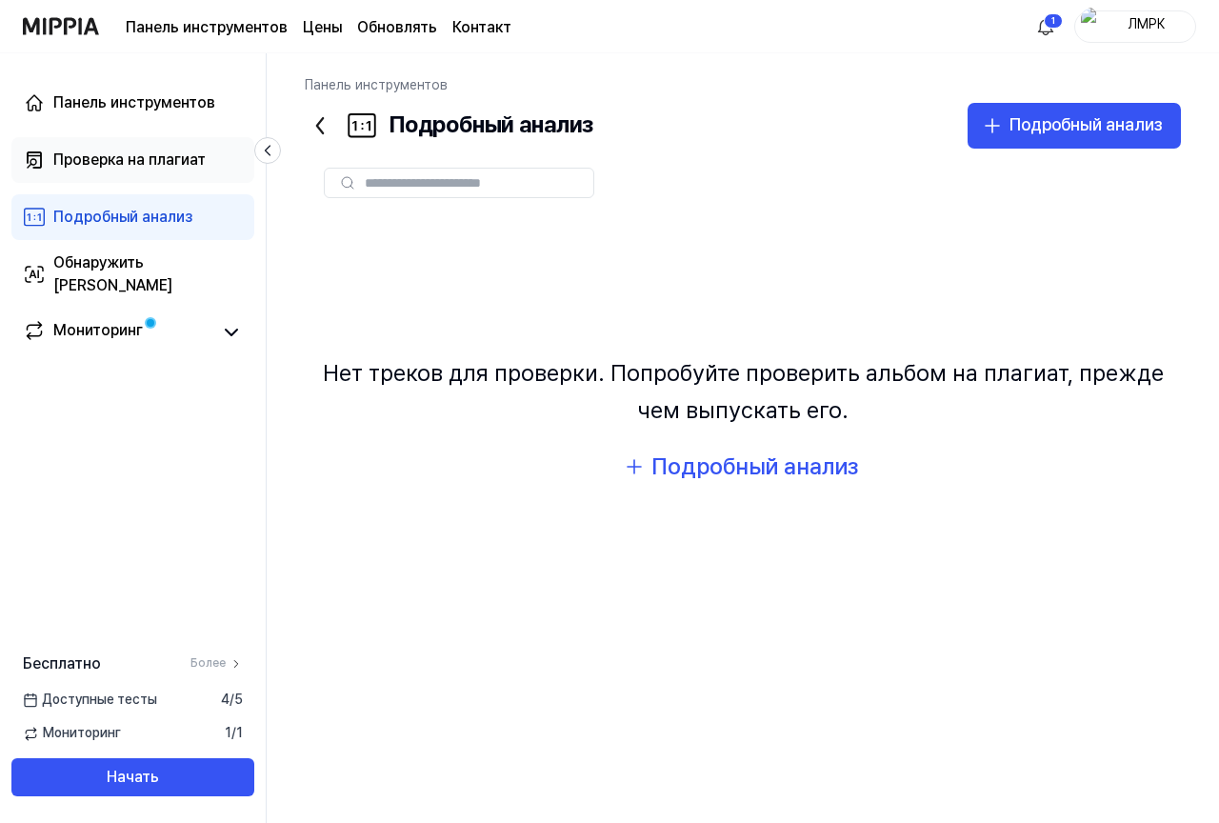
click at [165, 166] on font "Проверка на плагиат" at bounding box center [129, 159] width 152 height 18
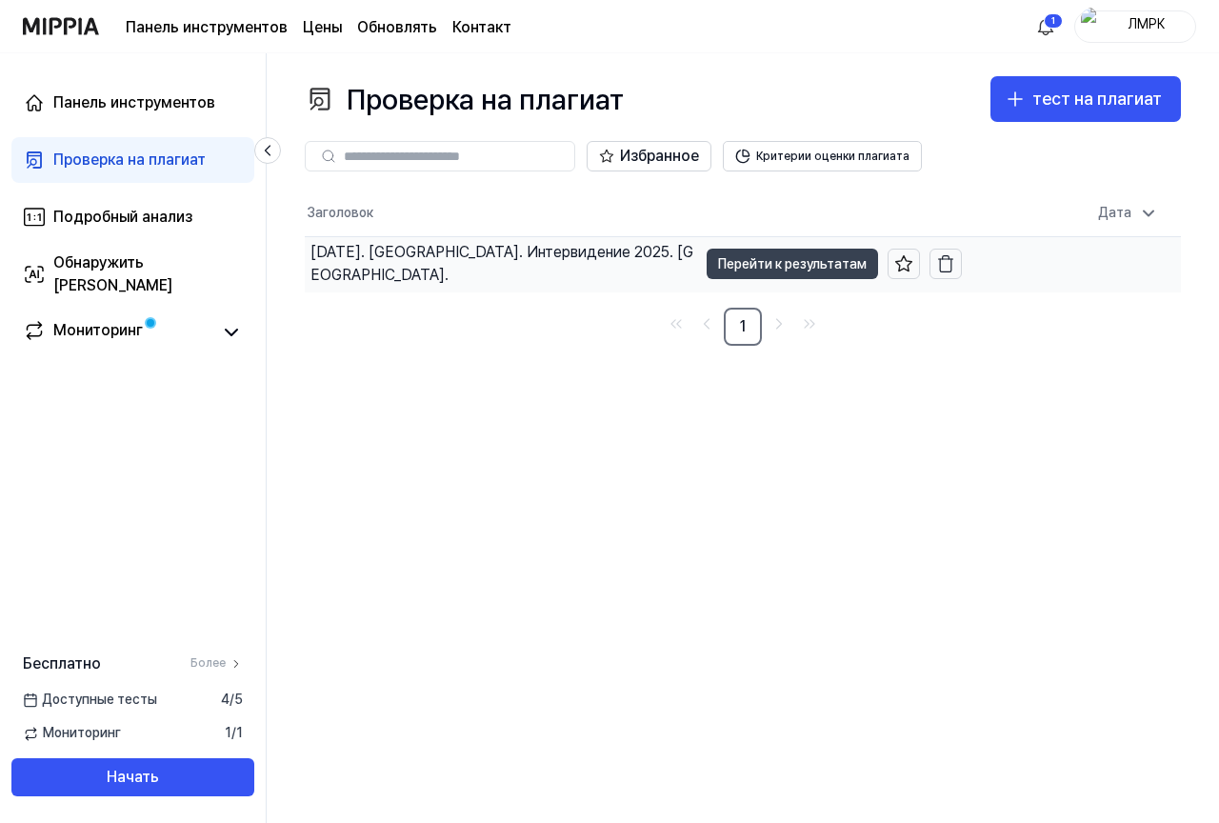
click at [792, 273] on font "Перейти к результатам" at bounding box center [792, 263] width 149 height 21
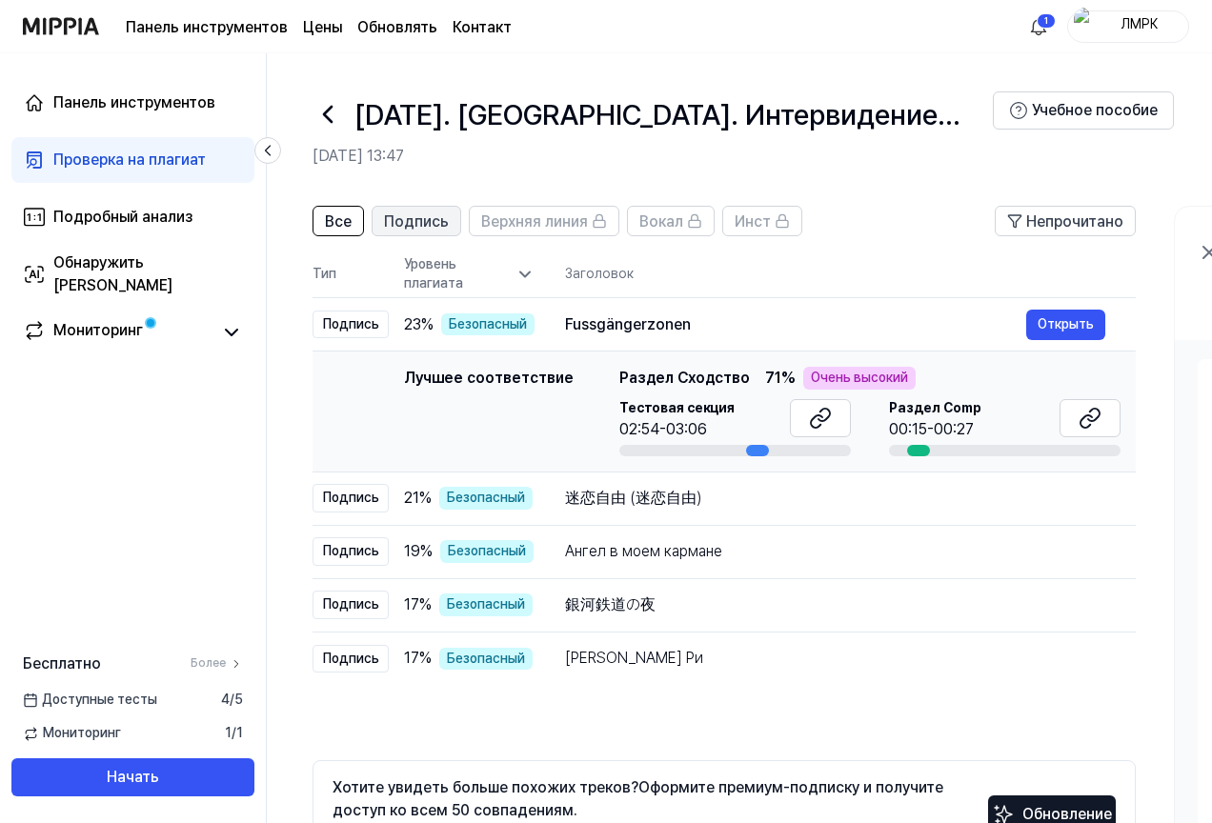
click at [415, 222] on font "Подпись" at bounding box center [416, 221] width 65 height 18
click at [346, 238] on header "Все Подпись Верхняя линия Вокал Инст Непрочитано" at bounding box center [723, 229] width 823 height 46
click at [342, 225] on font "Все" at bounding box center [338, 221] width 27 height 18
click at [571, 221] on font "Верхняя линия" at bounding box center [534, 221] width 107 height 18
click at [1209, 250] on icon at bounding box center [1208, 252] width 23 height 23
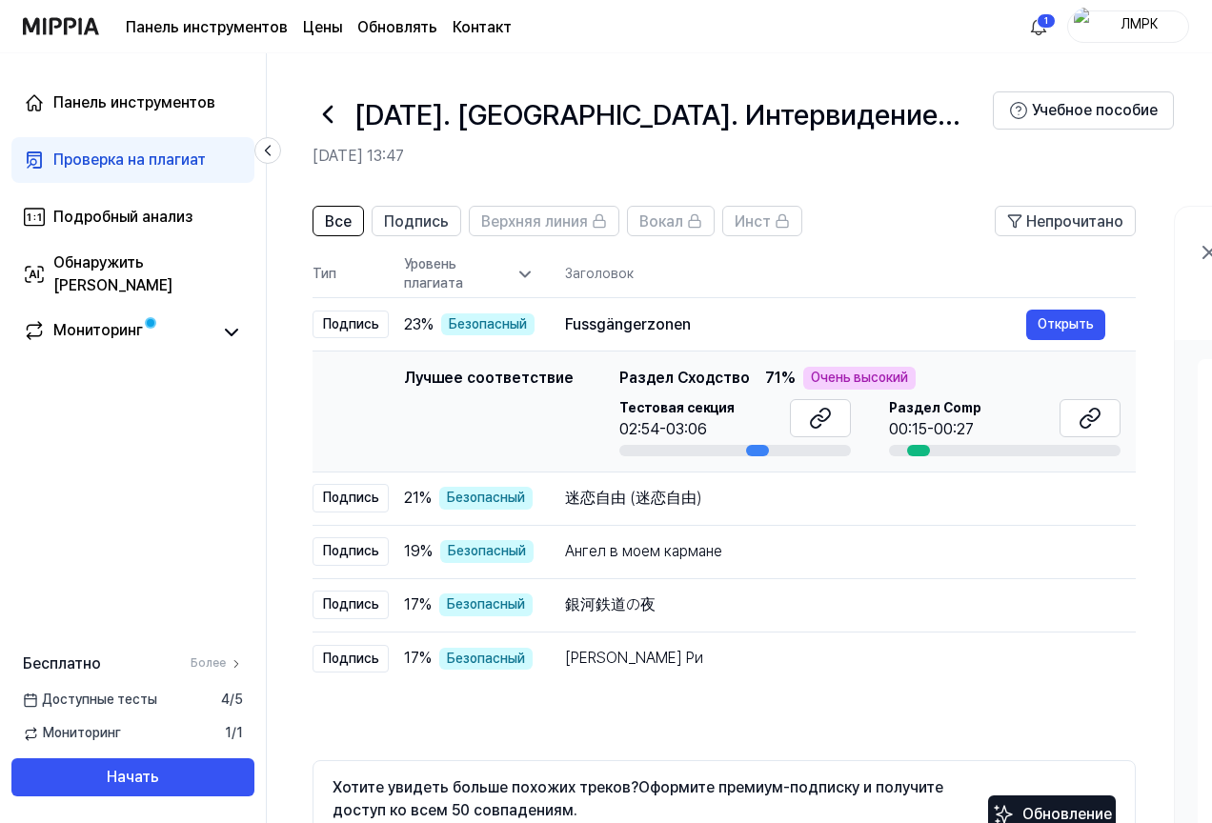
click at [1204, 252] on icon at bounding box center [1208, 252] width 23 height 23
click at [1201, 253] on icon at bounding box center [1208, 252] width 23 height 23
click at [130, 158] on font "Проверка на плагиат" at bounding box center [129, 159] width 152 height 18
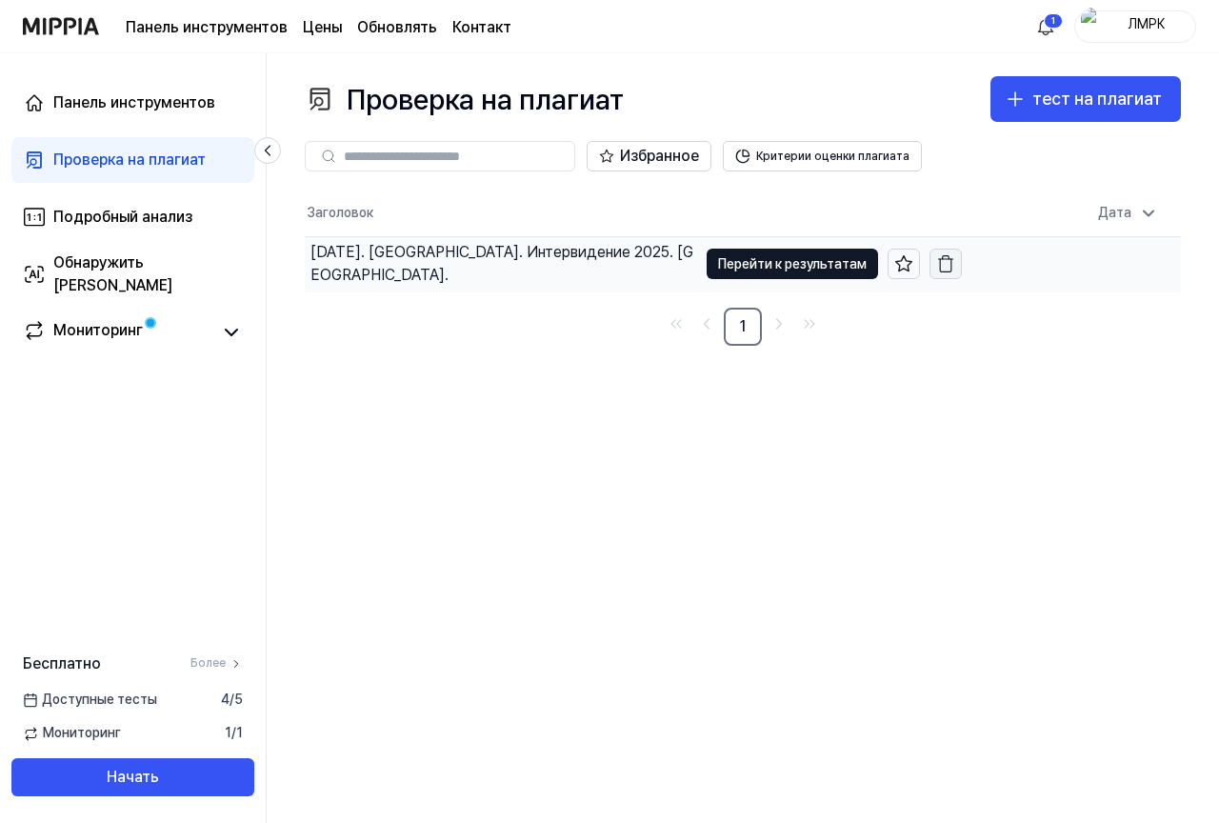
click at [948, 267] on icon "button" at bounding box center [945, 263] width 19 height 19
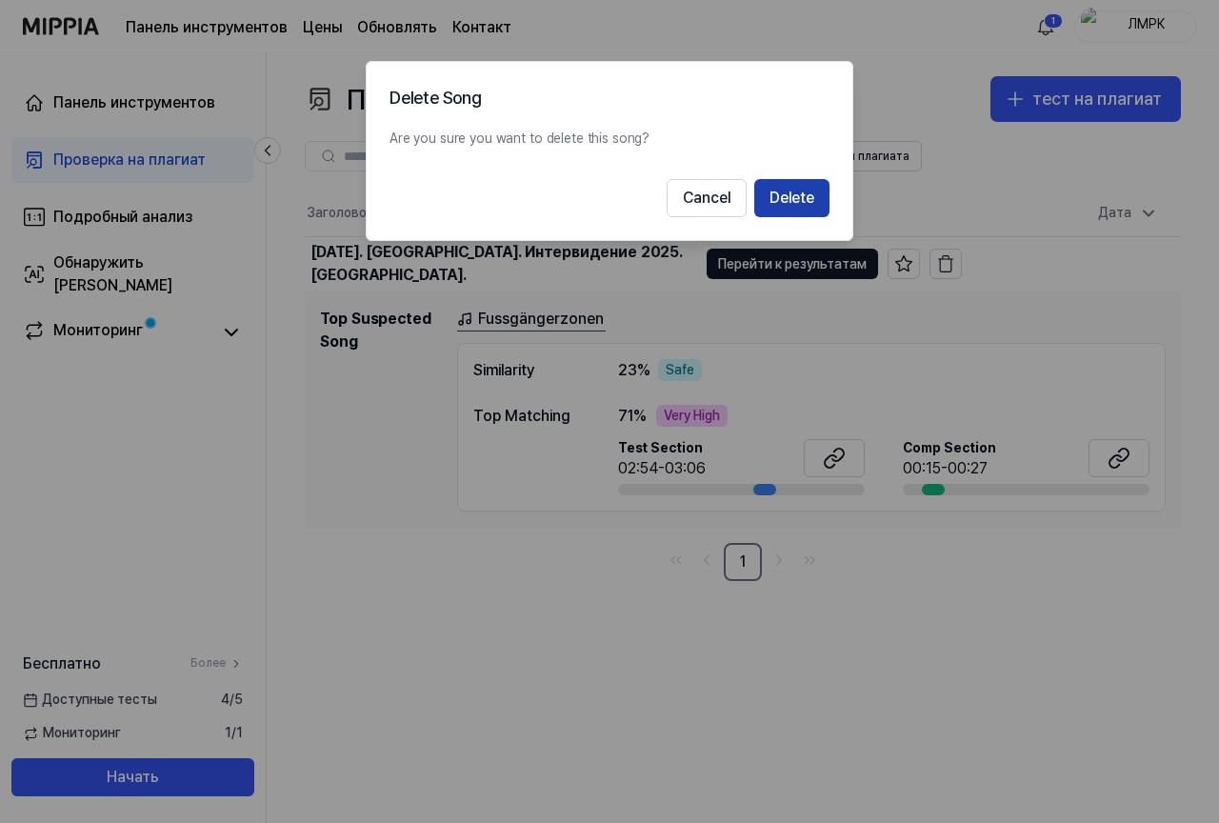
click at [799, 205] on button "Delete" at bounding box center [791, 198] width 75 height 38
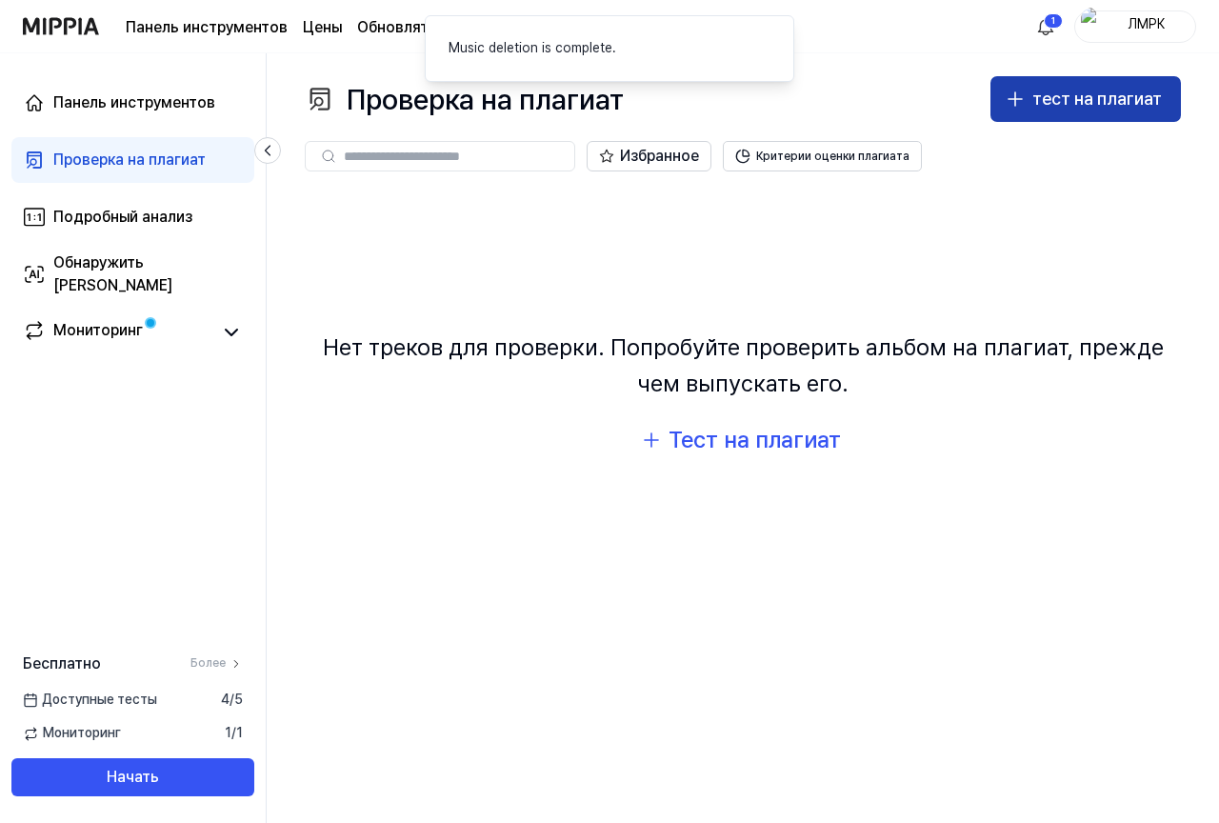
click at [1084, 94] on font "тест на плагиат" at bounding box center [1097, 99] width 130 height 20
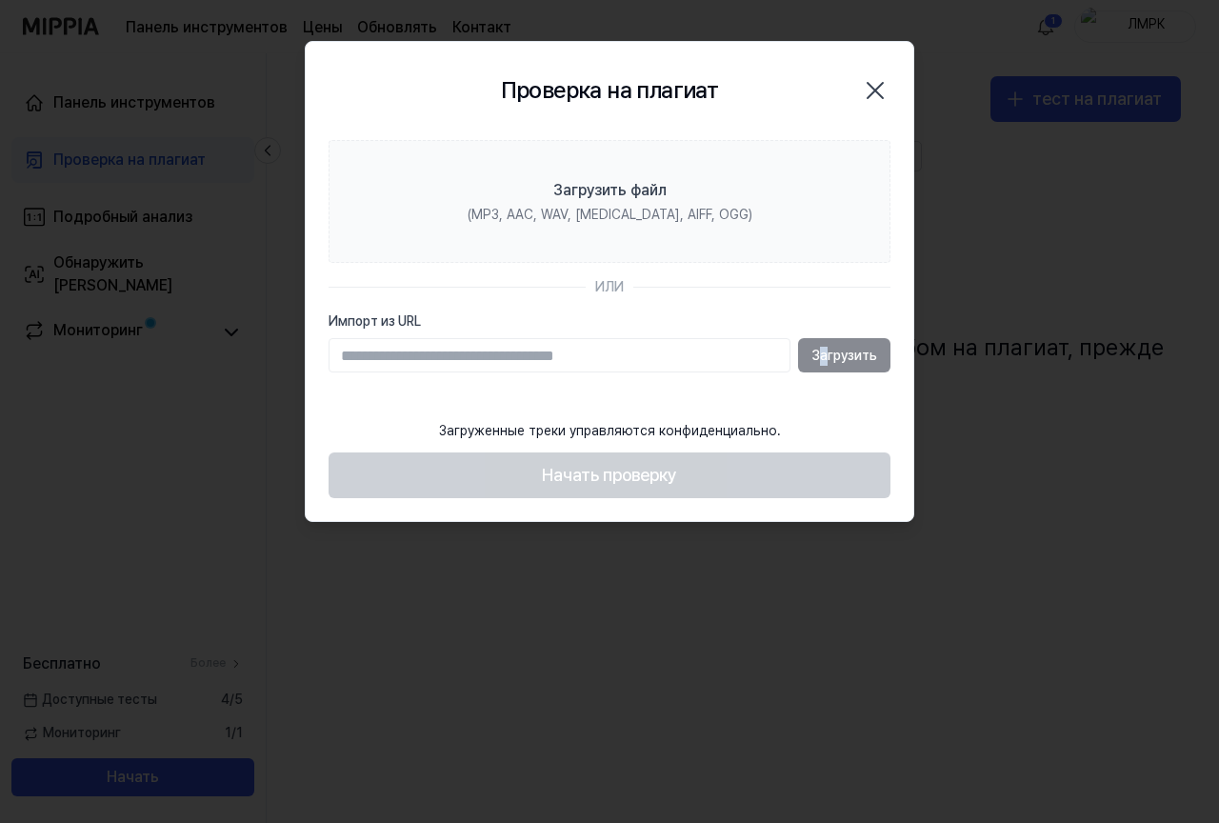
click at [824, 351] on div "Загрузить" at bounding box center [610, 355] width 562 height 34
click at [631, 362] on input "Импорт из URL" at bounding box center [560, 355] width 462 height 34
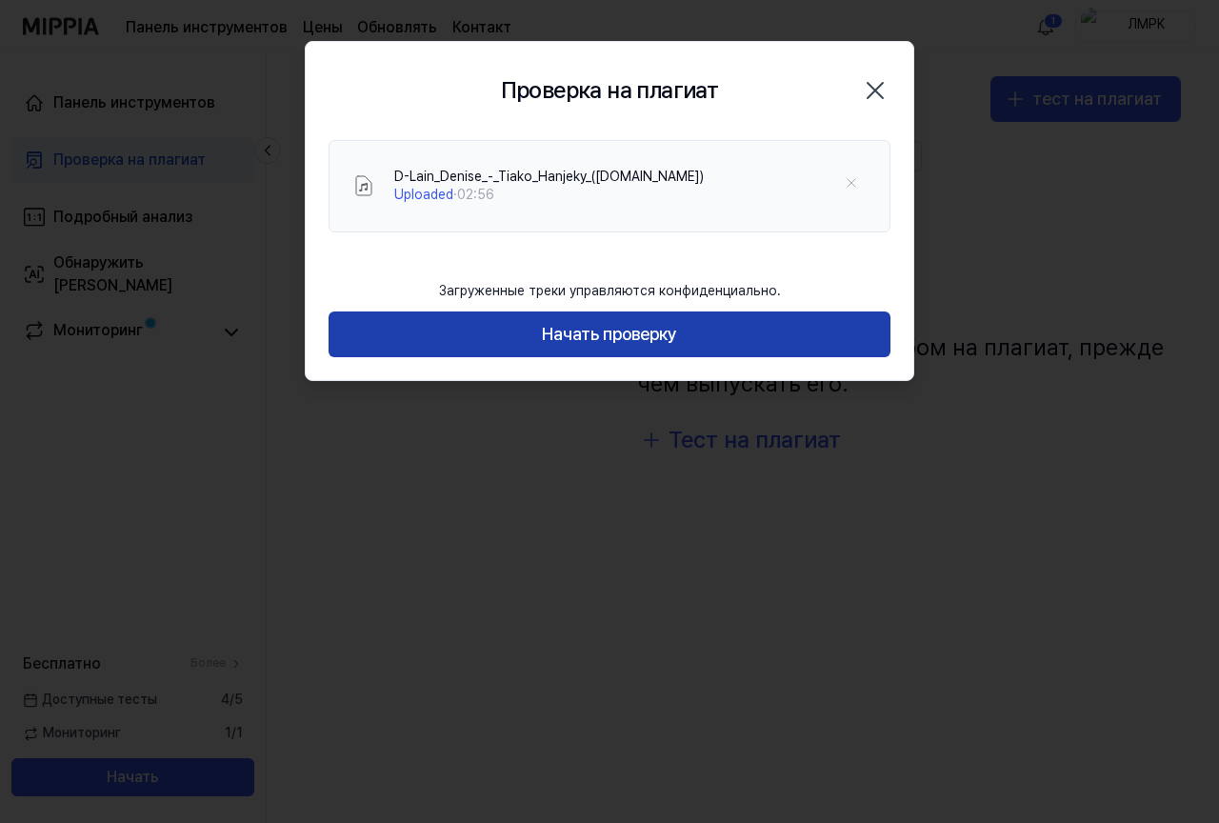
click at [617, 318] on button "Начать проверку" at bounding box center [610, 334] width 562 height 46
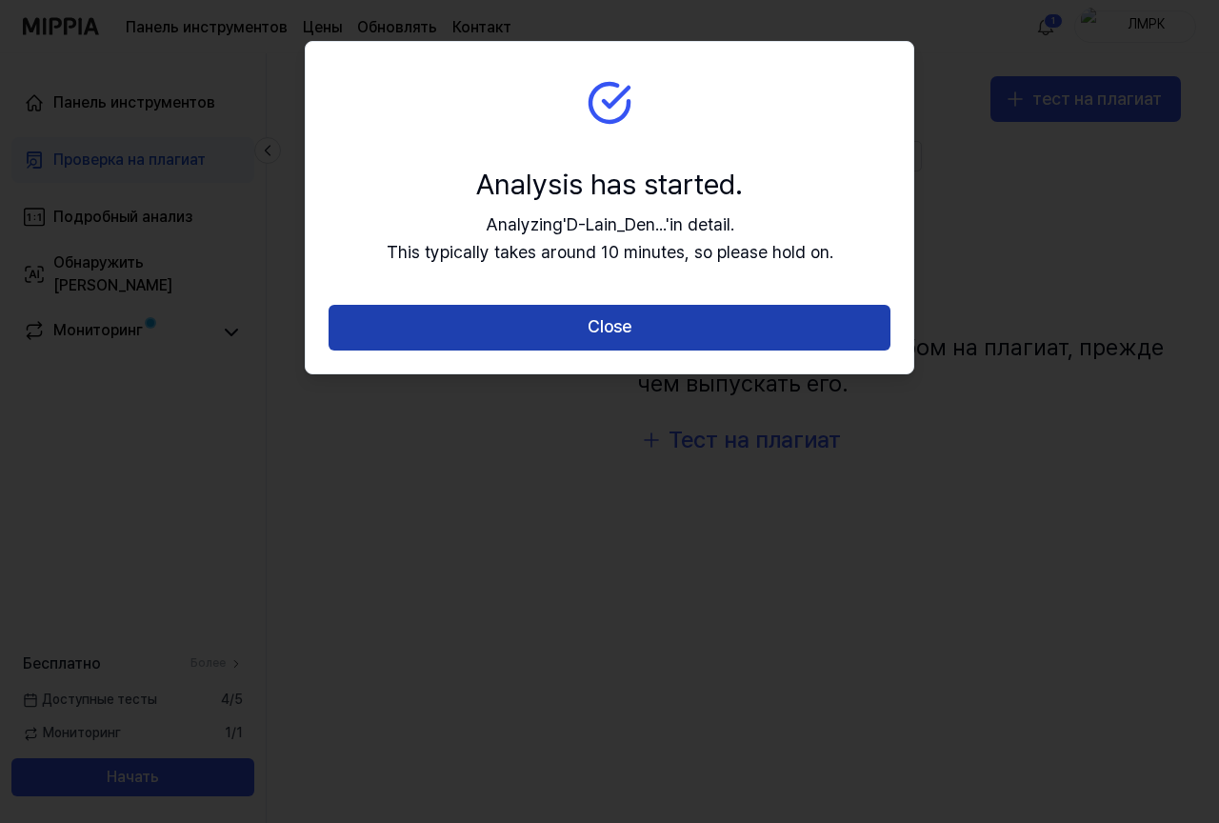
click at [613, 333] on button "Close" at bounding box center [610, 328] width 562 height 46
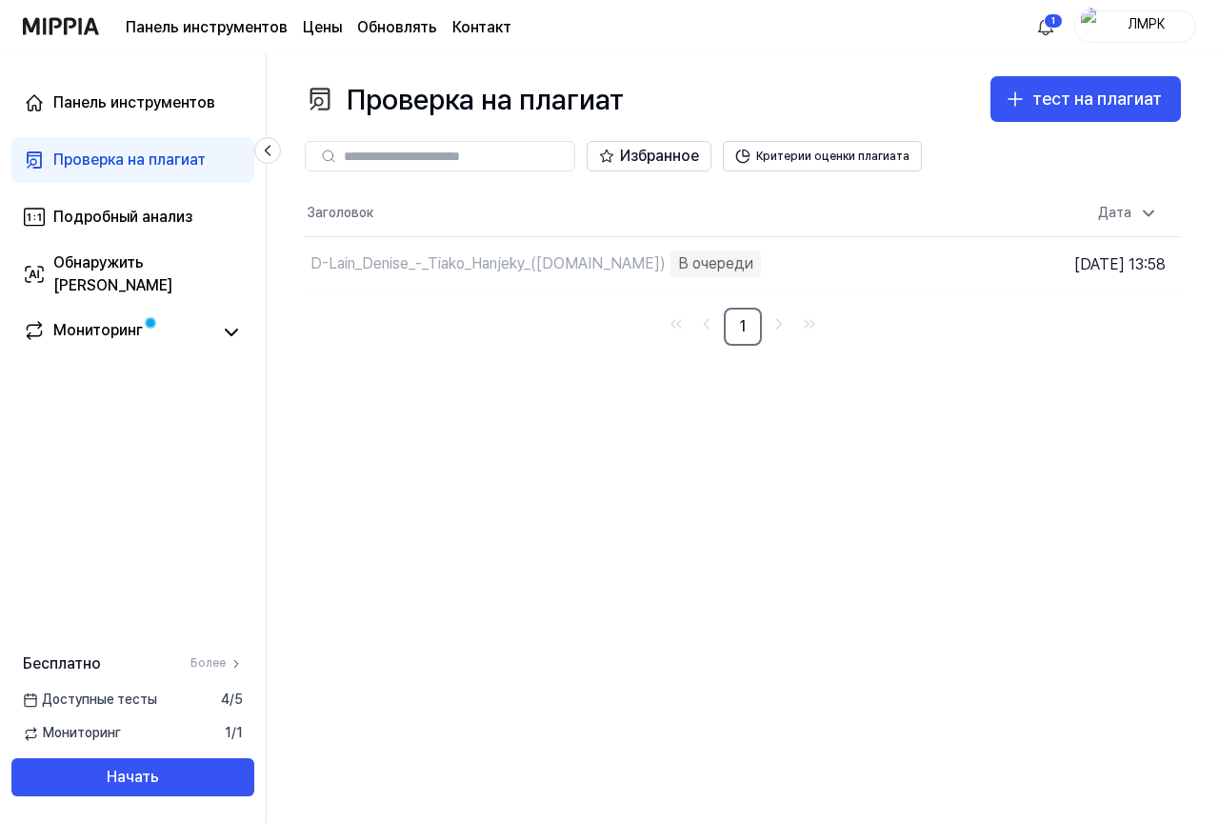
click at [108, 150] on div "Проверка на плагиат" at bounding box center [129, 160] width 152 height 23
click at [242, 328] on icon at bounding box center [231, 332] width 23 height 23
click at [147, 326] on link "Мониторинг" at bounding box center [118, 332] width 190 height 27
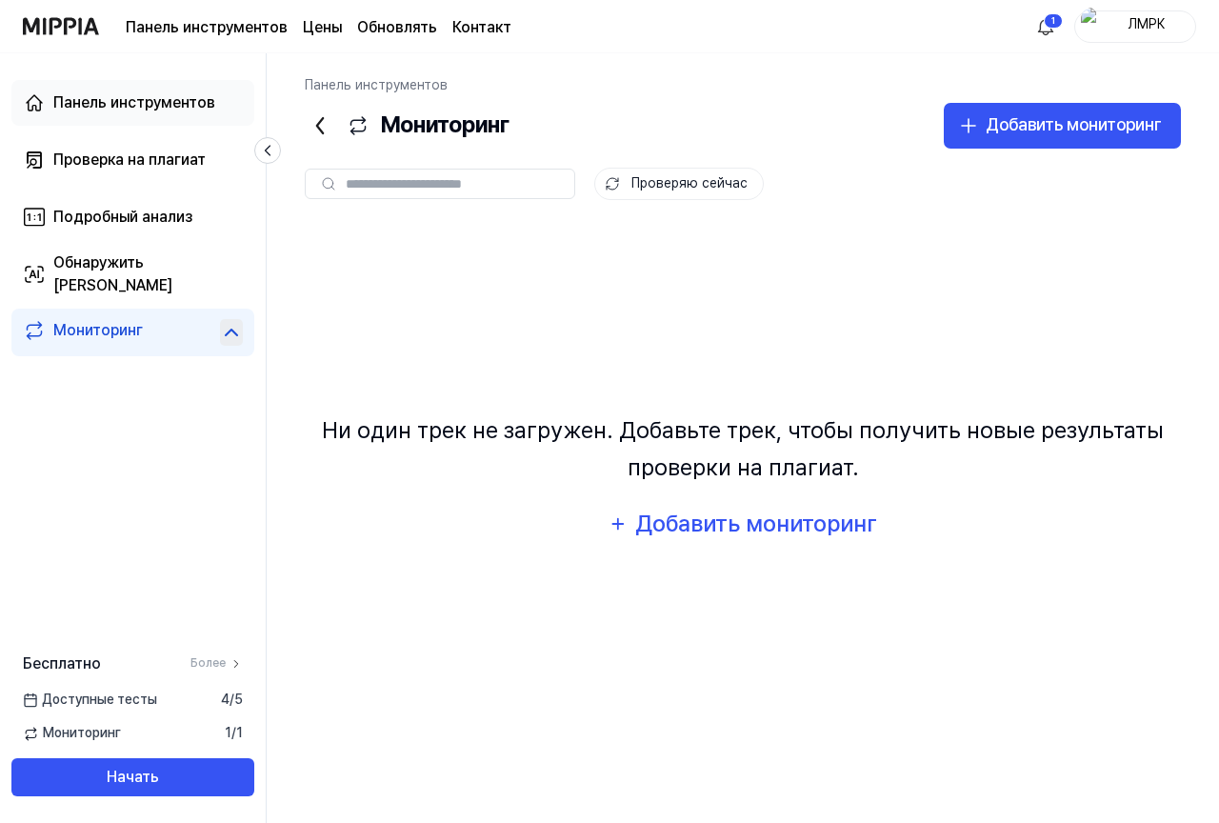
click at [101, 110] on font "Панель инструментов" at bounding box center [134, 102] width 162 height 18
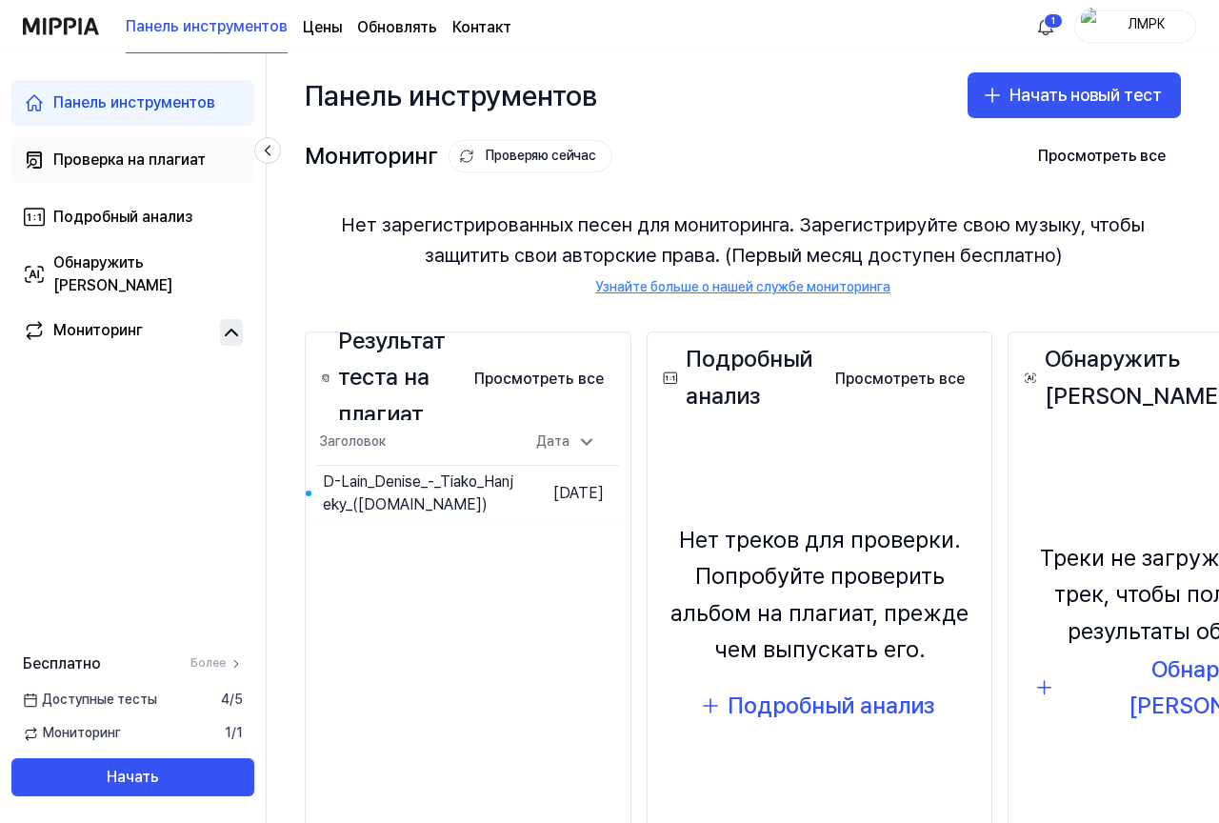
click at [182, 152] on font "Проверка на плагиат" at bounding box center [129, 159] width 152 height 18
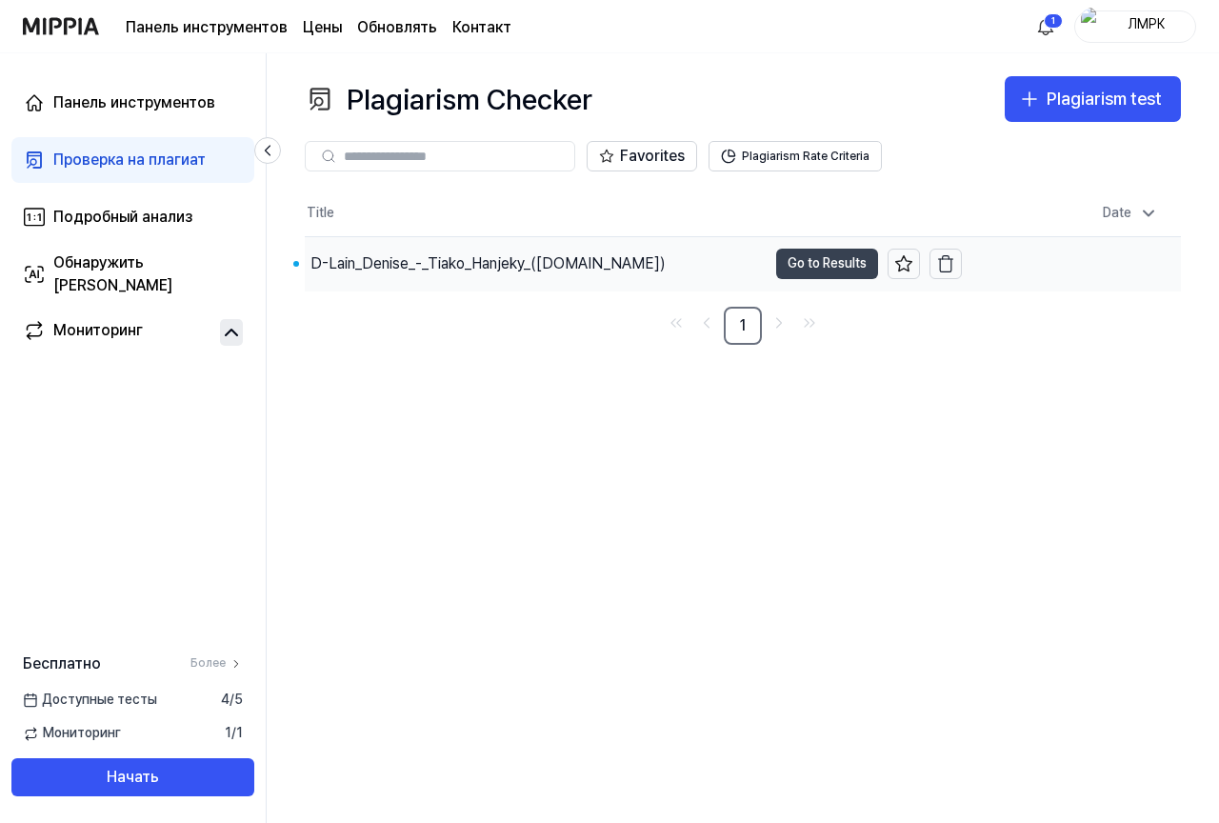
click at [822, 265] on button "Go to Results" at bounding box center [827, 264] width 102 height 30
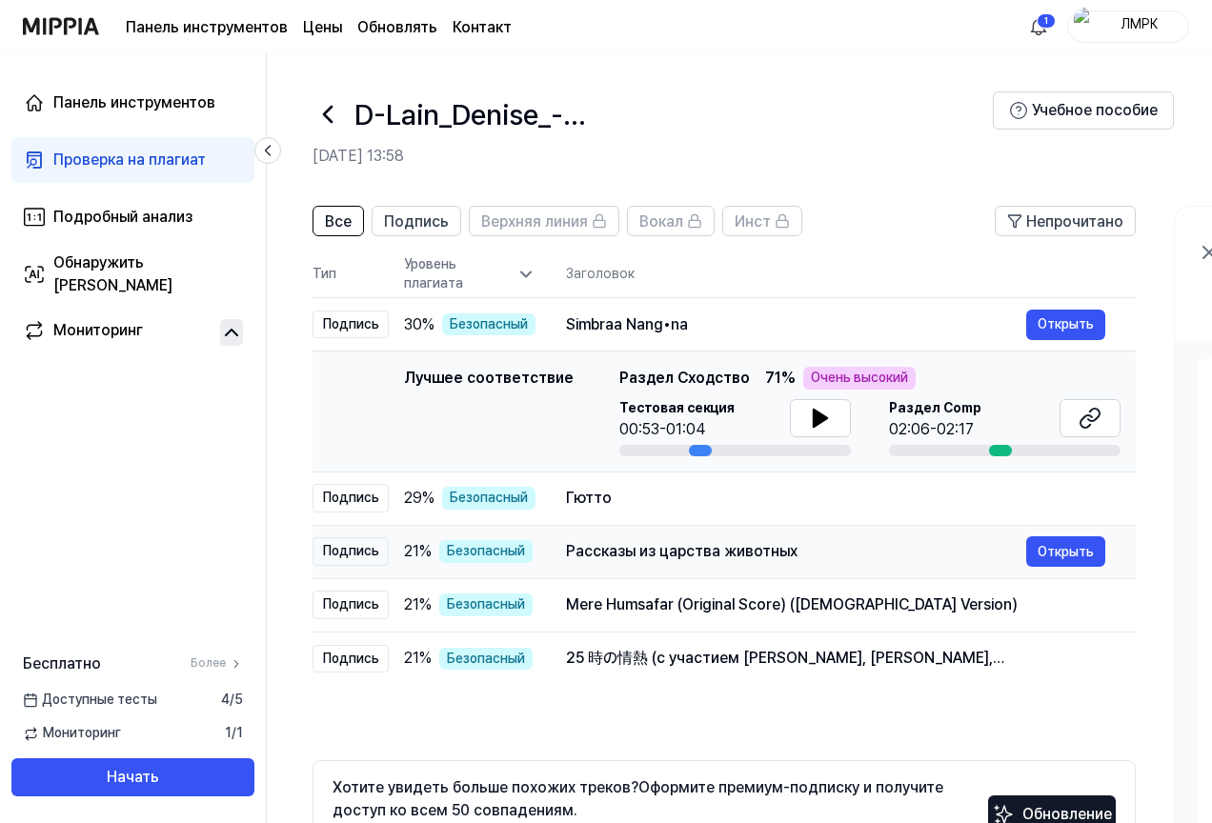
click at [736, 516] on td "Гютто Открыть" at bounding box center [835, 497] width 600 height 53
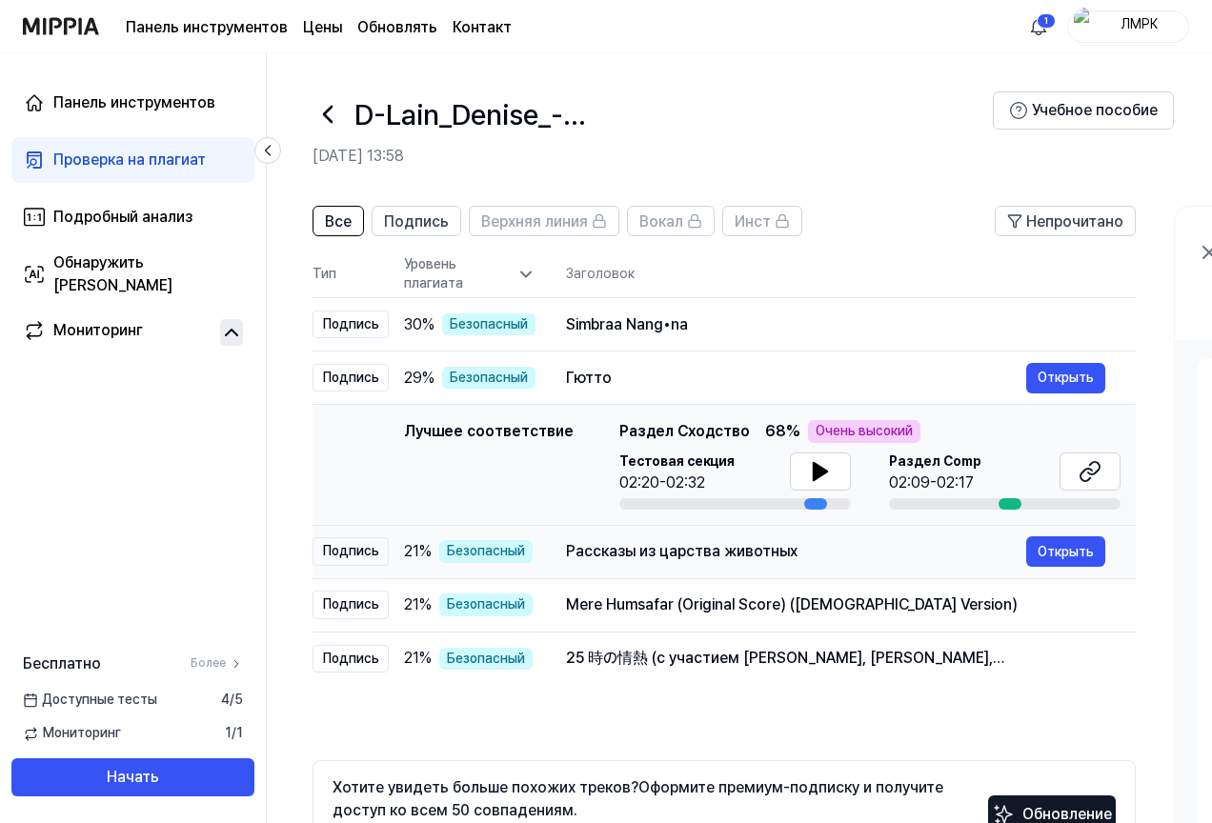
click at [800, 551] on div "Рассказы из царства животных" at bounding box center [796, 551] width 460 height 23
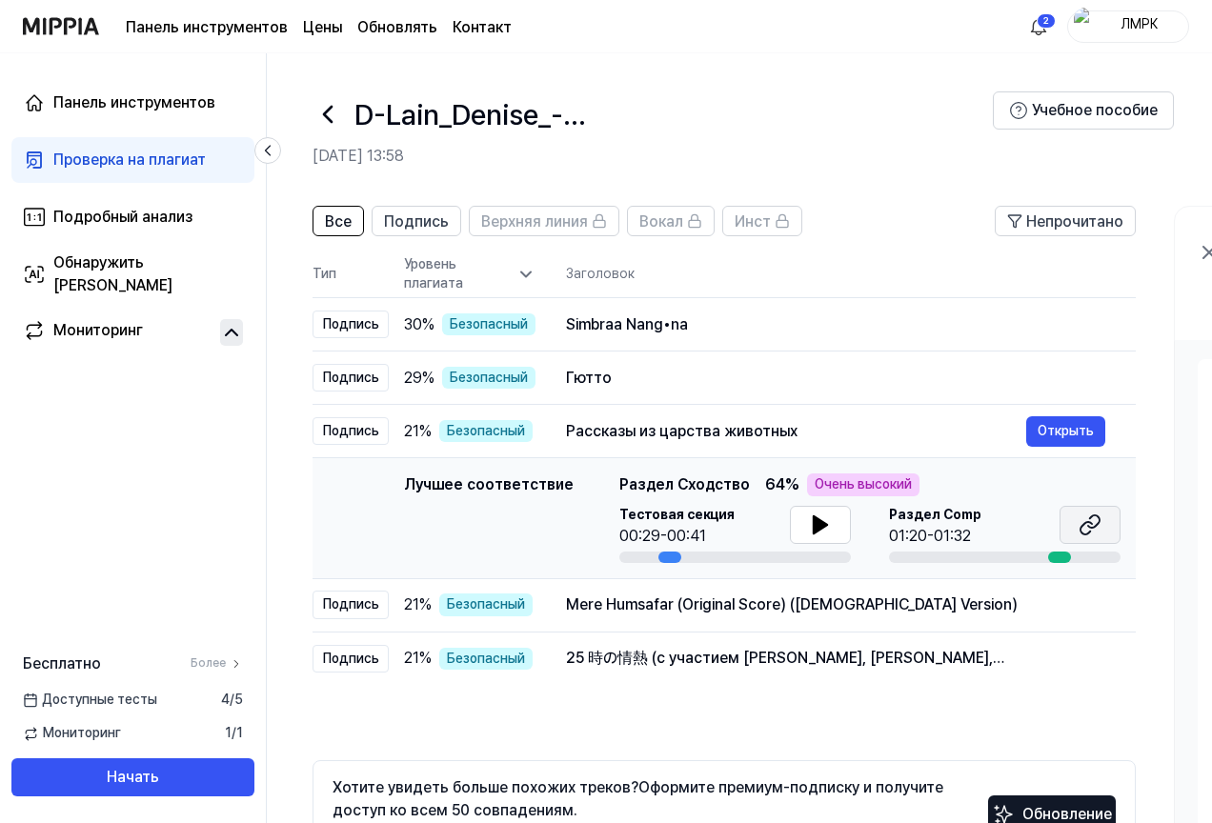
click at [1103, 526] on button at bounding box center [1089, 525] width 61 height 38
click at [946, 324] on div "Simbraa Nang•na" at bounding box center [796, 324] width 460 height 23
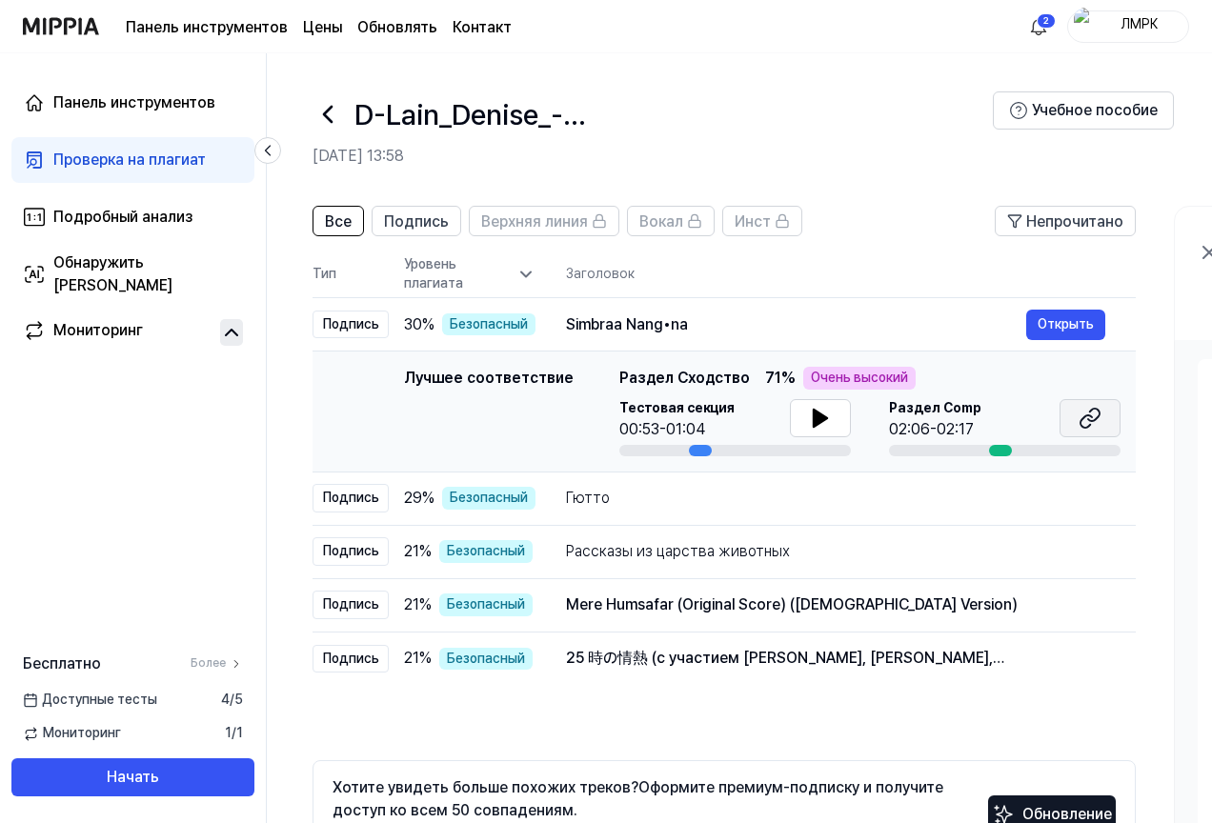
click at [1075, 411] on button at bounding box center [1089, 418] width 61 height 38
click at [894, 551] on div "Рассказы из царства животных" at bounding box center [796, 551] width 460 height 23
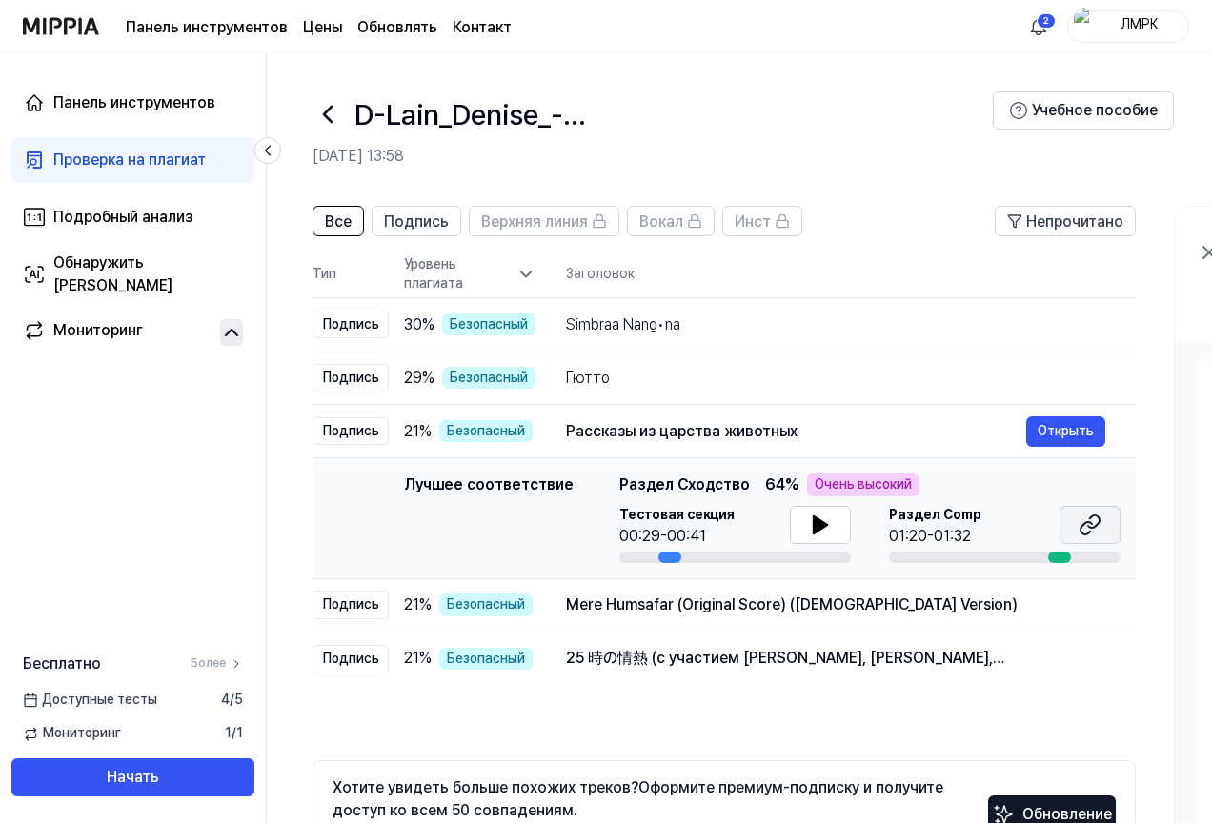
click at [1102, 524] on button at bounding box center [1089, 525] width 61 height 38
click at [905, 396] on td "Гютто Открыть" at bounding box center [835, 377] width 600 height 53
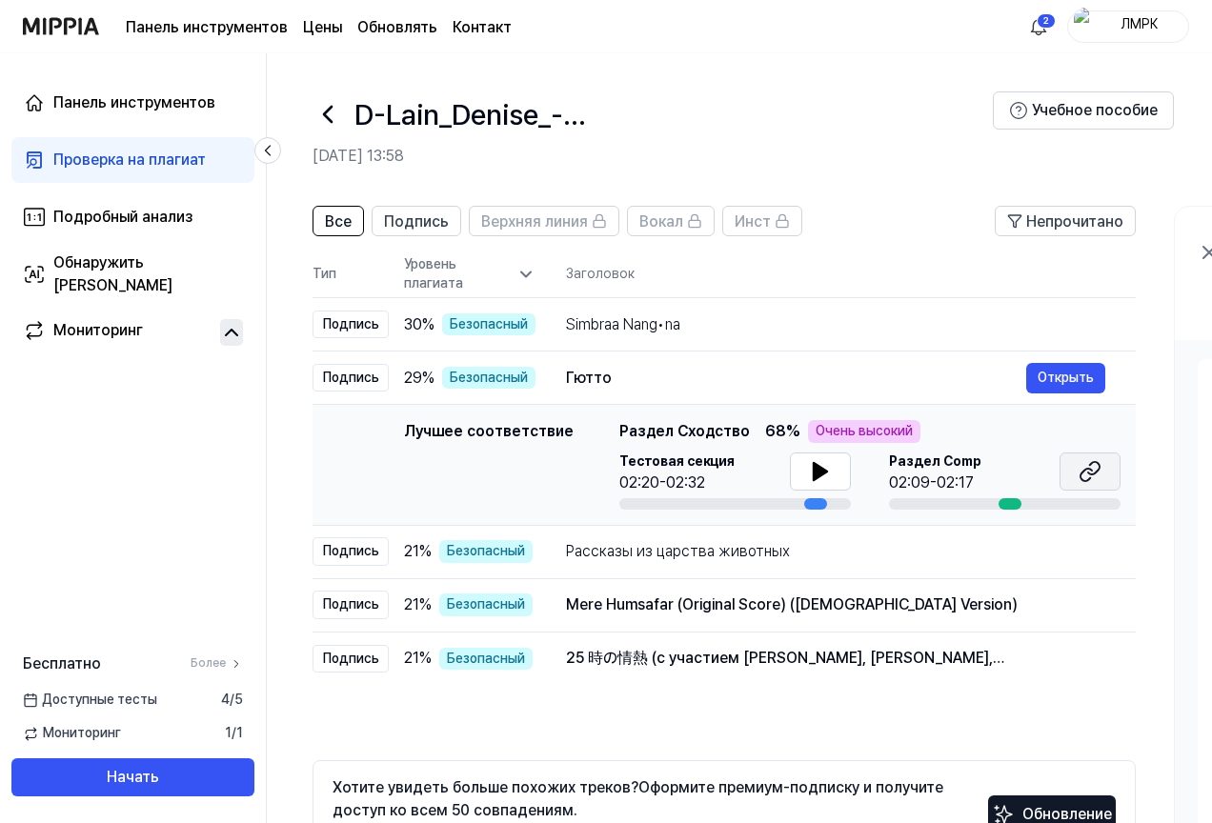
click at [1091, 471] on icon at bounding box center [1085, 475] width 11 height 12
click at [1006, 611] on div "Mere Humsafar (Original Score) ([DEMOGRAPHIC_DATA] Version)" at bounding box center [796, 604] width 460 height 23
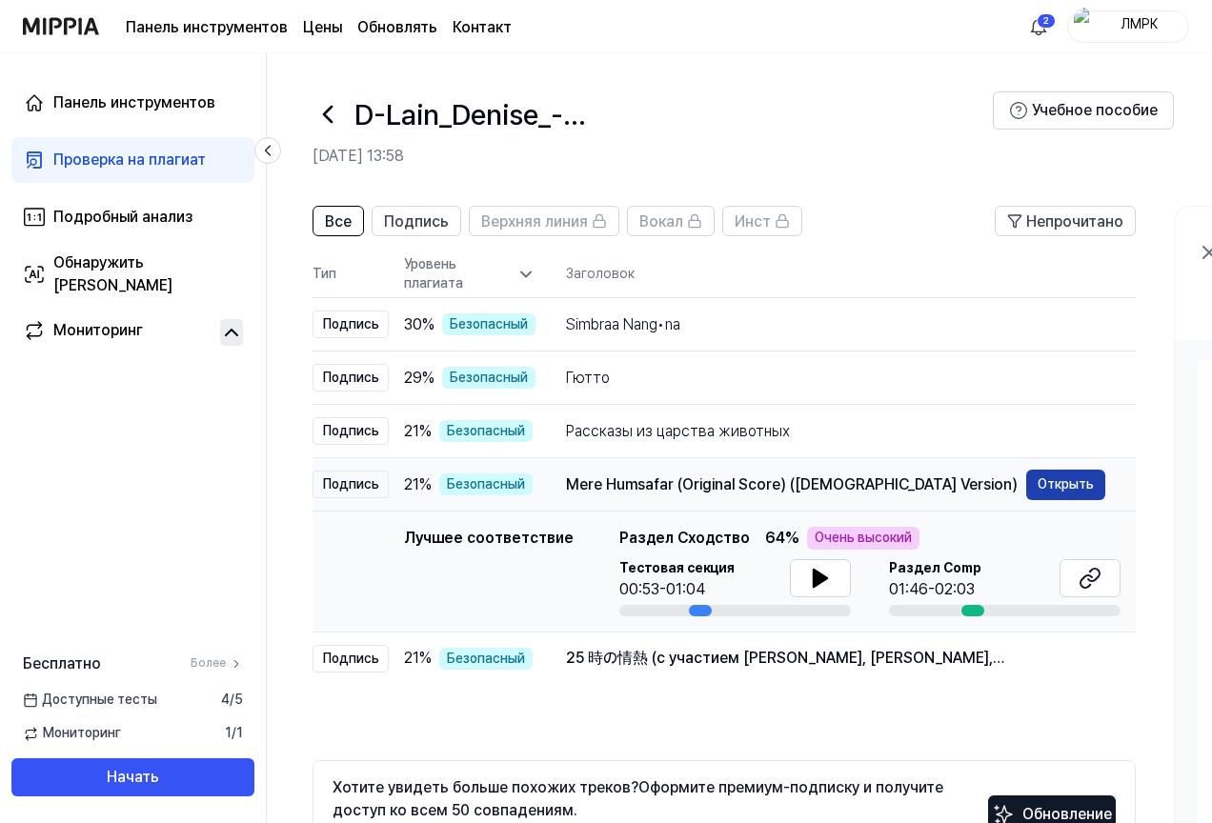
click at [1069, 473] on font "Открыть" at bounding box center [1065, 483] width 56 height 21
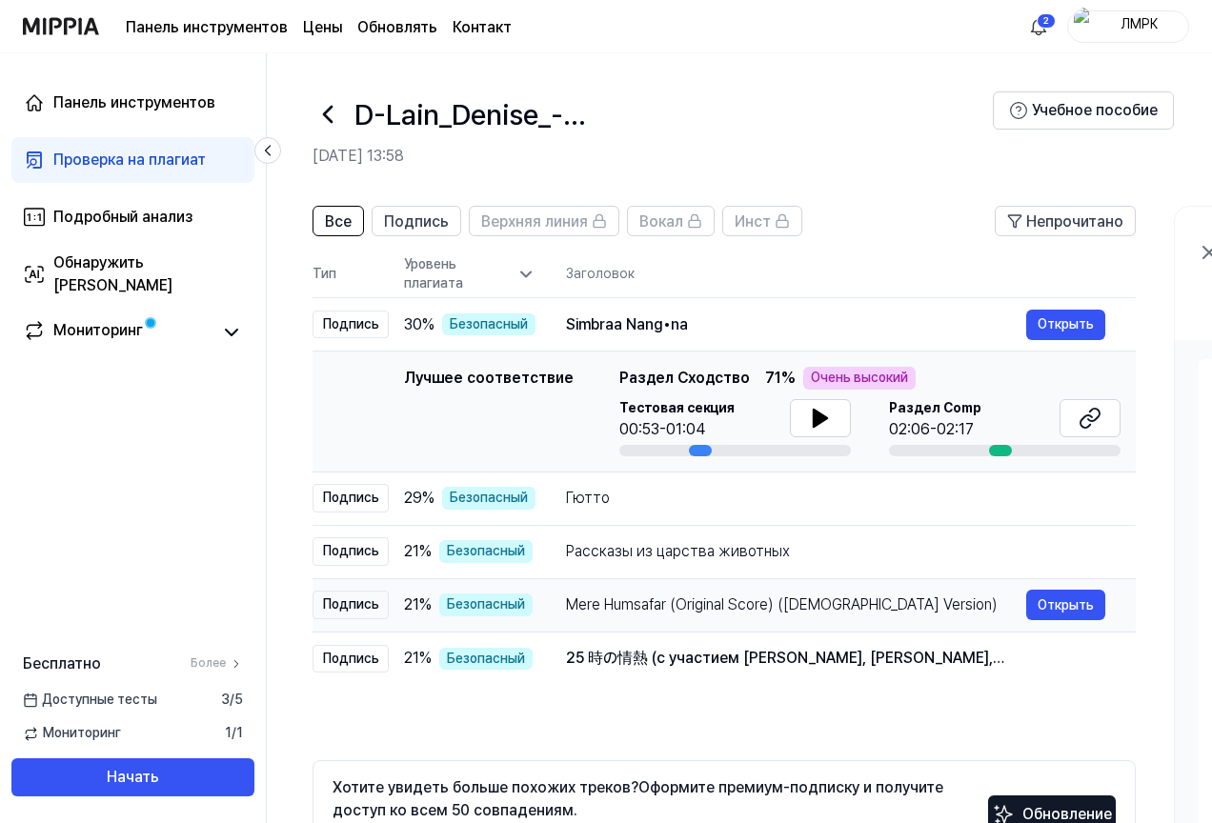
click at [955, 595] on div "Mere Humsafar (Original Score) ([DEMOGRAPHIC_DATA] Version)" at bounding box center [796, 604] width 460 height 23
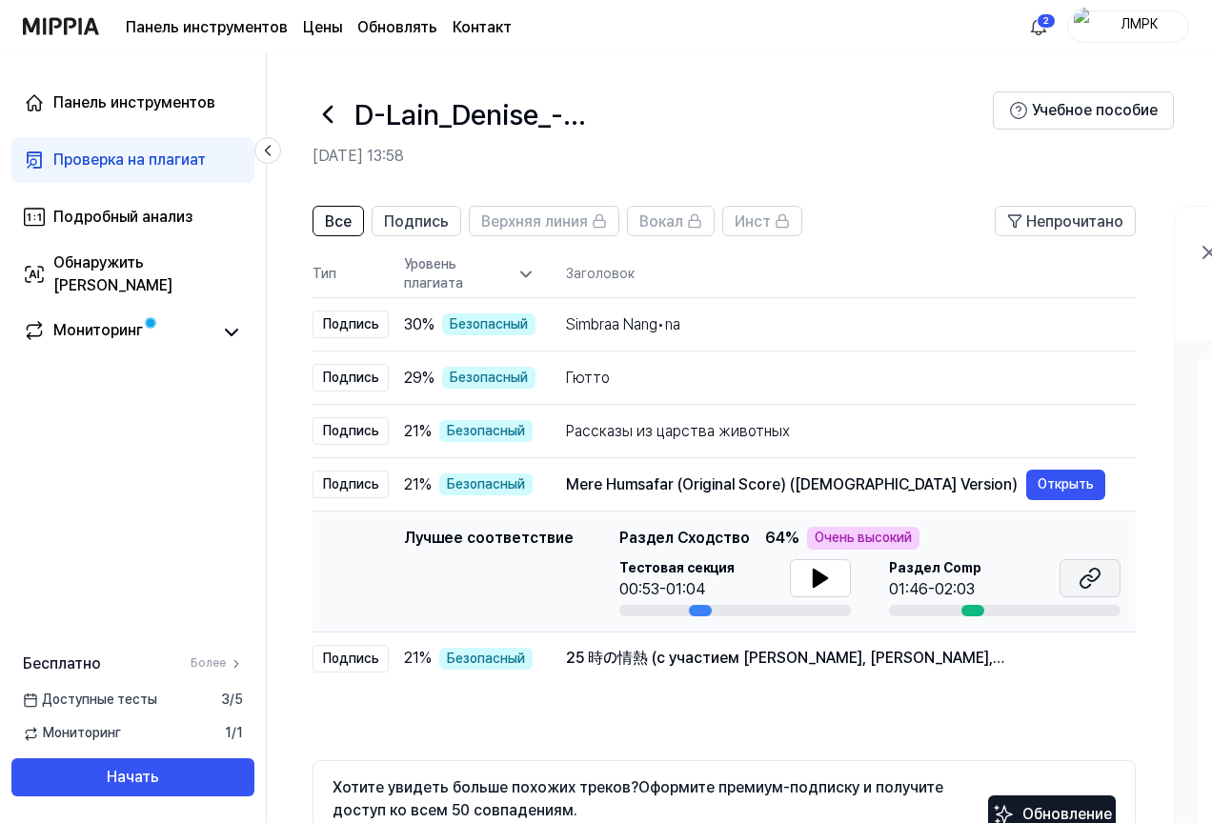
click at [1079, 584] on button at bounding box center [1089, 578] width 61 height 38
click at [630, 665] on font "25 時の情熱 (с участием [PERSON_NAME], [PERSON_NAME], [PERSON_NAME]名, [PERSON_NAME]…" at bounding box center [785, 669] width 438 height 41
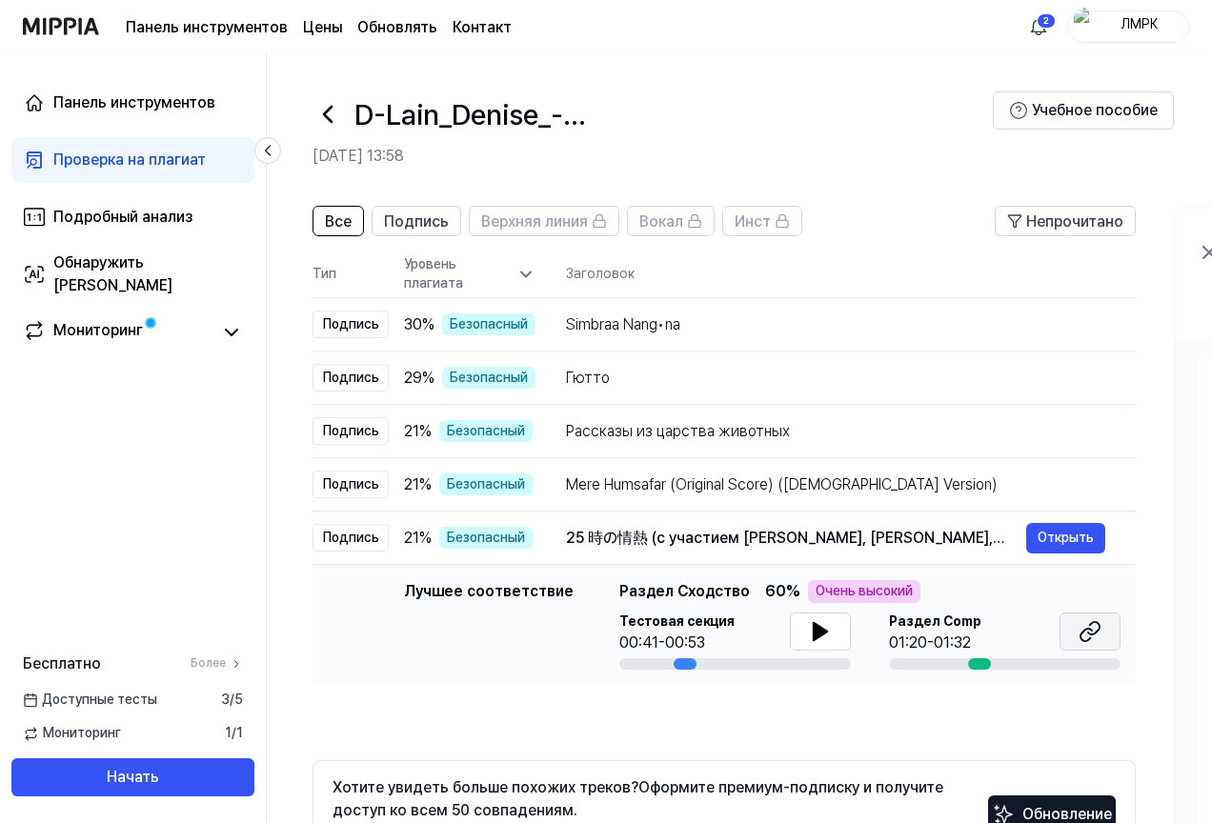
click at [1086, 621] on icon at bounding box center [1089, 631] width 23 height 23
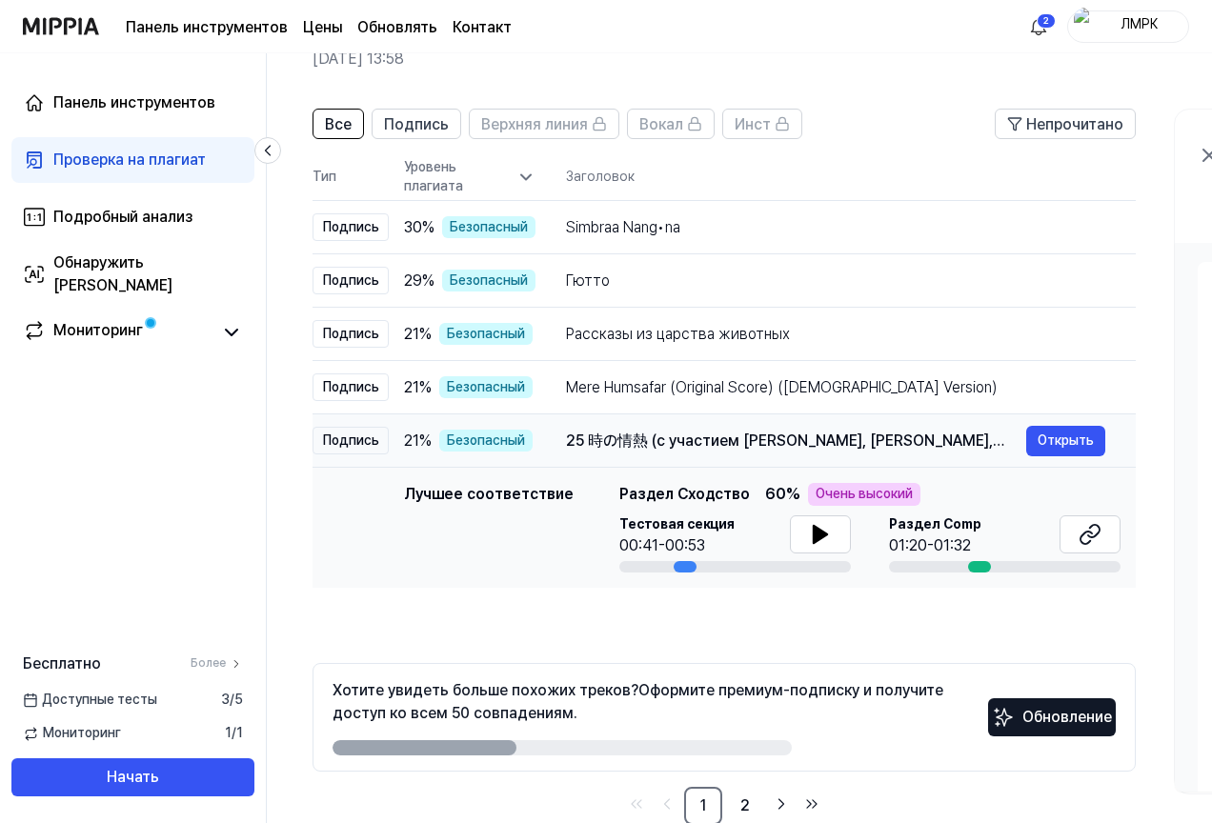
scroll to position [137, 0]
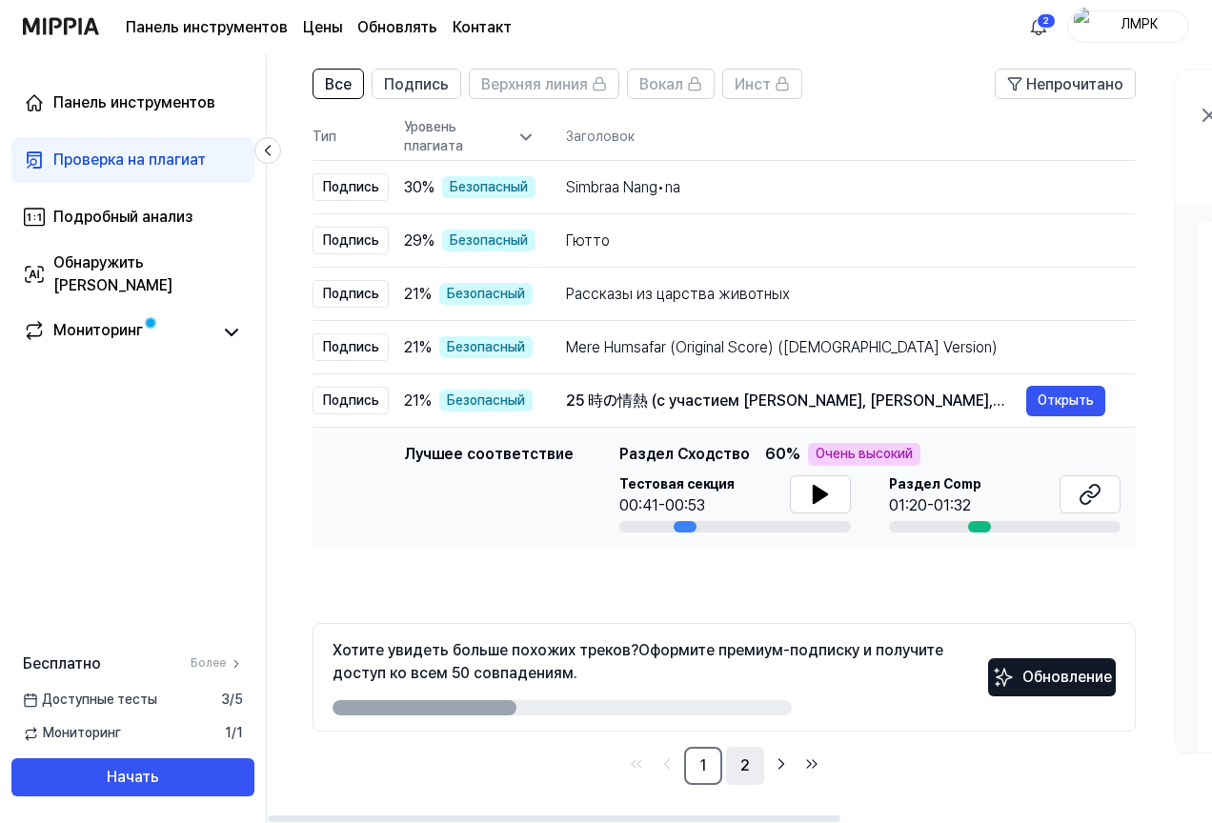
click at [743, 772] on font "2" at bounding box center [745, 765] width 10 height 18
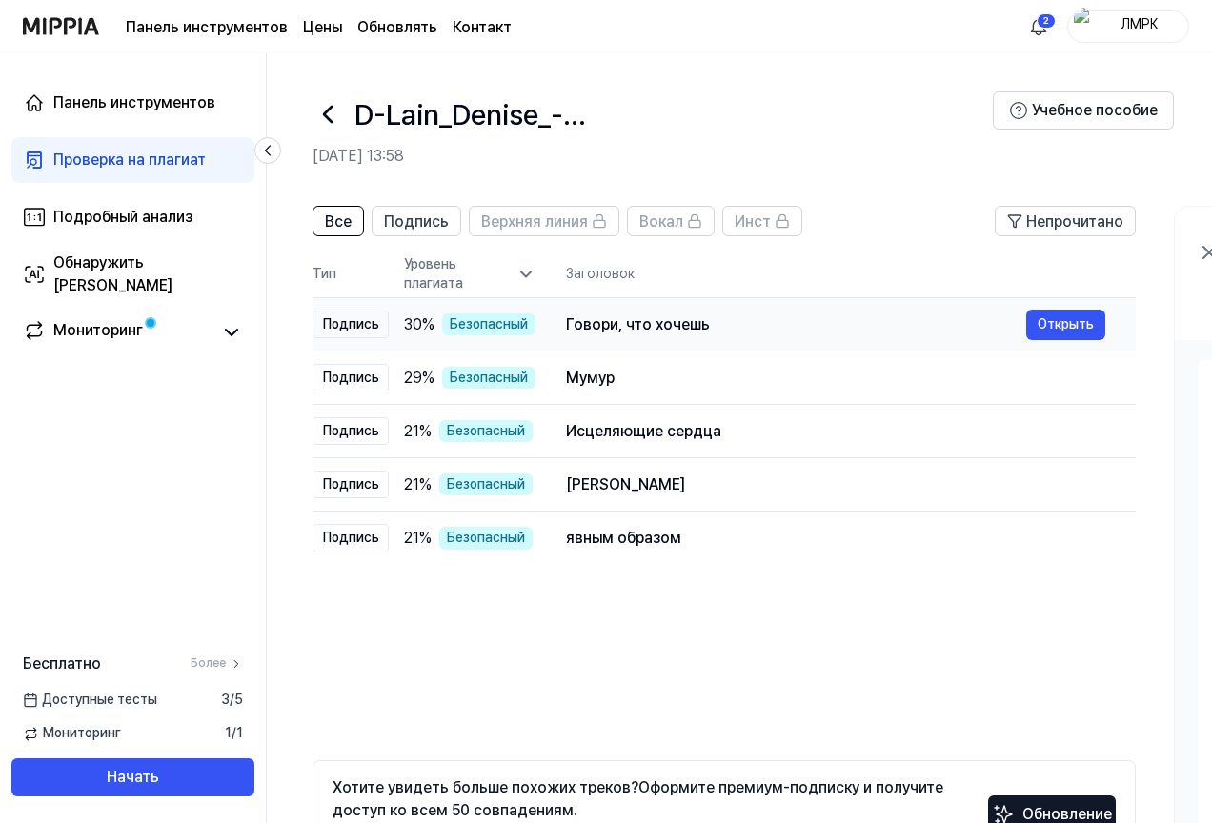
click at [928, 310] on div "Говори, что хочешь Открыть" at bounding box center [835, 325] width 539 height 30
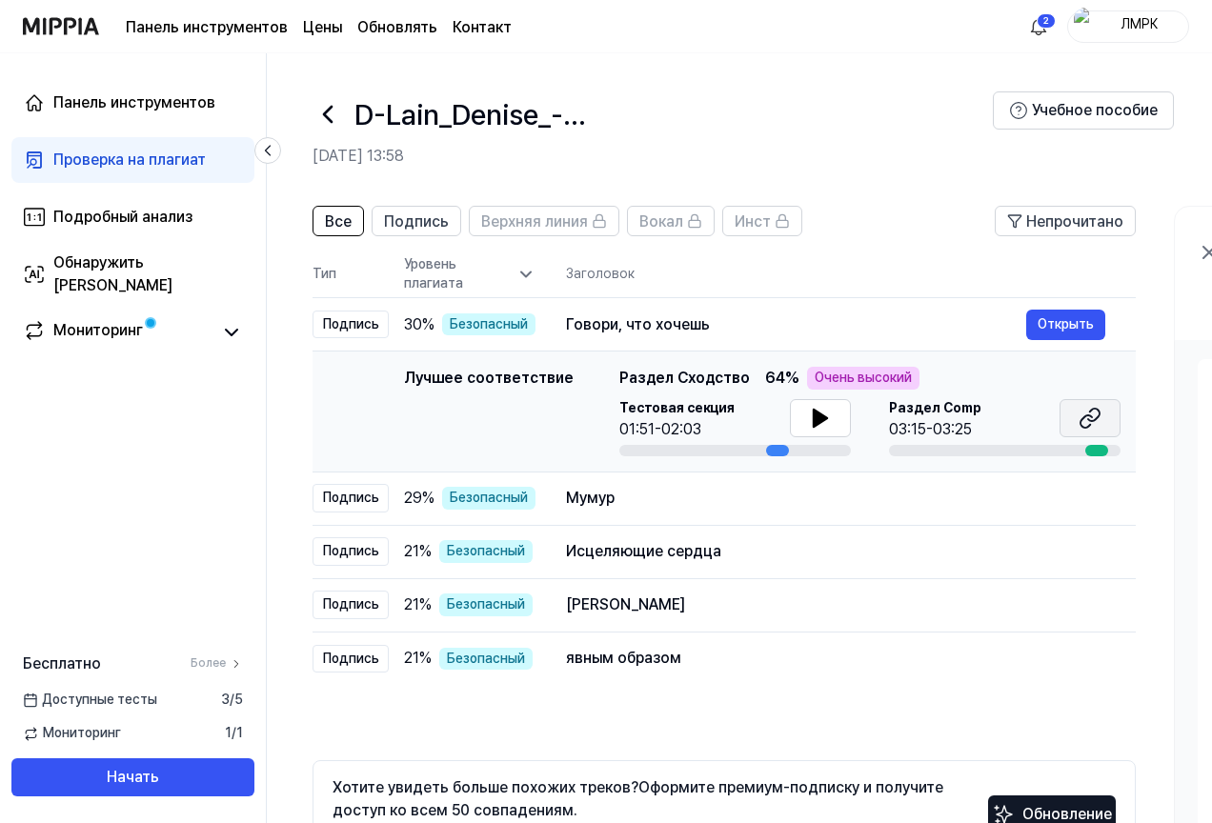
click at [1092, 423] on icon at bounding box center [1089, 418] width 23 height 23
click at [829, 504] on div "Мумур" at bounding box center [796, 498] width 460 height 23
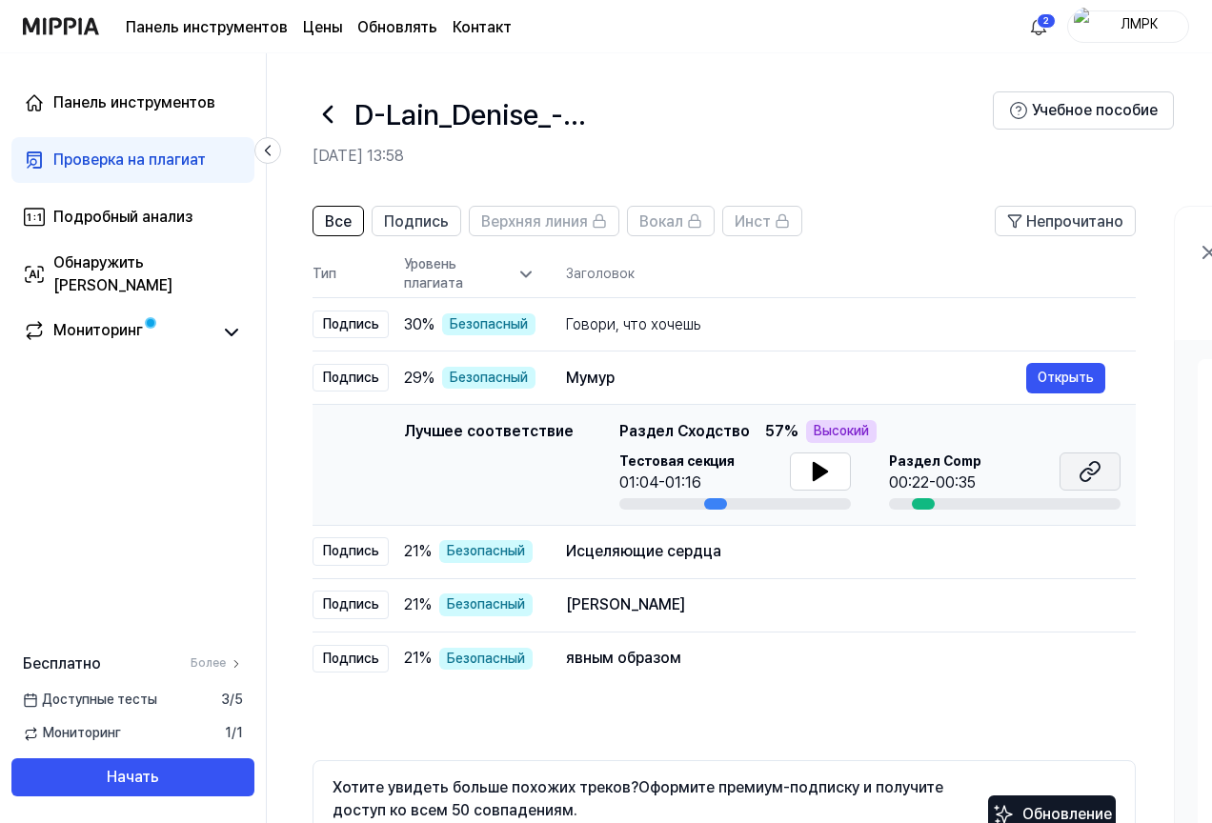
click at [1091, 463] on icon at bounding box center [1093, 468] width 11 height 12
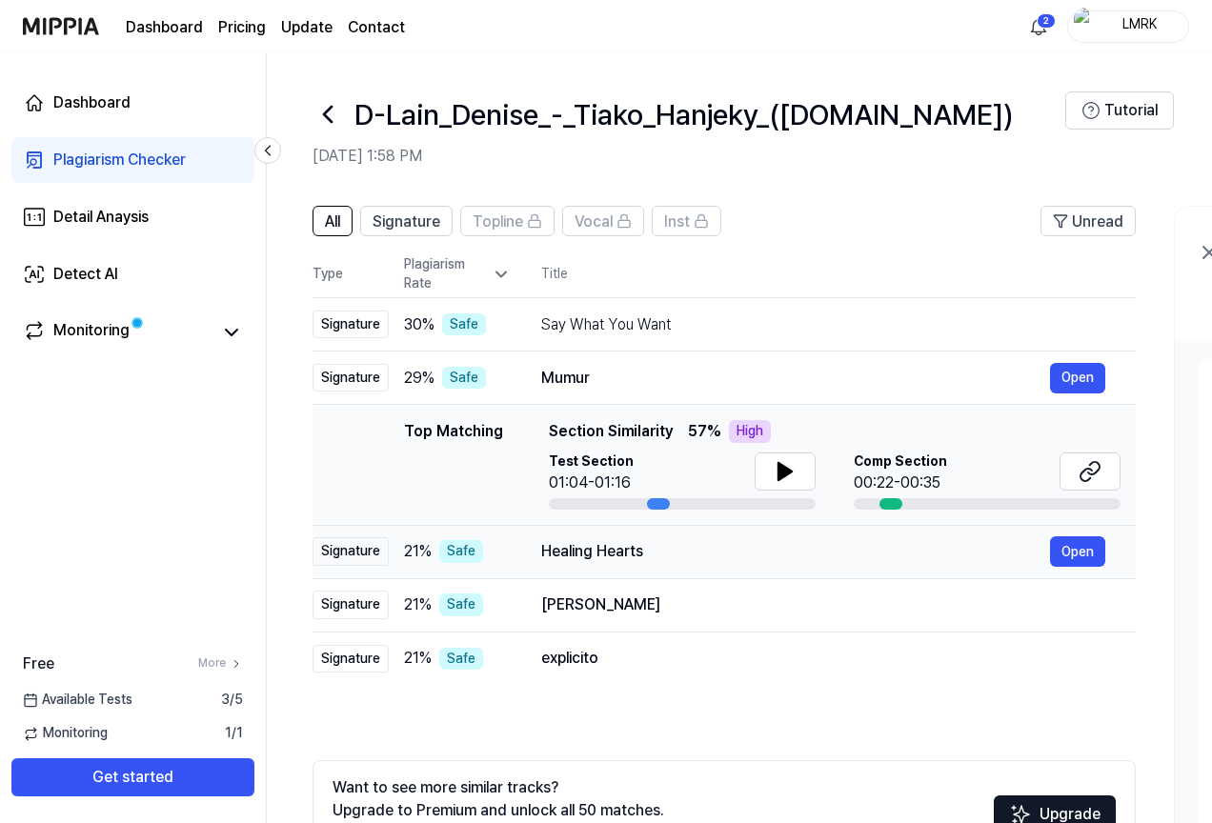
click at [795, 541] on div "Healing Hearts" at bounding box center [795, 551] width 509 height 23
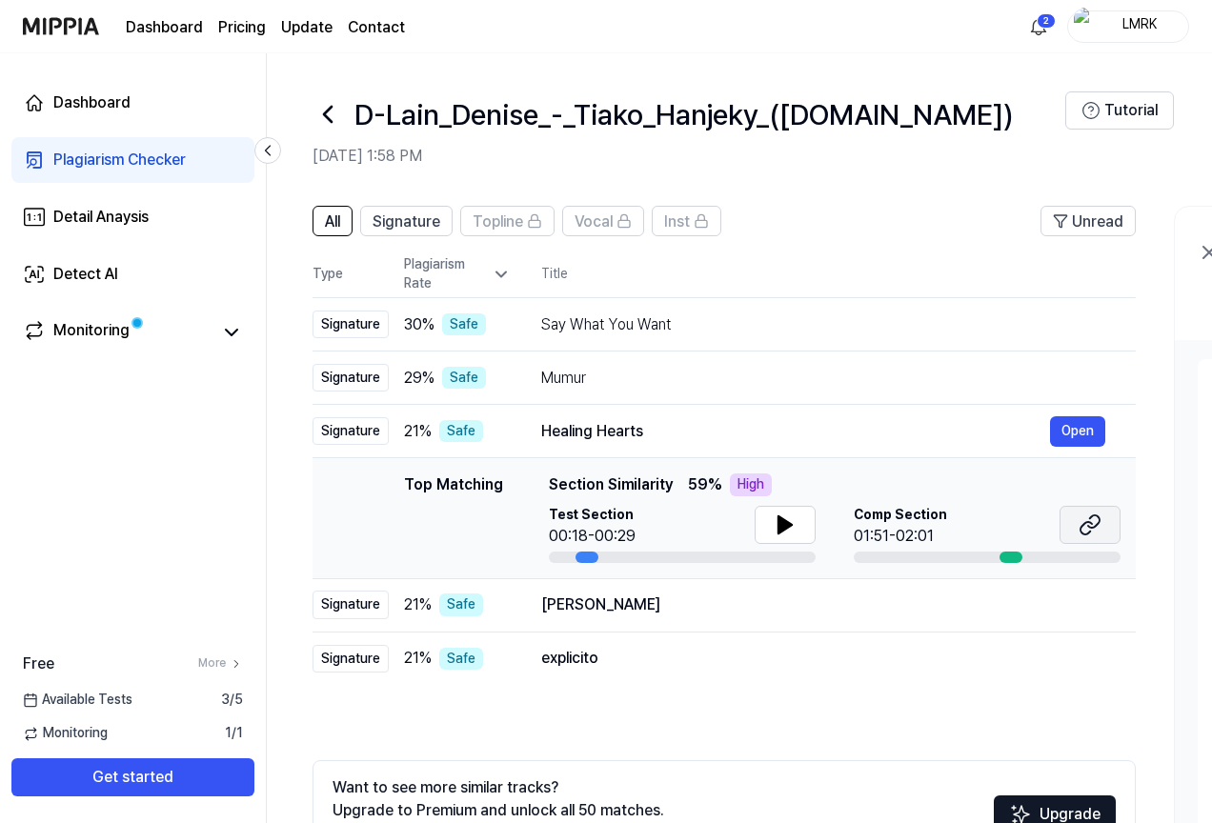
click at [1084, 524] on icon at bounding box center [1085, 528] width 11 height 12
click at [839, 609] on div "[PERSON_NAME]" at bounding box center [795, 604] width 509 height 23
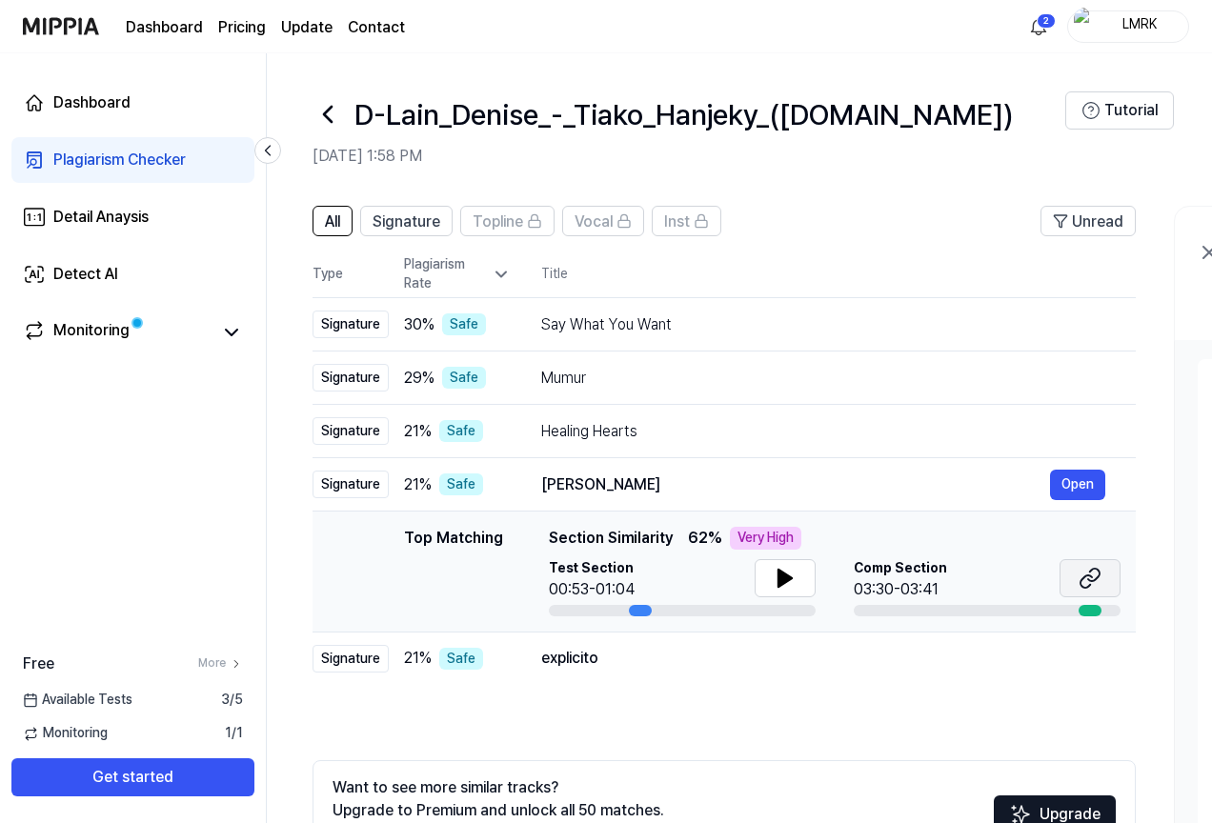
click at [1089, 584] on icon at bounding box center [1089, 578] width 23 height 23
click at [826, 660] on div "explicito" at bounding box center [795, 658] width 509 height 23
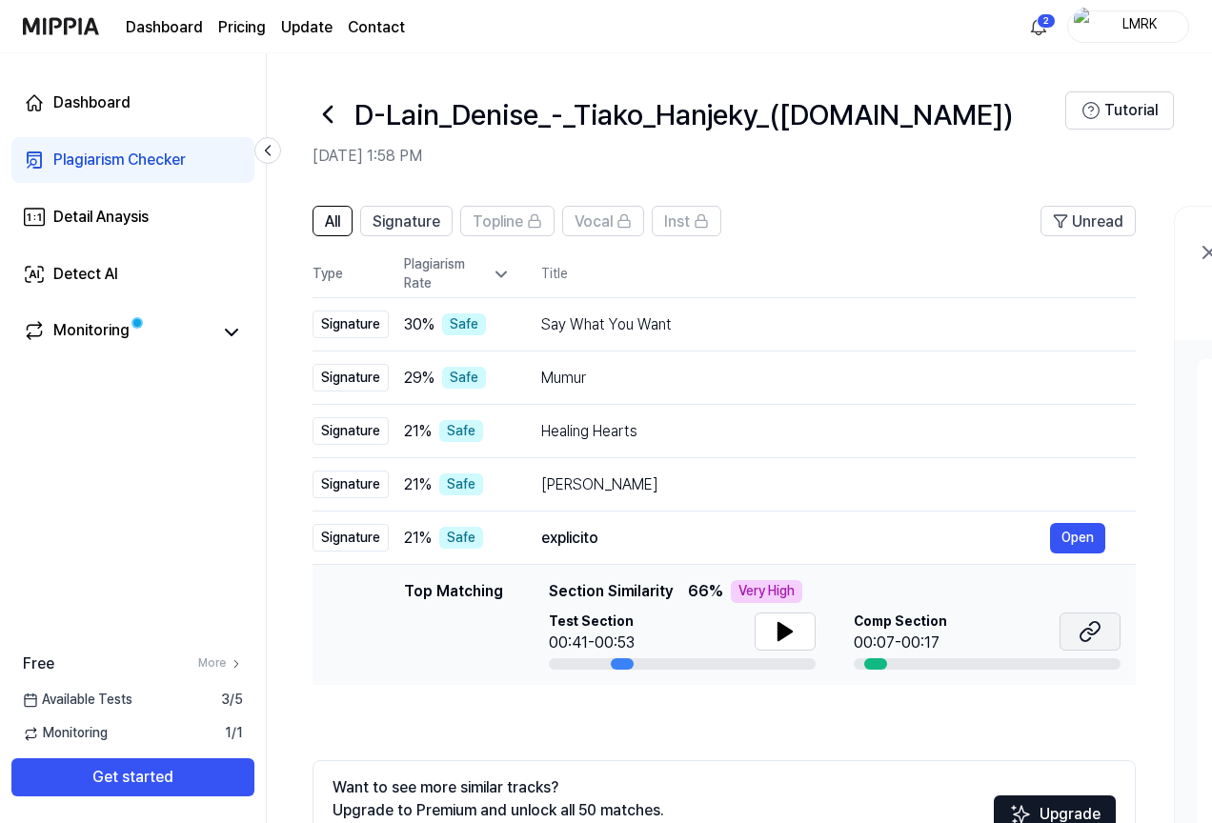
click at [1089, 633] on icon at bounding box center [1093, 628] width 11 height 12
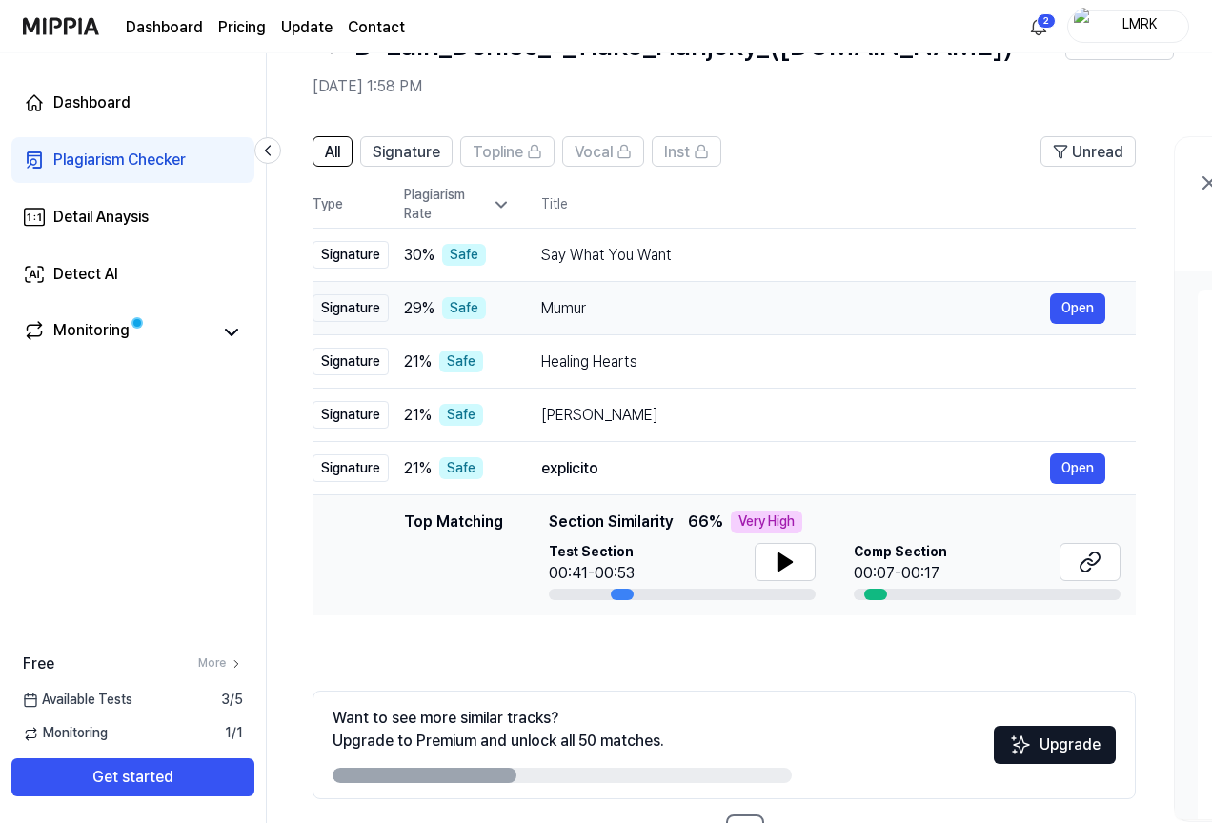
scroll to position [42, 0]
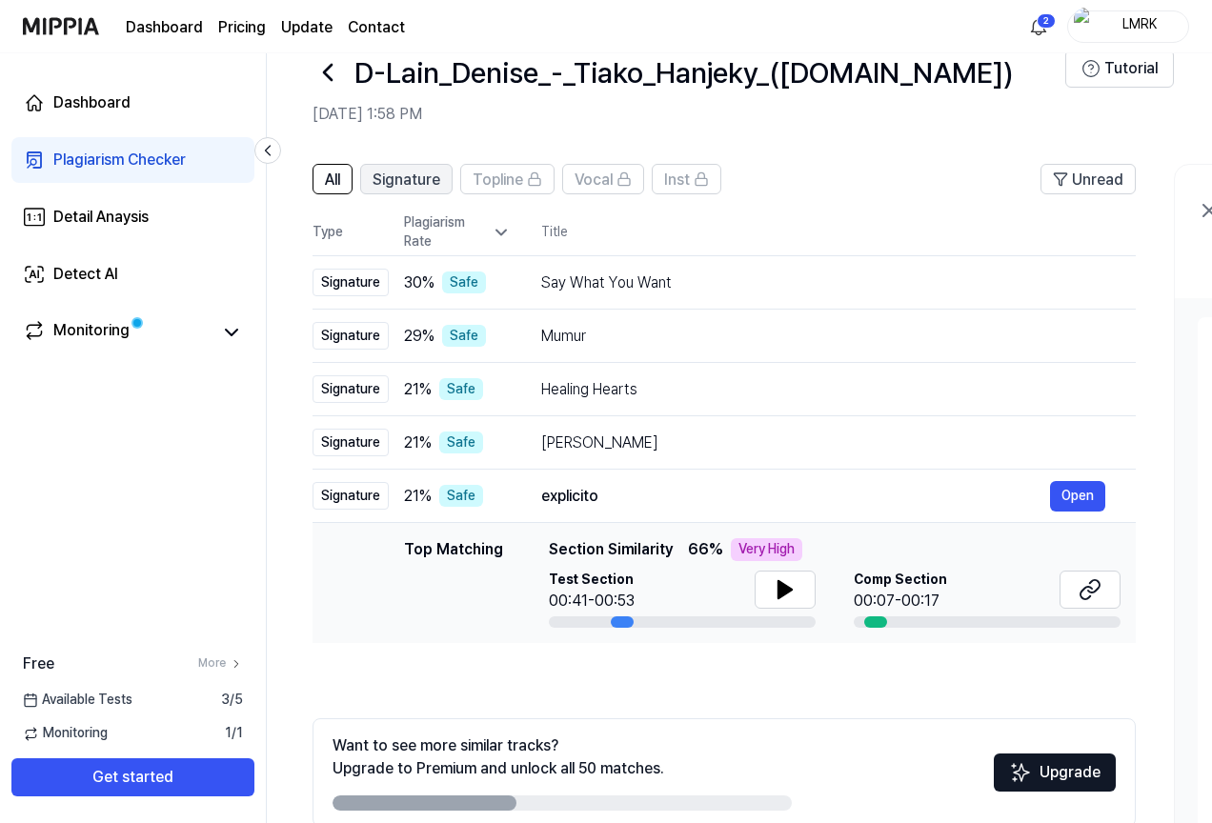
click at [392, 178] on span "Signature" at bounding box center [406, 180] width 68 height 23
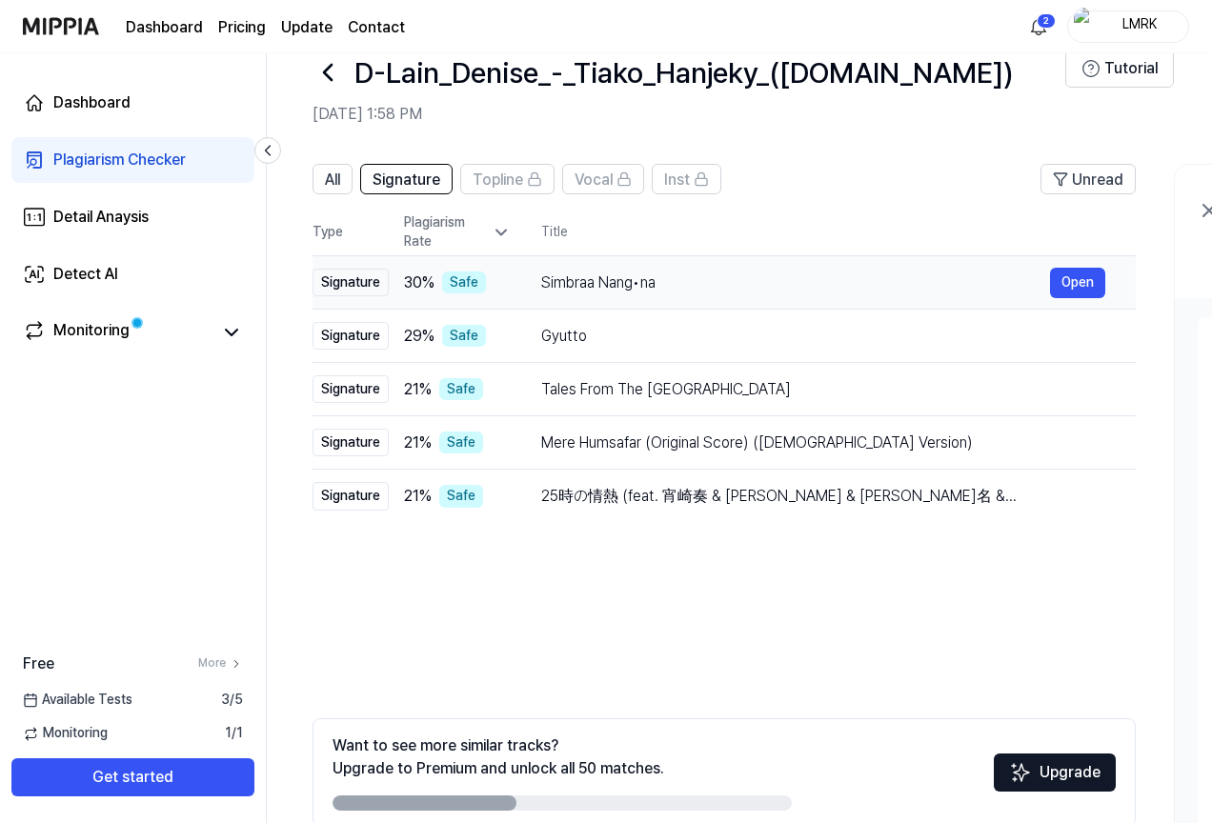
drag, startPoint x: 542, startPoint y: 279, endPoint x: 662, endPoint y: 283, distance: 120.1
click at [662, 283] on div "Simbraa Nang•na" at bounding box center [795, 282] width 509 height 23
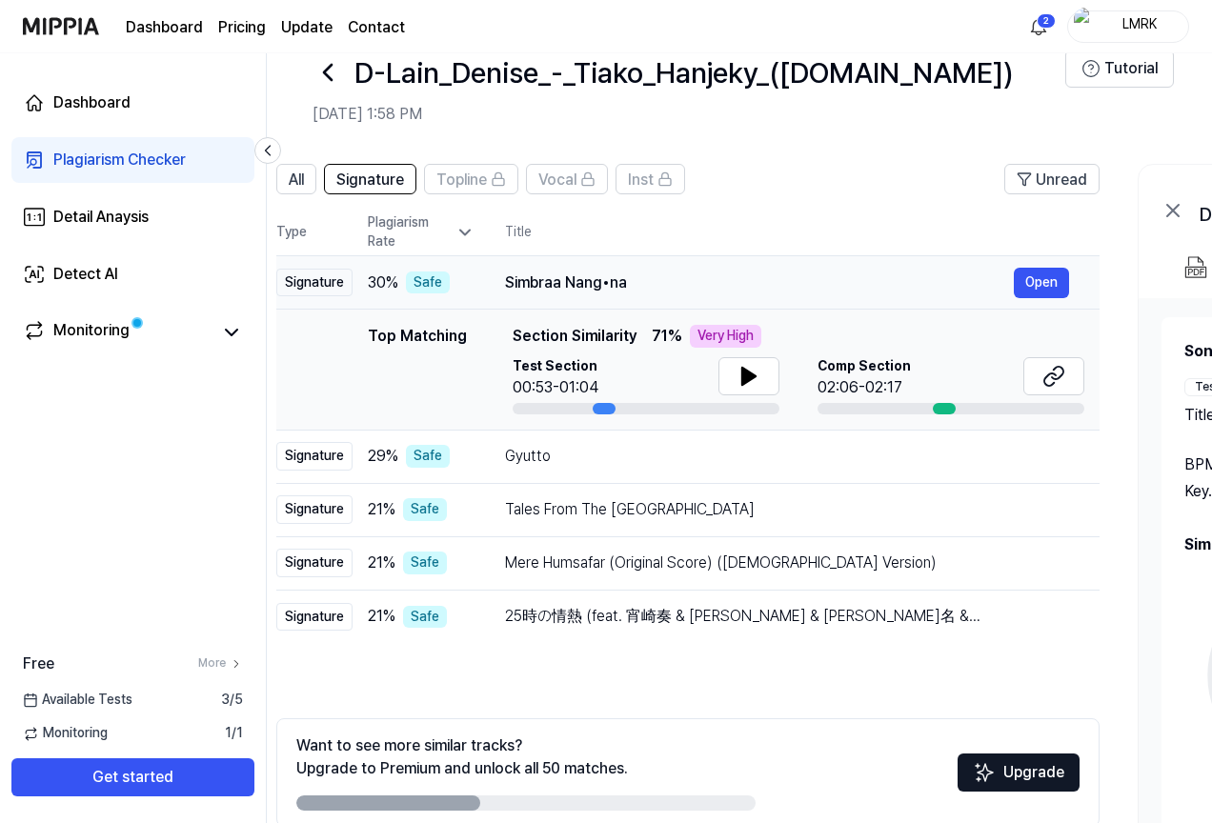
scroll to position [0, 63]
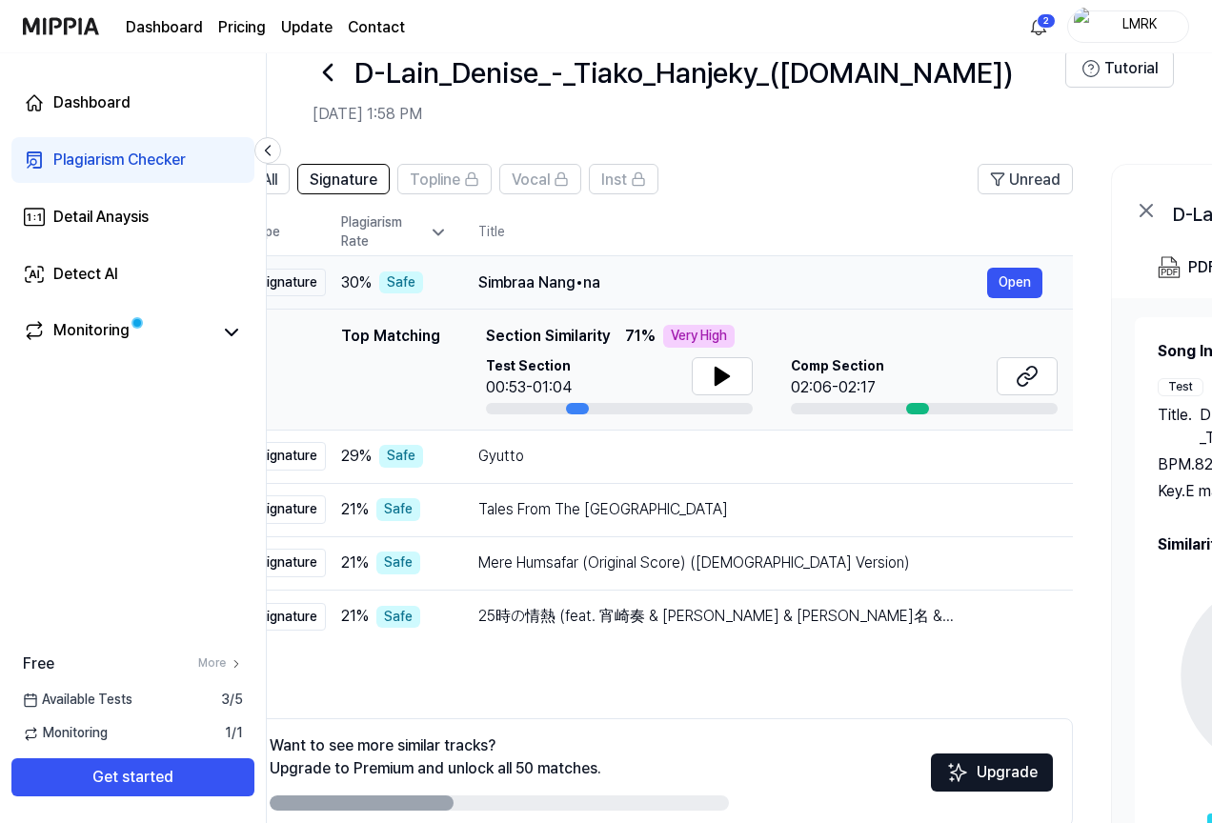
drag, startPoint x: 662, startPoint y: 280, endPoint x: 599, endPoint y: 277, distance: 62.9
click at [599, 277] on div "Simbraa Nang•na" at bounding box center [732, 282] width 509 height 23
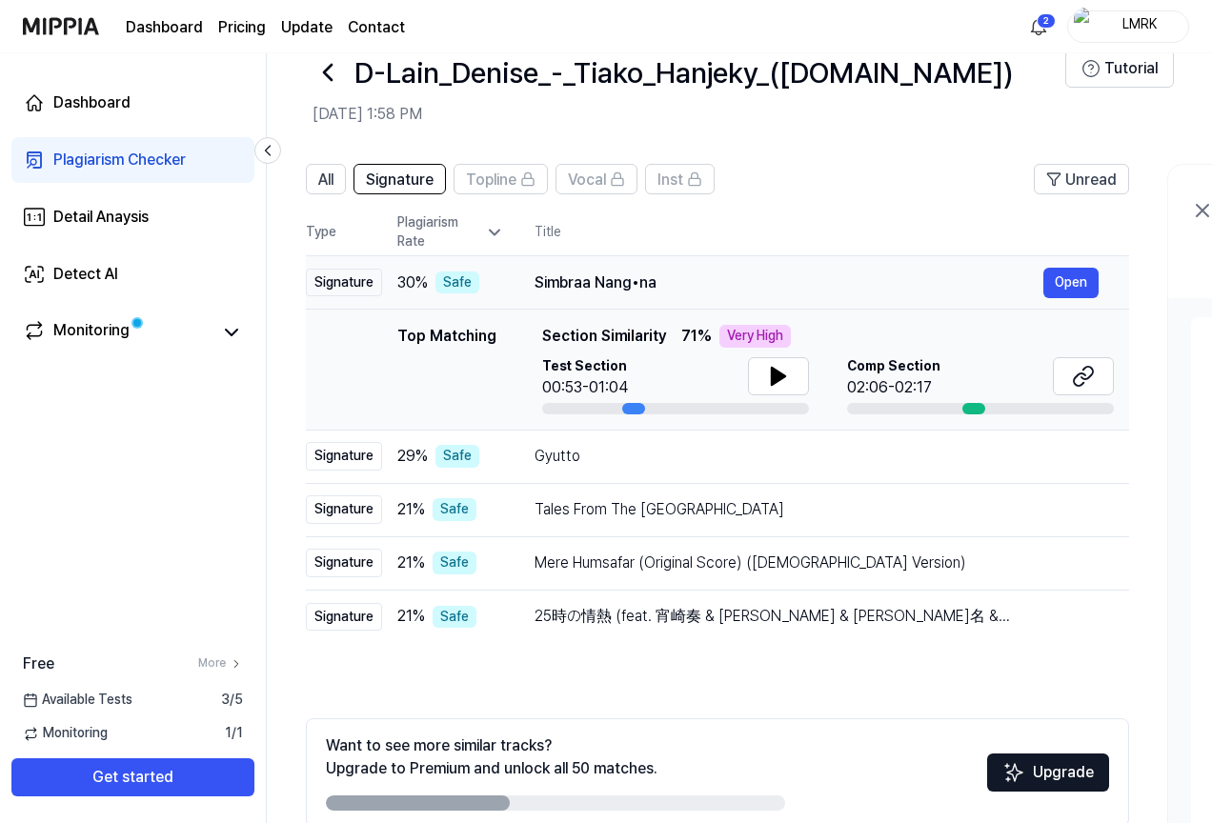
drag, startPoint x: 481, startPoint y: 279, endPoint x: 545, endPoint y: 281, distance: 63.8
click at [541, 281] on div "Simbraa Nang•na" at bounding box center [788, 282] width 509 height 23
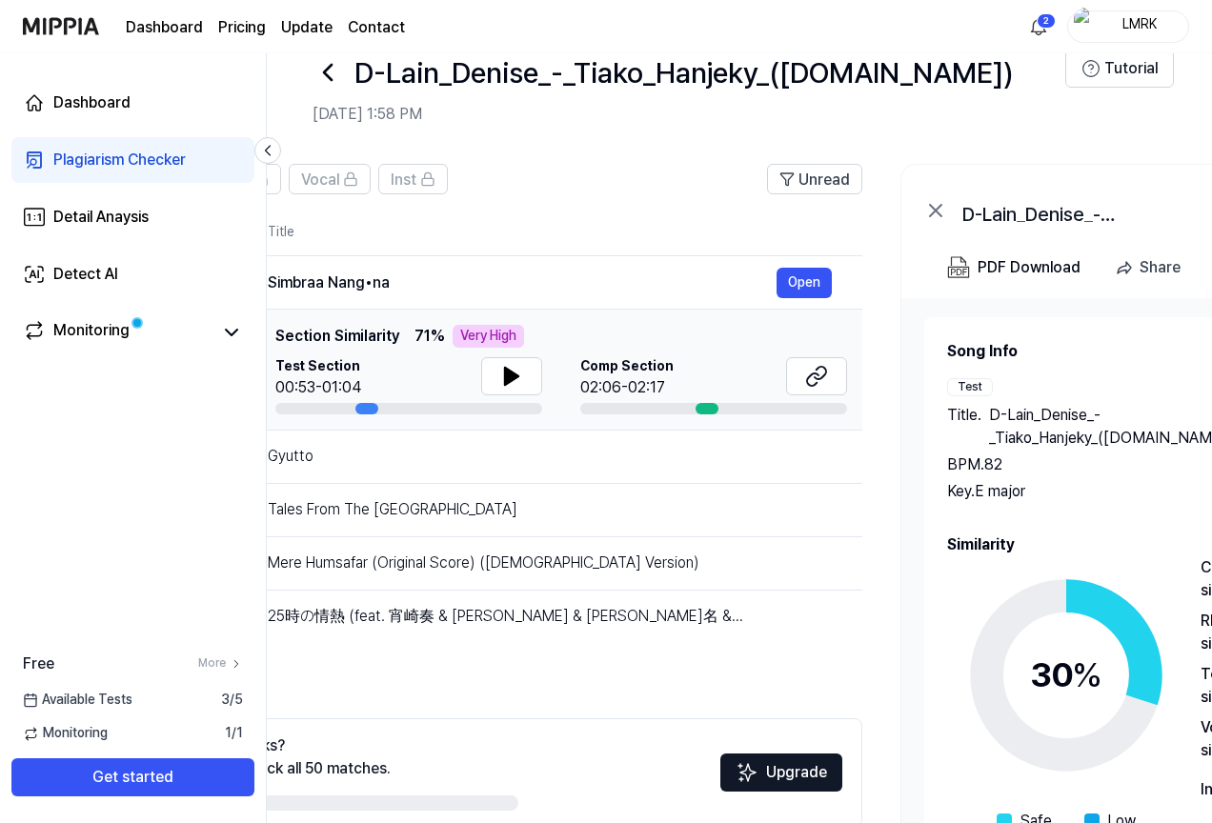
scroll to position [0, 291]
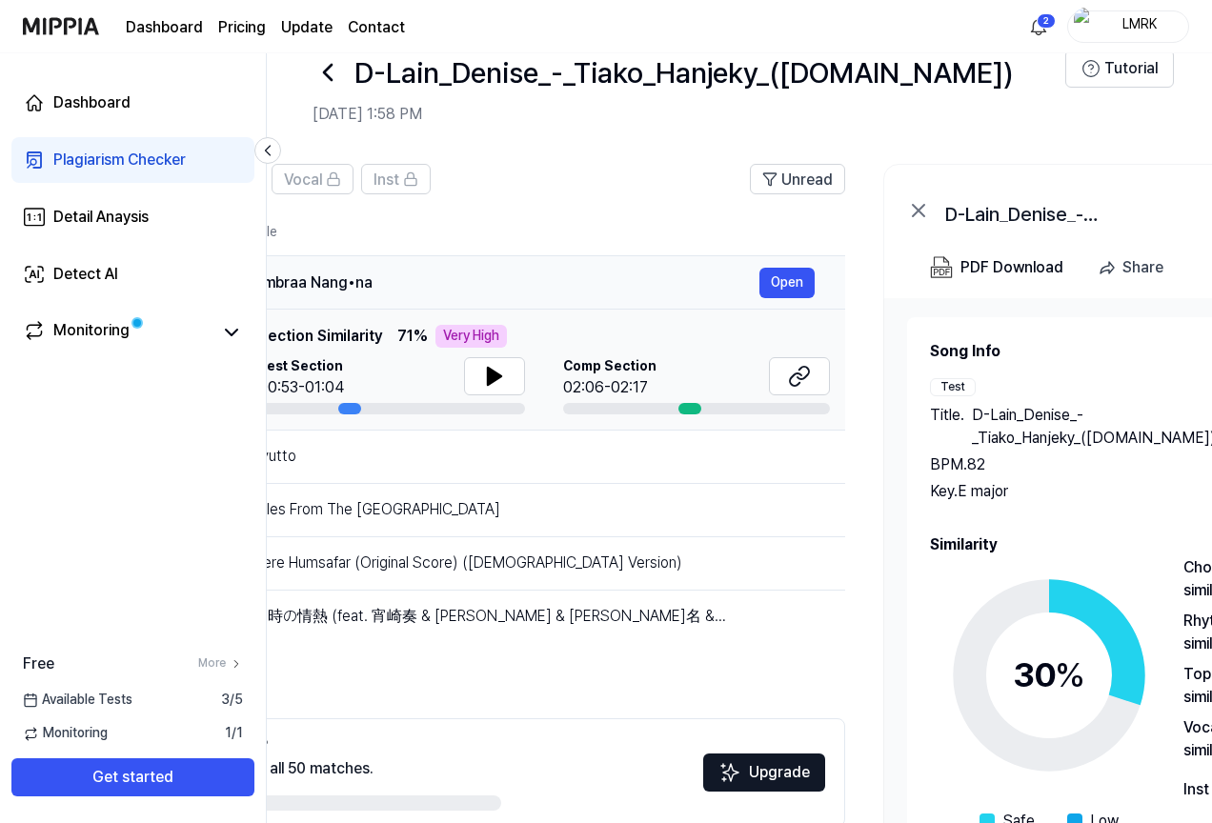
drag, startPoint x: 556, startPoint y: 281, endPoint x: 571, endPoint y: 280, distance: 15.3
click at [571, 280] on div "Simbraa Nang•na" at bounding box center [505, 282] width 509 height 23
click at [568, 279] on div "Simbraa Nang•na" at bounding box center [505, 282] width 509 height 23
click at [801, 372] on icon at bounding box center [799, 376] width 23 height 23
click at [407, 210] on th "Title" at bounding box center [548, 233] width 594 height 46
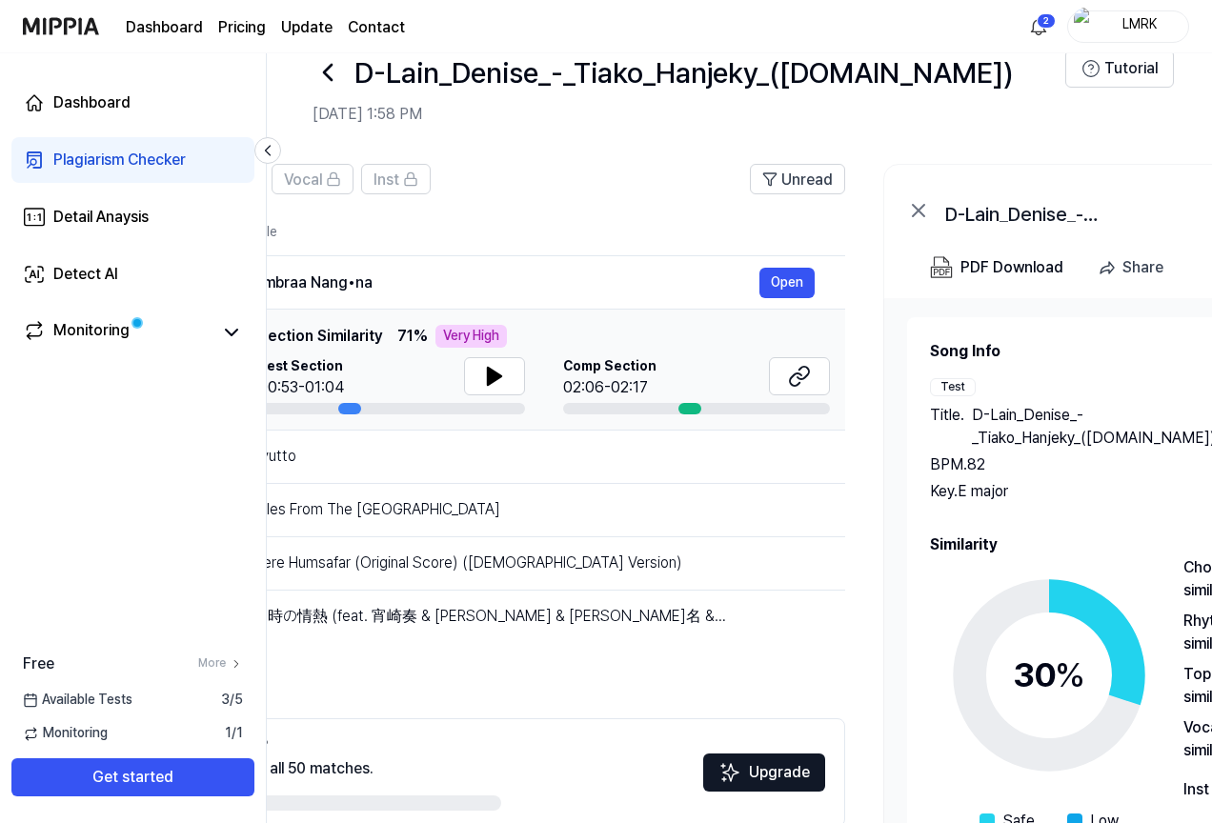
click at [153, 131] on div "Dashboard Plagiarism Checker Detail Anaysis Detect AI Monitoring" at bounding box center [133, 217] width 266 height 328
click at [150, 123] on link "Dashboard" at bounding box center [132, 103] width 243 height 46
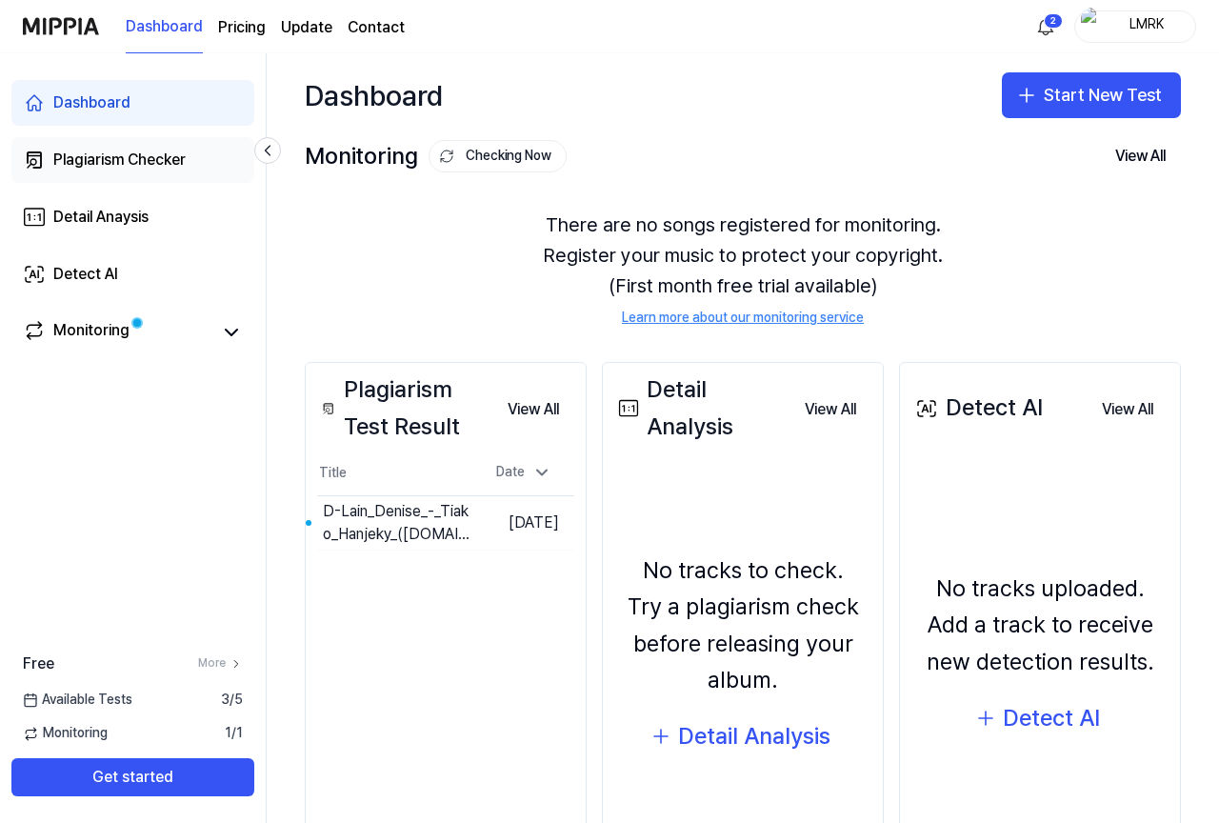
click at [147, 156] on div "Plagiarism Checker" at bounding box center [119, 160] width 132 height 23
